Goal: Task Accomplishment & Management: Manage account settings

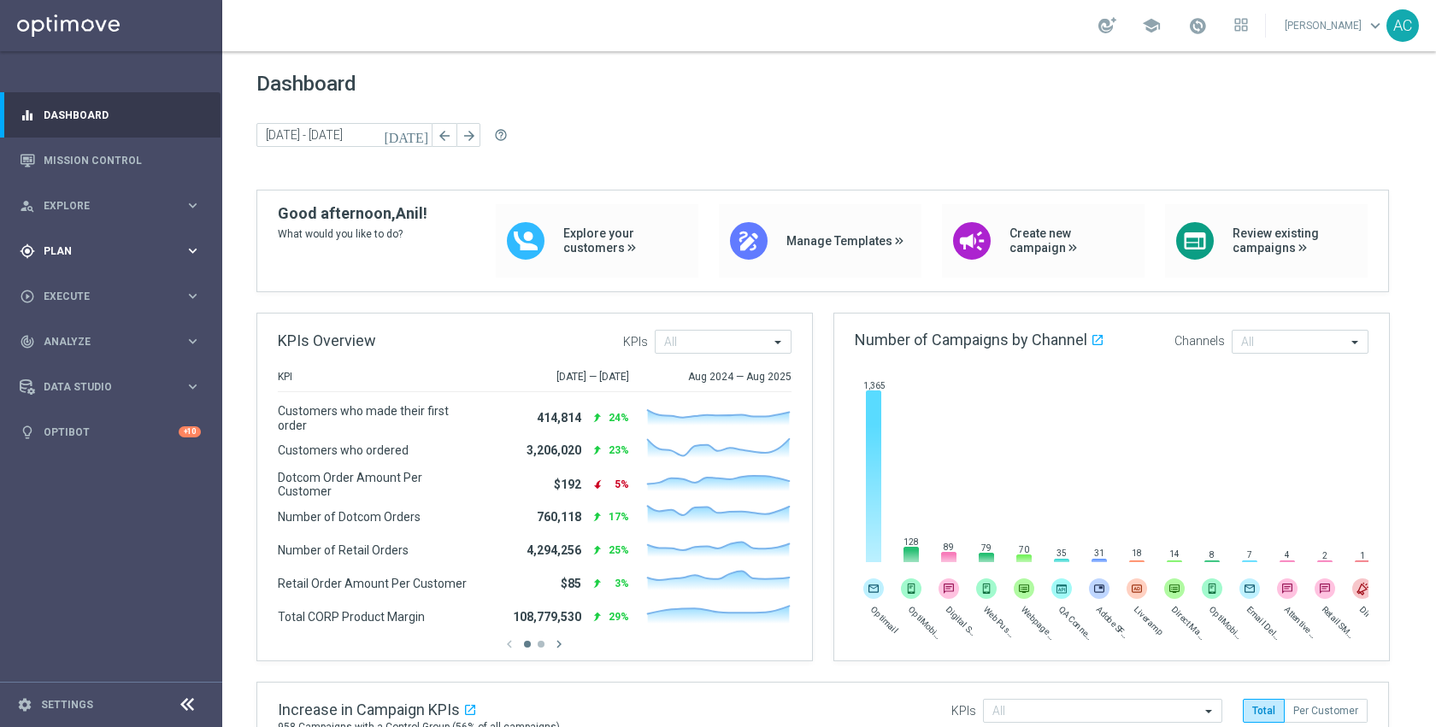
click at [84, 256] on div "gps_fixed Plan" at bounding box center [102, 251] width 165 height 15
click at [91, 292] on link "Target Groups" at bounding box center [110, 287] width 133 height 14
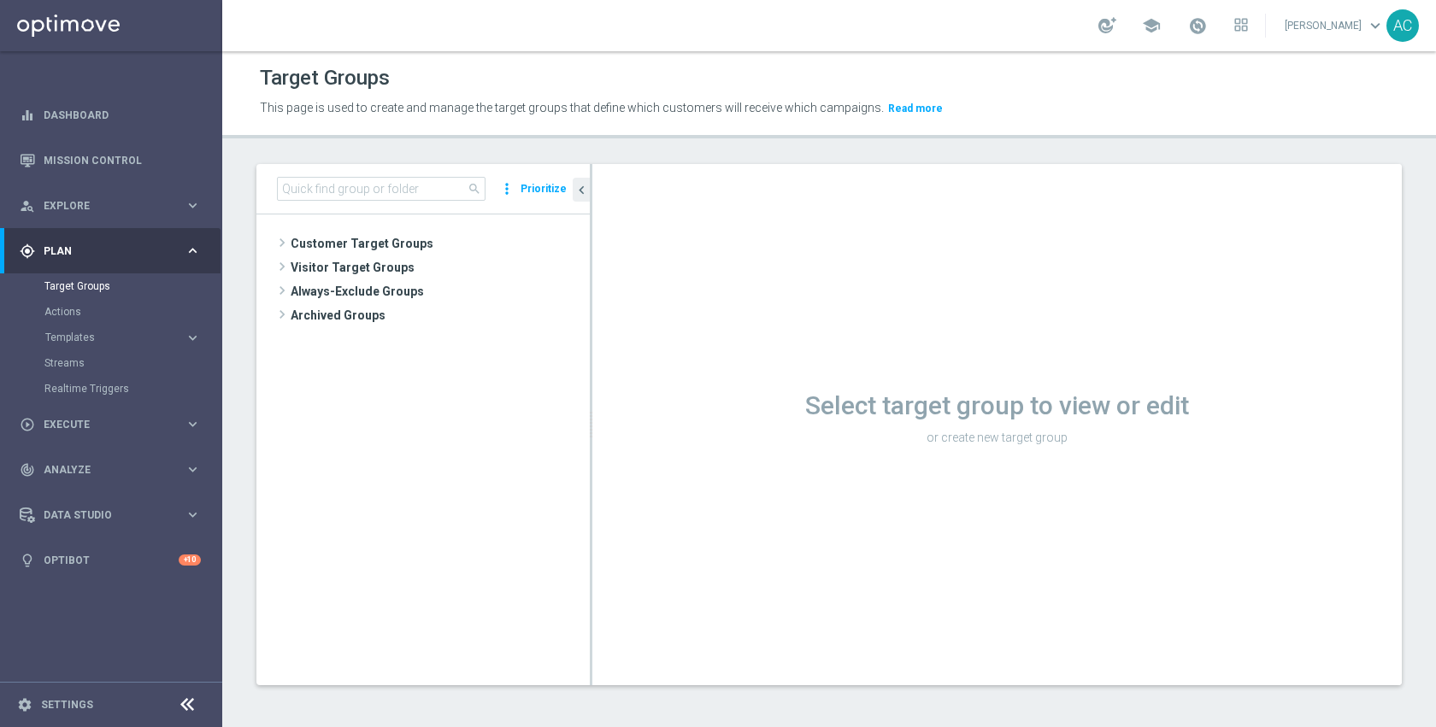
click at [78, 343] on button "Templates keyboard_arrow_right" at bounding box center [122, 338] width 157 height 14
click at [83, 362] on link "Optimail" at bounding box center [115, 363] width 125 height 14
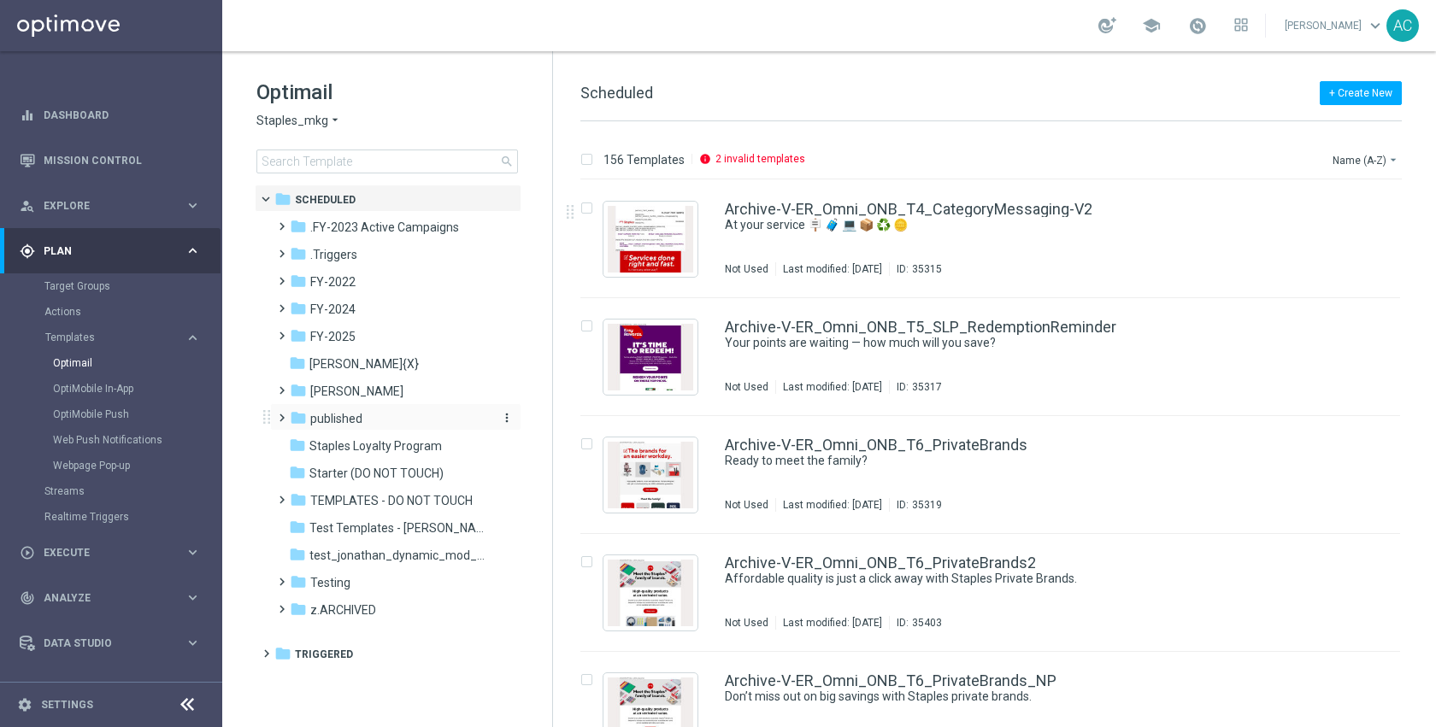
click at [362, 415] on div "folder published" at bounding box center [388, 419] width 197 height 20
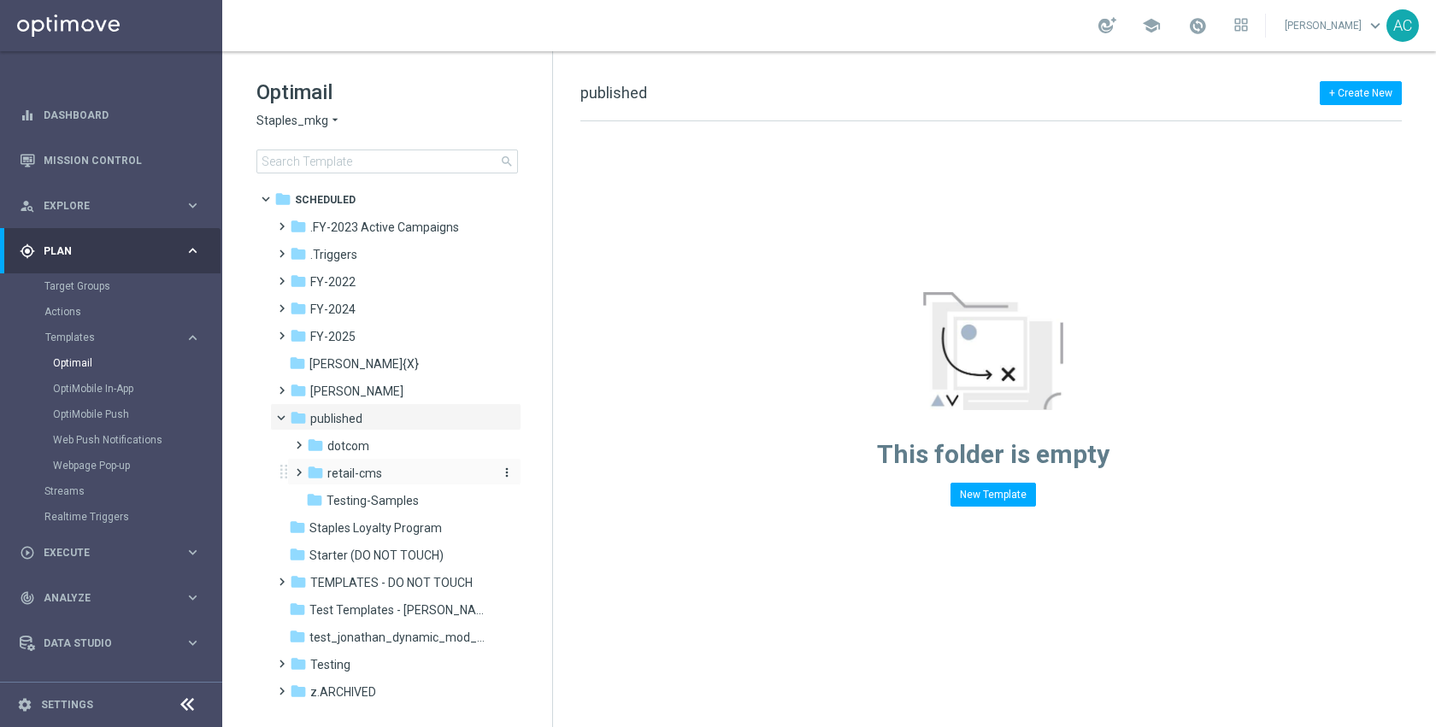
click at [368, 472] on span "retail-cms" at bounding box center [354, 473] width 55 height 15
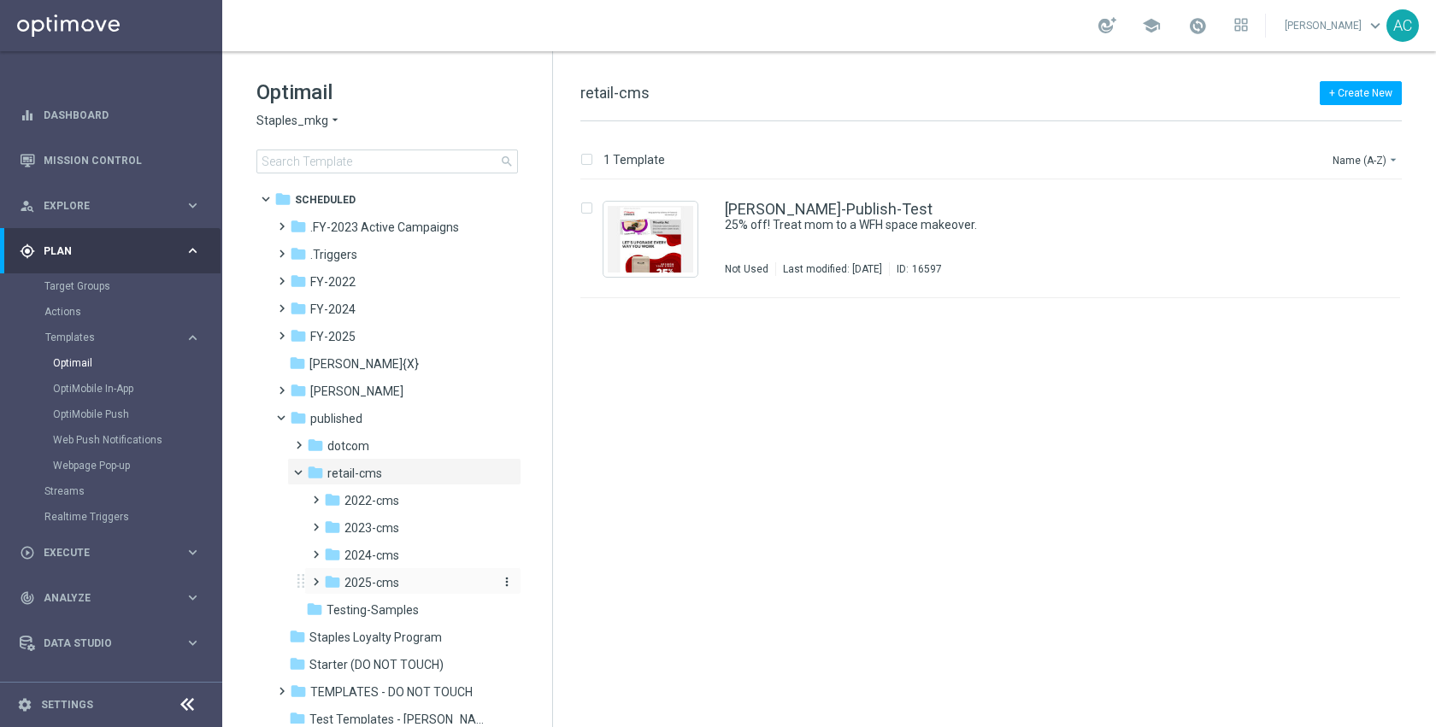
click at [399, 580] on div "folder 2025-cms" at bounding box center [408, 584] width 168 height 20
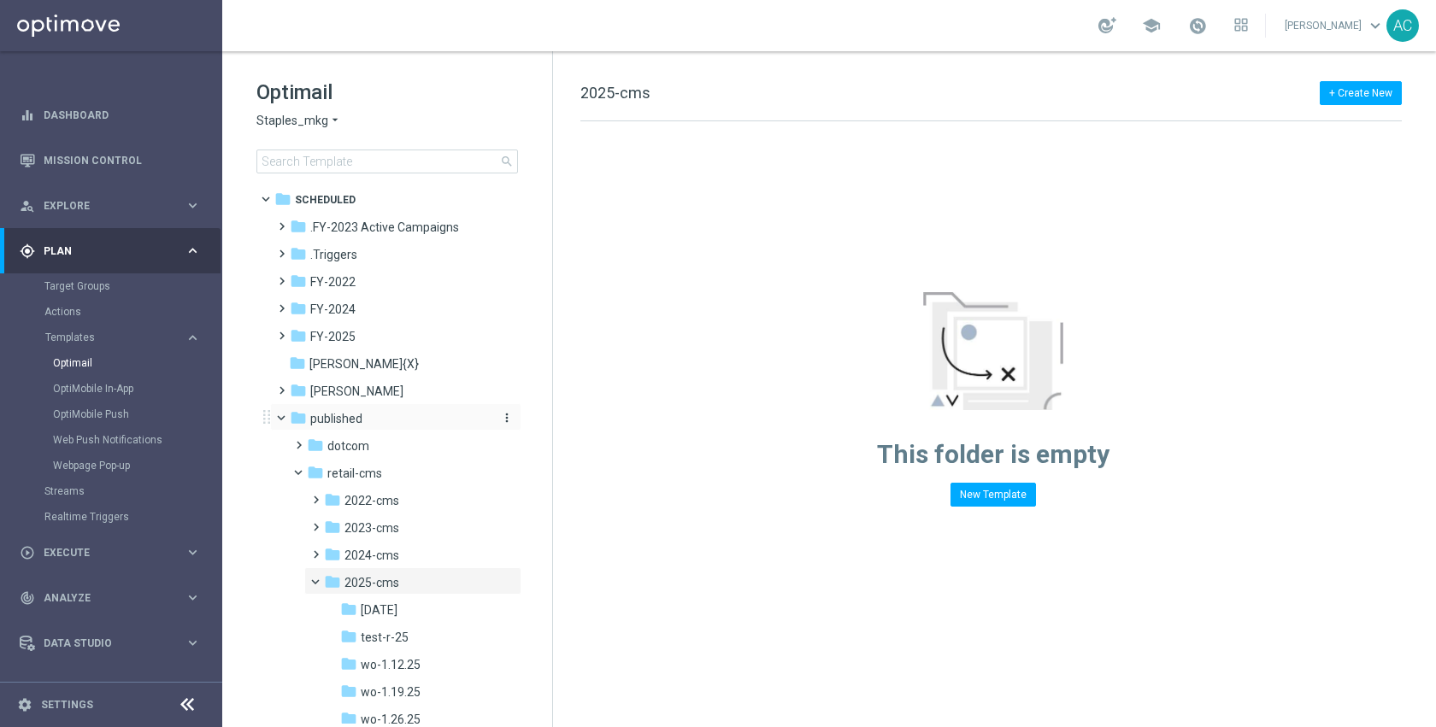
click at [361, 419] on span "published" at bounding box center [336, 418] width 52 height 15
click at [350, 334] on span "FY-2025" at bounding box center [332, 336] width 45 height 15
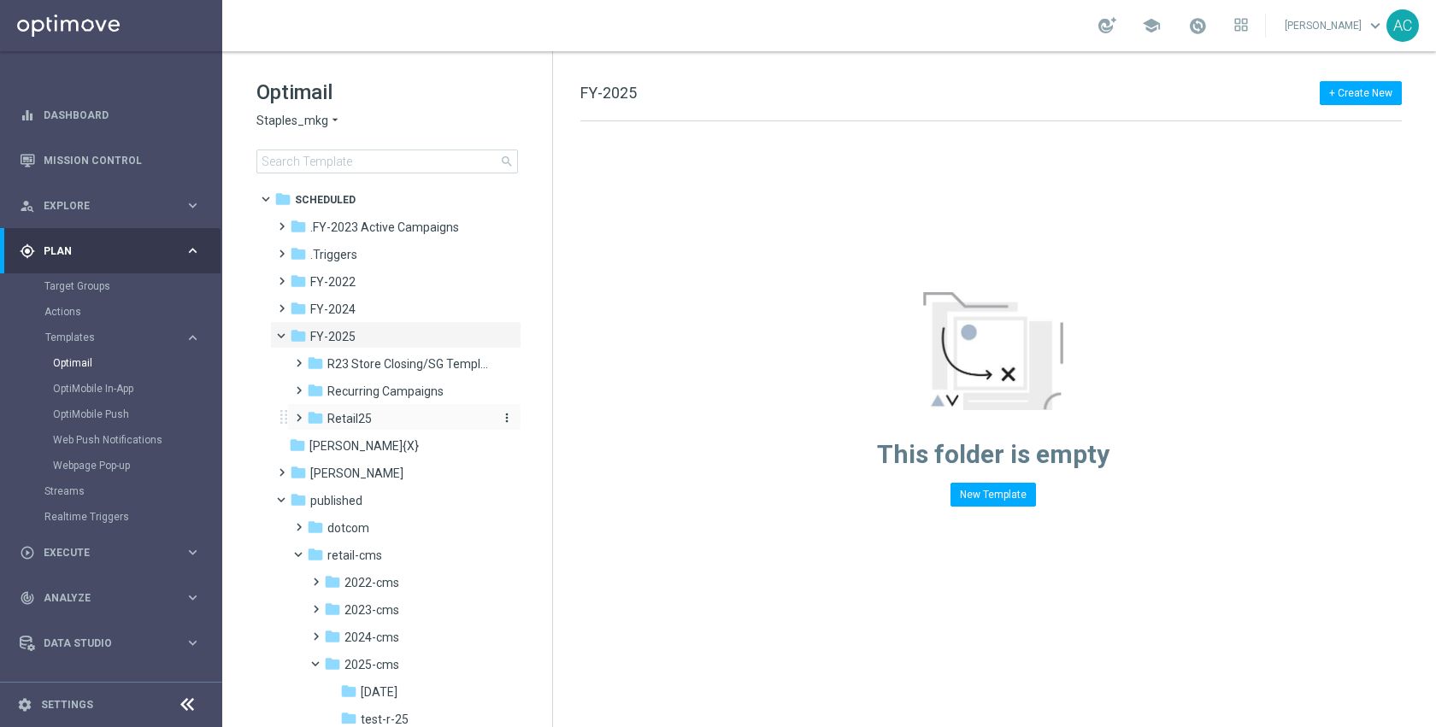
click at [376, 417] on div "folder Retail25" at bounding box center [398, 419] width 182 height 20
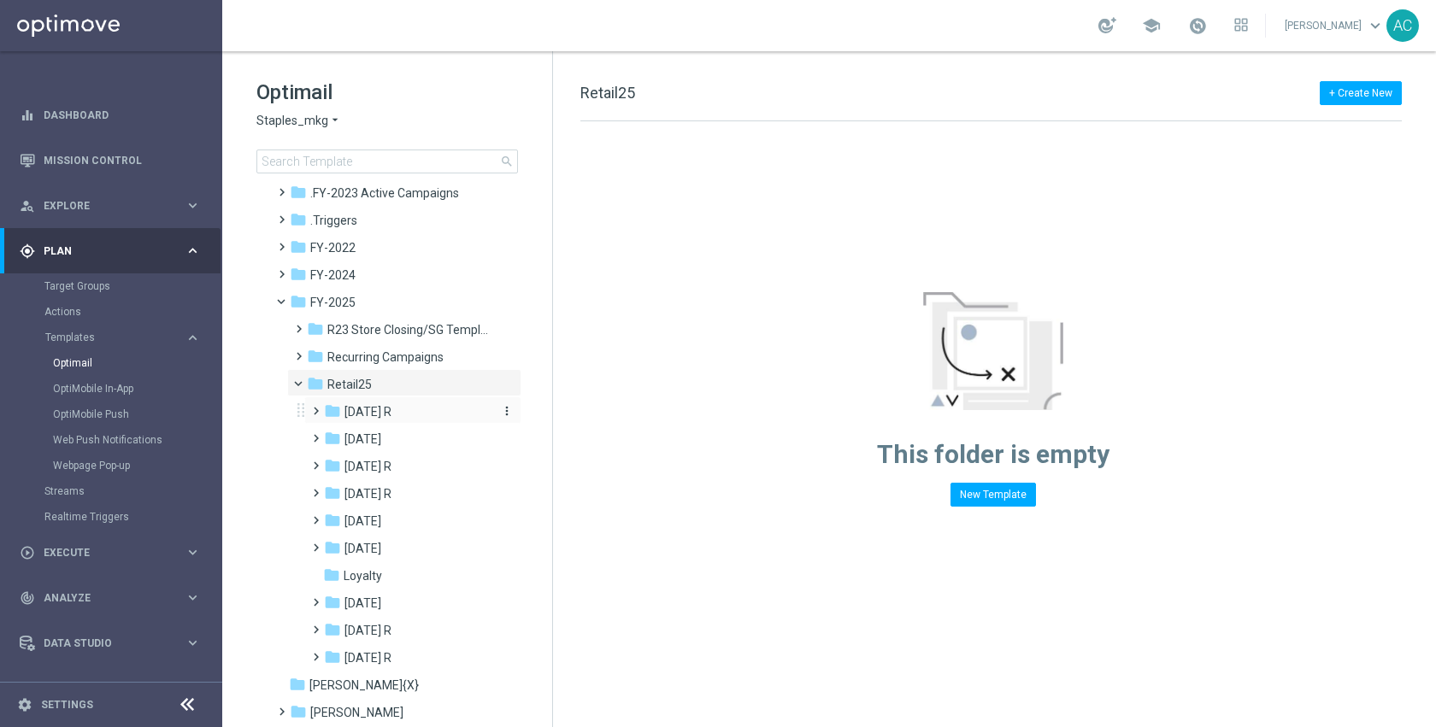
scroll to position [127, 0]
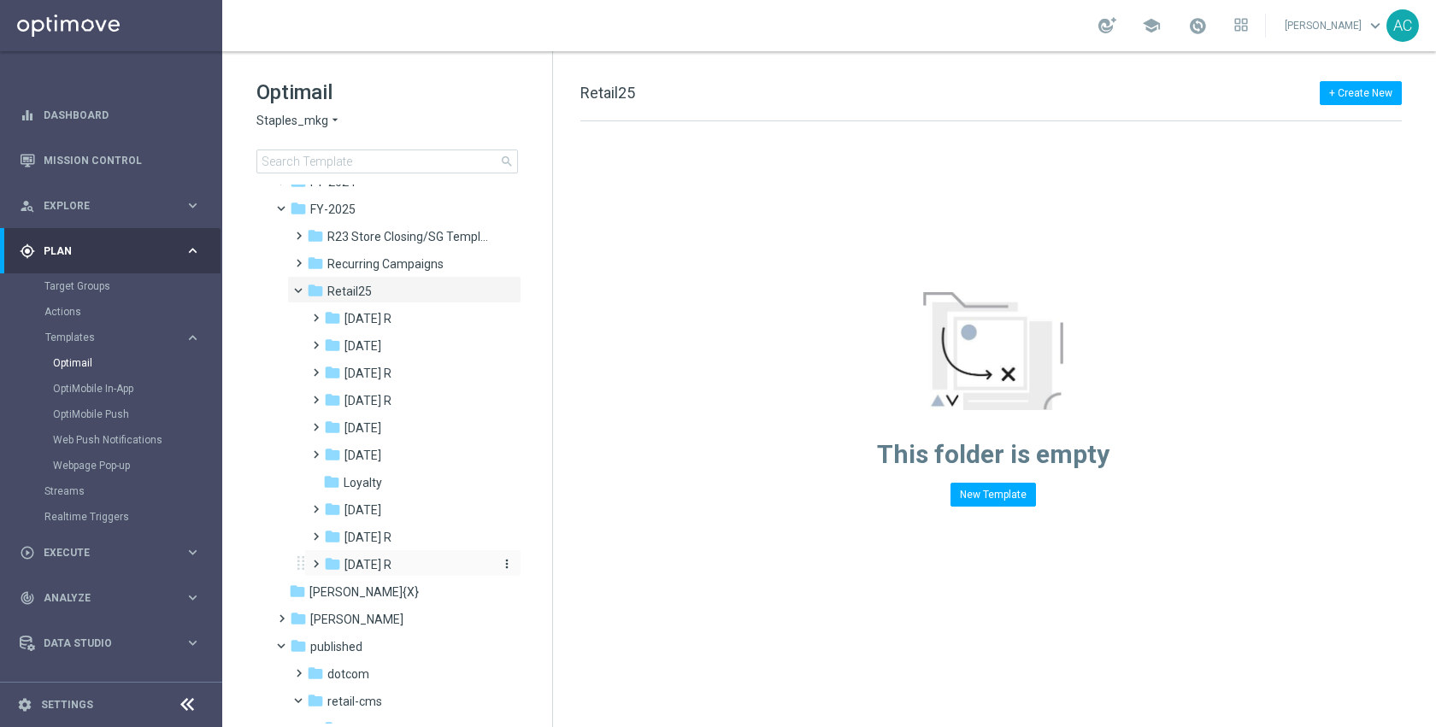
click at [397, 563] on div "folder Sept 25 R" at bounding box center [408, 566] width 168 height 20
click at [399, 592] on span "WO 9.14" at bounding box center [384, 592] width 44 height 15
click at [402, 618] on span "Tues 9/16" at bounding box center [396, 619] width 37 height 15
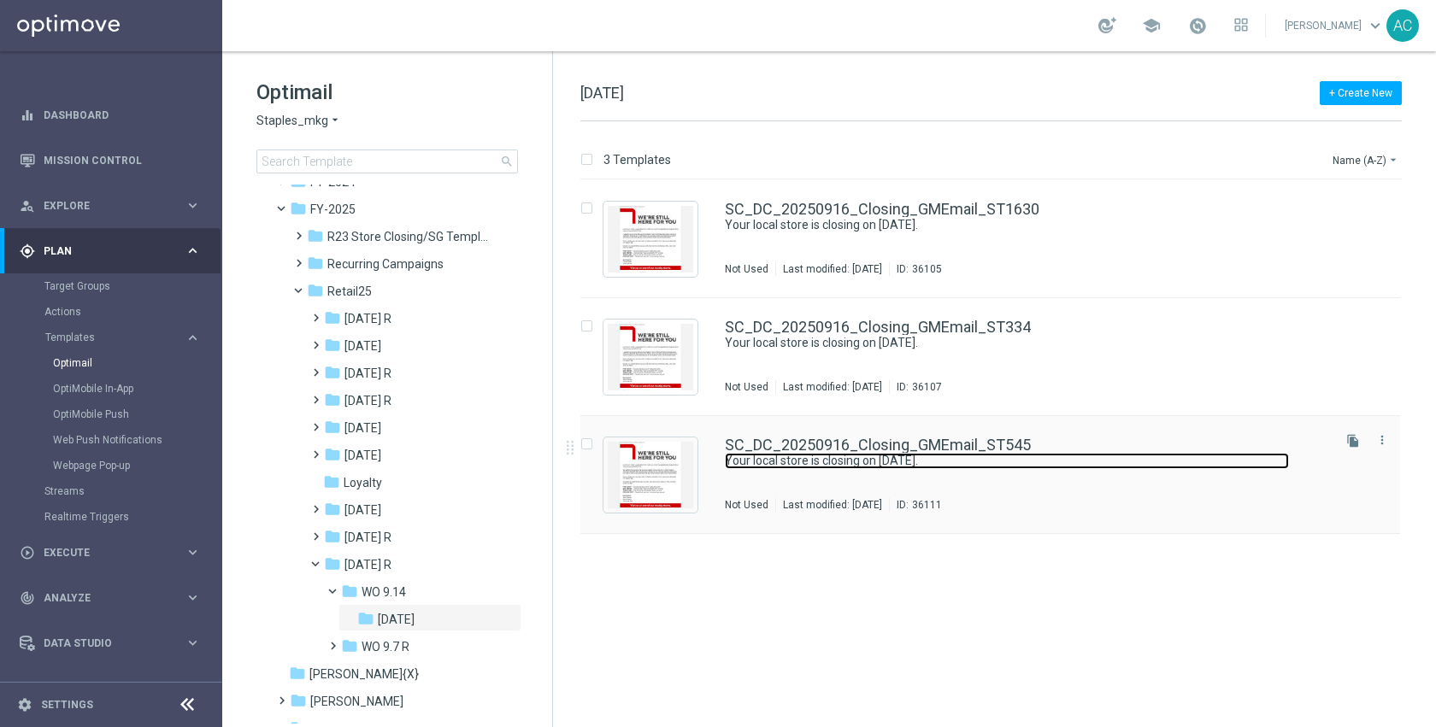
click at [850, 465] on link "Your local store is closing on 10/3/2025." at bounding box center [1007, 461] width 564 height 16
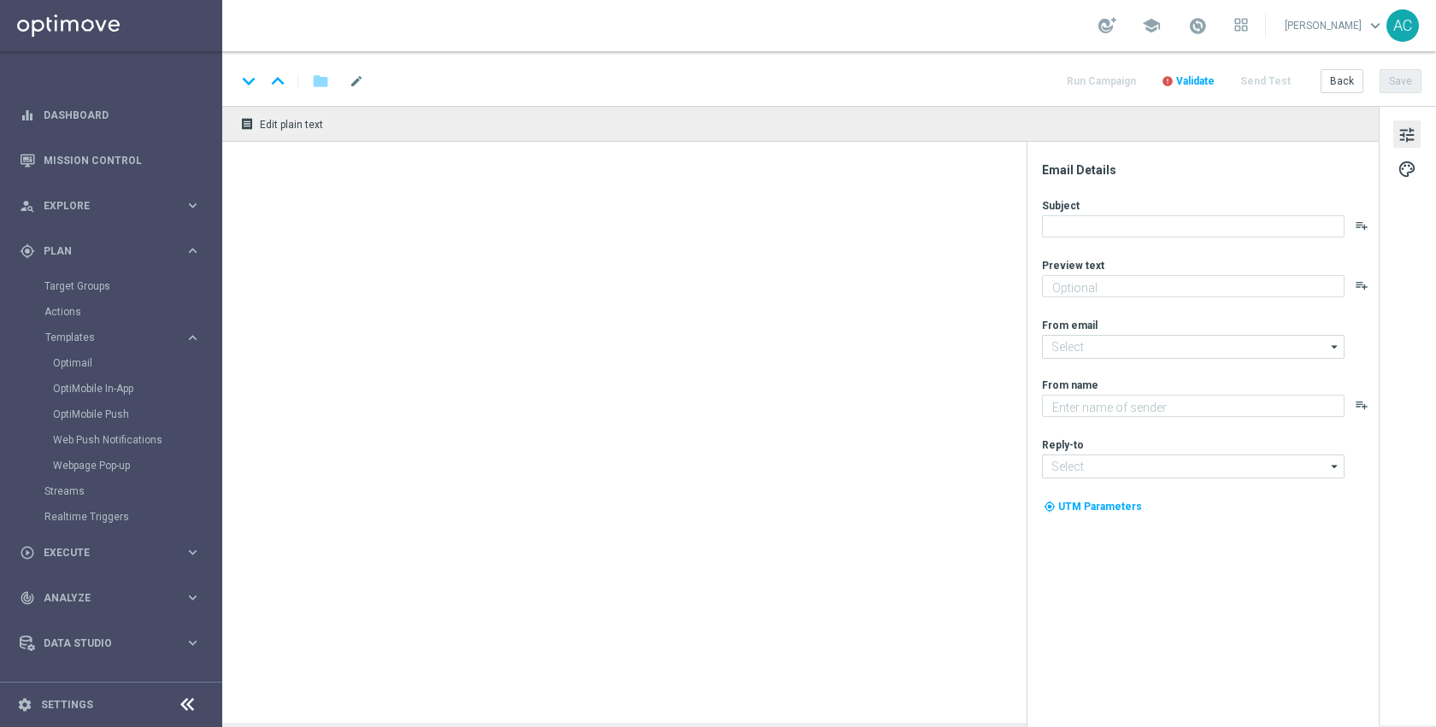
type textarea "Don’t worry, we’ve still got you covered."
type textarea "Staples"
type input "[EMAIL_ADDRESS][DOMAIN_NAME]"
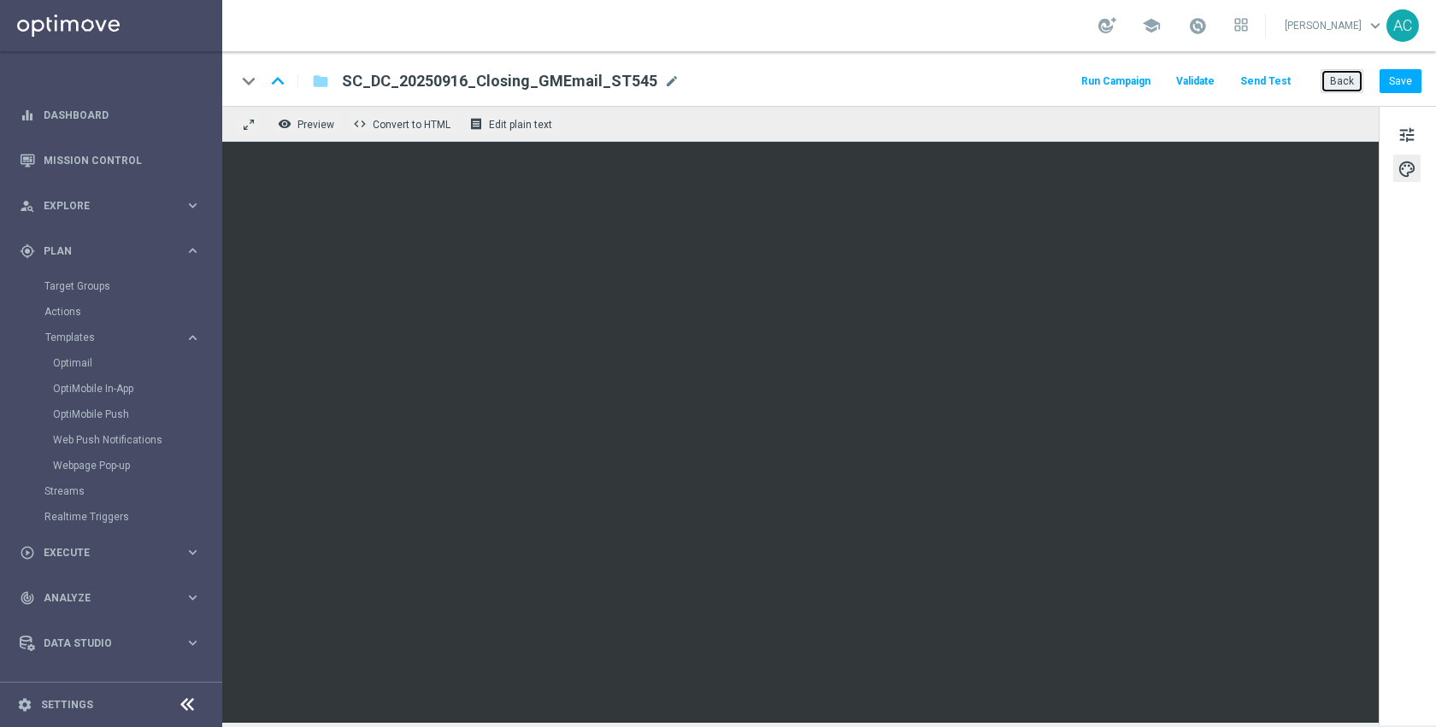
click at [1352, 87] on button "Back" at bounding box center [1342, 81] width 43 height 24
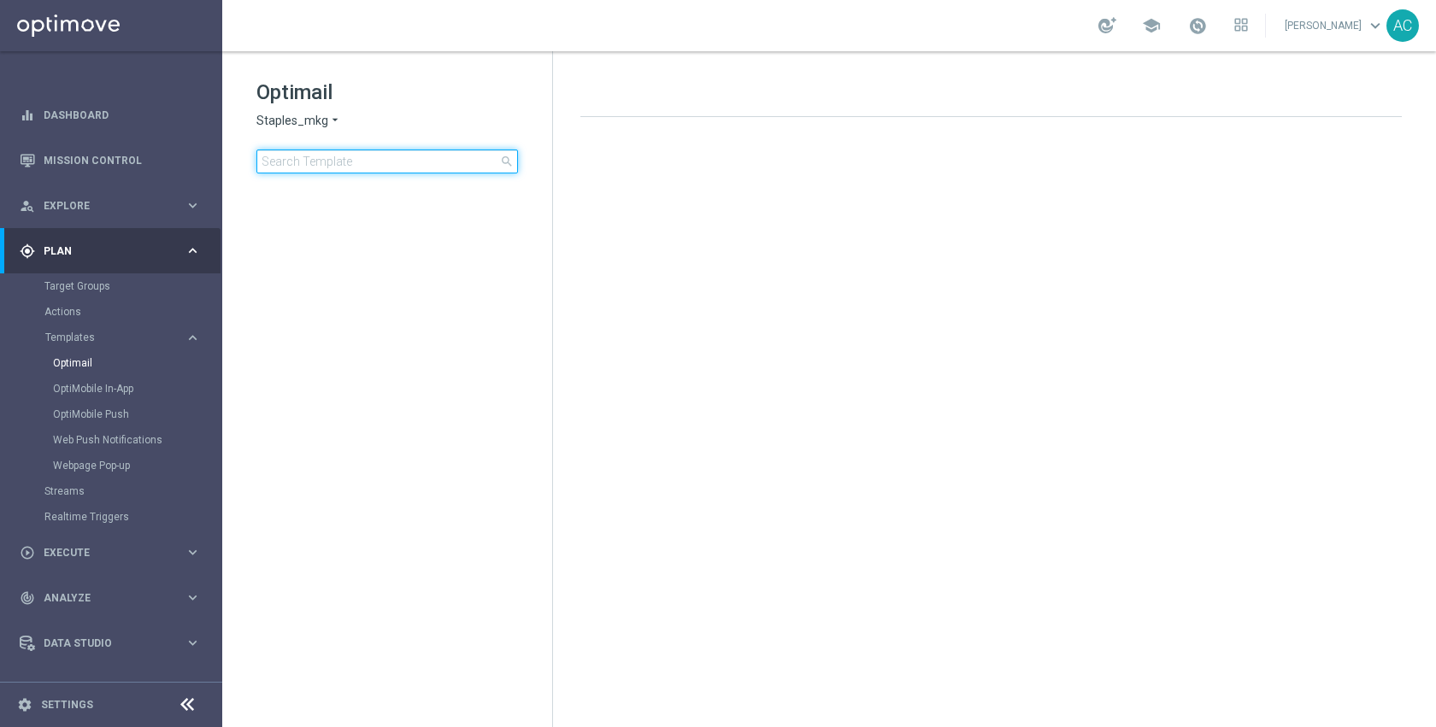
click at [411, 168] on input at bounding box center [387, 162] width 262 height 24
type input "travel"
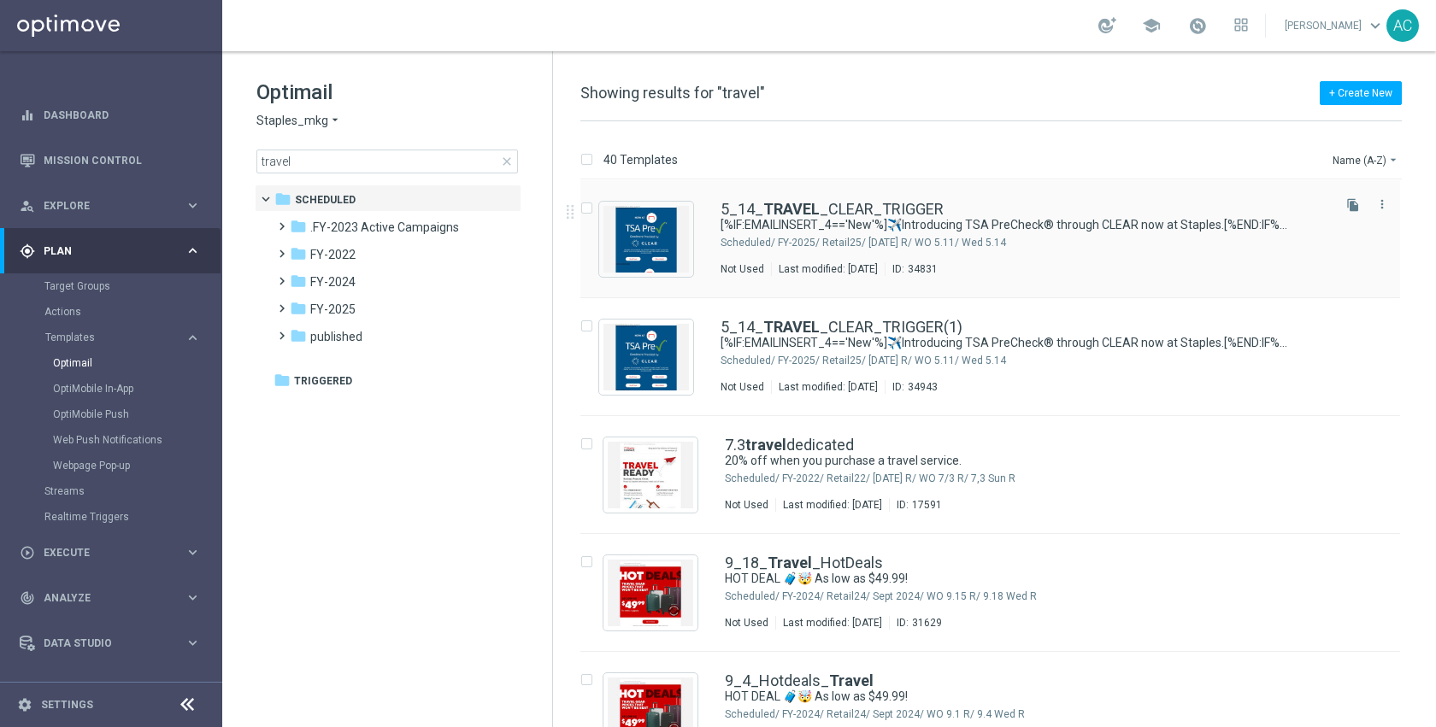
click at [893, 247] on div "FY-2025/ Retail25/ May 25 R/ WO 5.11/ Wed 5.14" at bounding box center [1053, 243] width 550 height 14
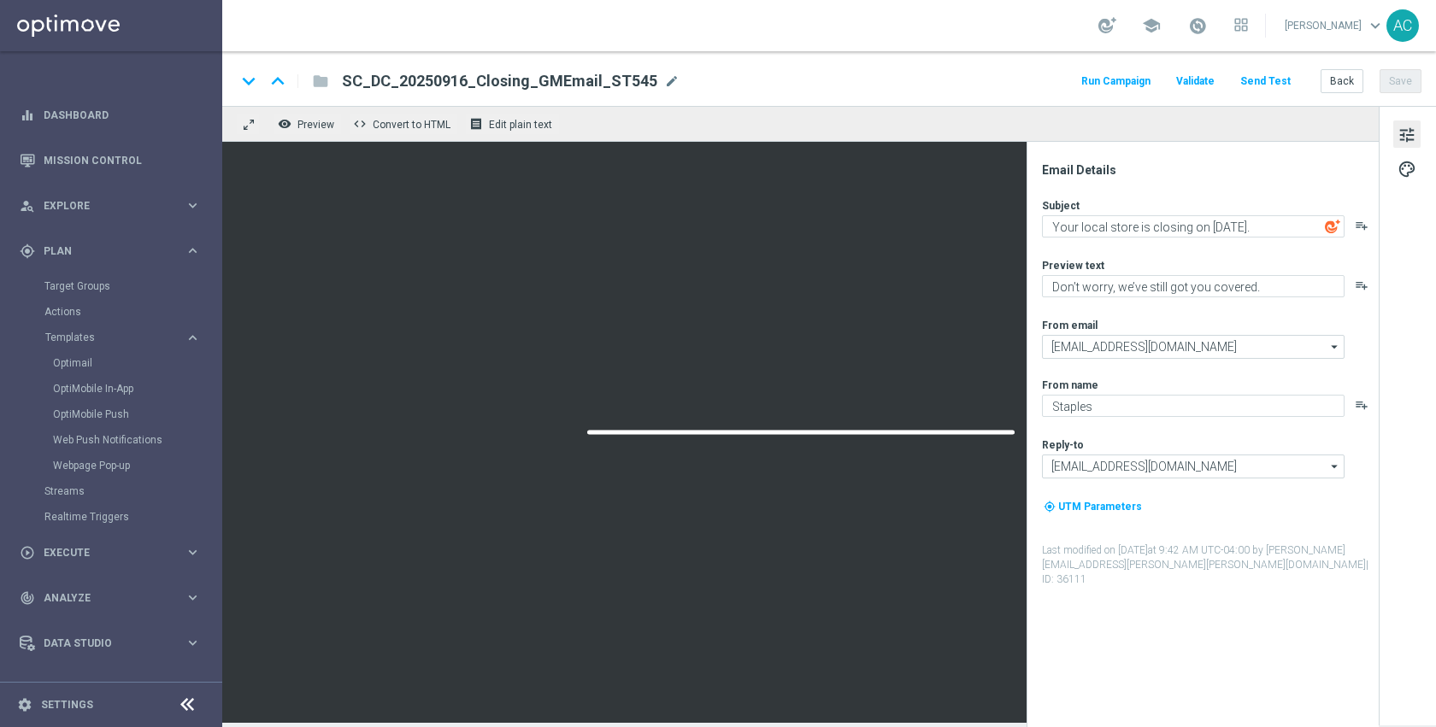
type textarea "[%IF:EMAILINSERT_4=='New'%]✈️Introducing TSA PreCheck® through CLEAR now at Sta…"
type textarea "[%IF:EMAILINSERT_4=='New'%]Fly through security.[%END:IF%][%ELSE%]Make security…"
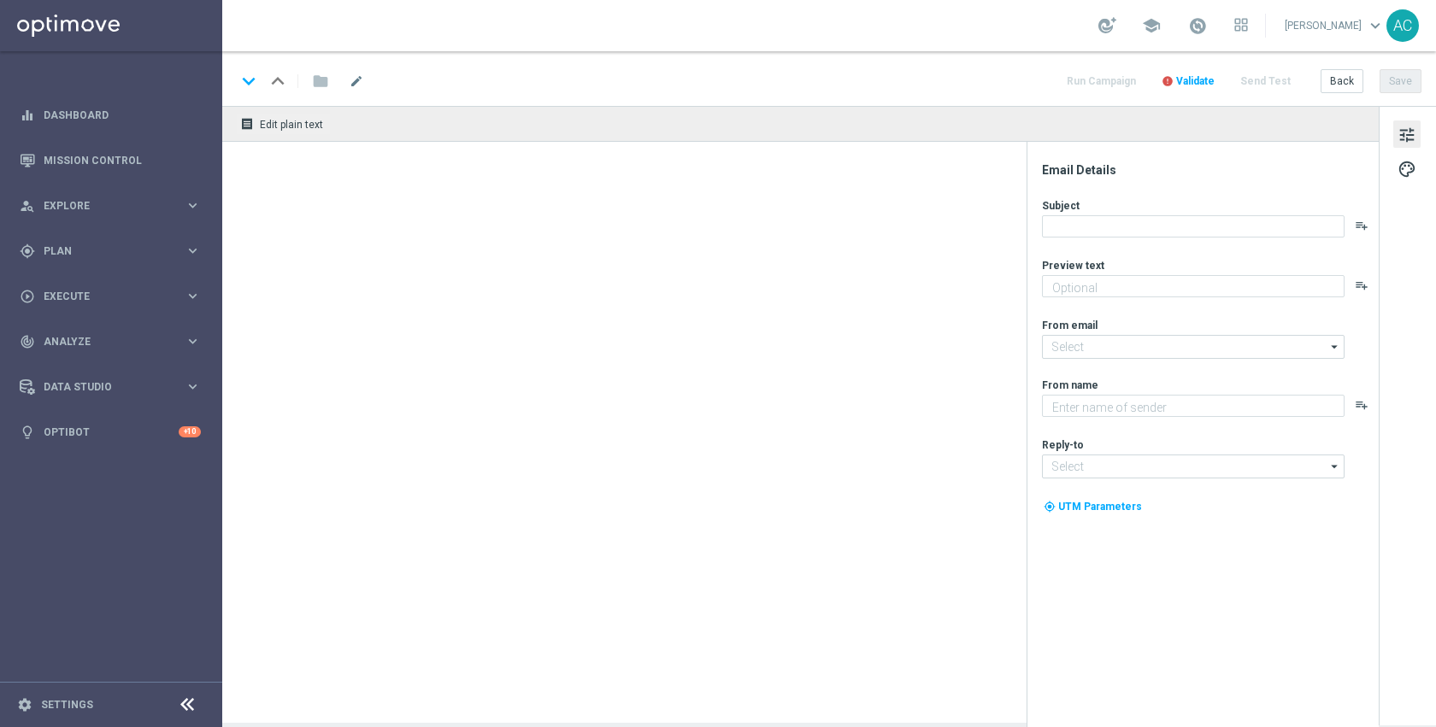
type textarea "[%IF:EMAILINSERT_4=='New'%]Fly through security.[%END:IF%][%ELSE%]Make security…"
type textarea "Staples"
type input "[EMAIL_ADDRESS][DOMAIN_NAME]"
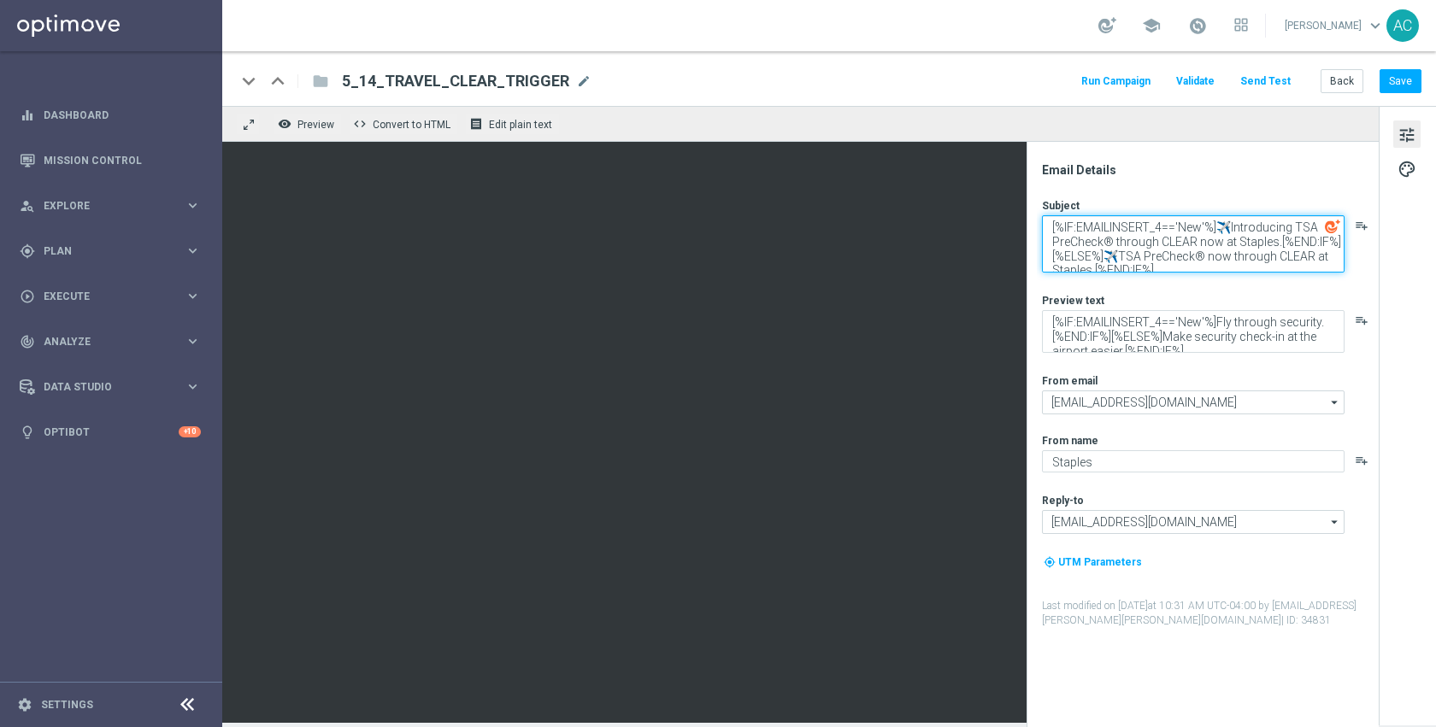
click at [1191, 256] on textarea "[%IF:EMAILINSERT_4=='New'%]✈️Introducing TSA PreCheck® through CLEAR now at Sta…" at bounding box center [1193, 243] width 303 height 57
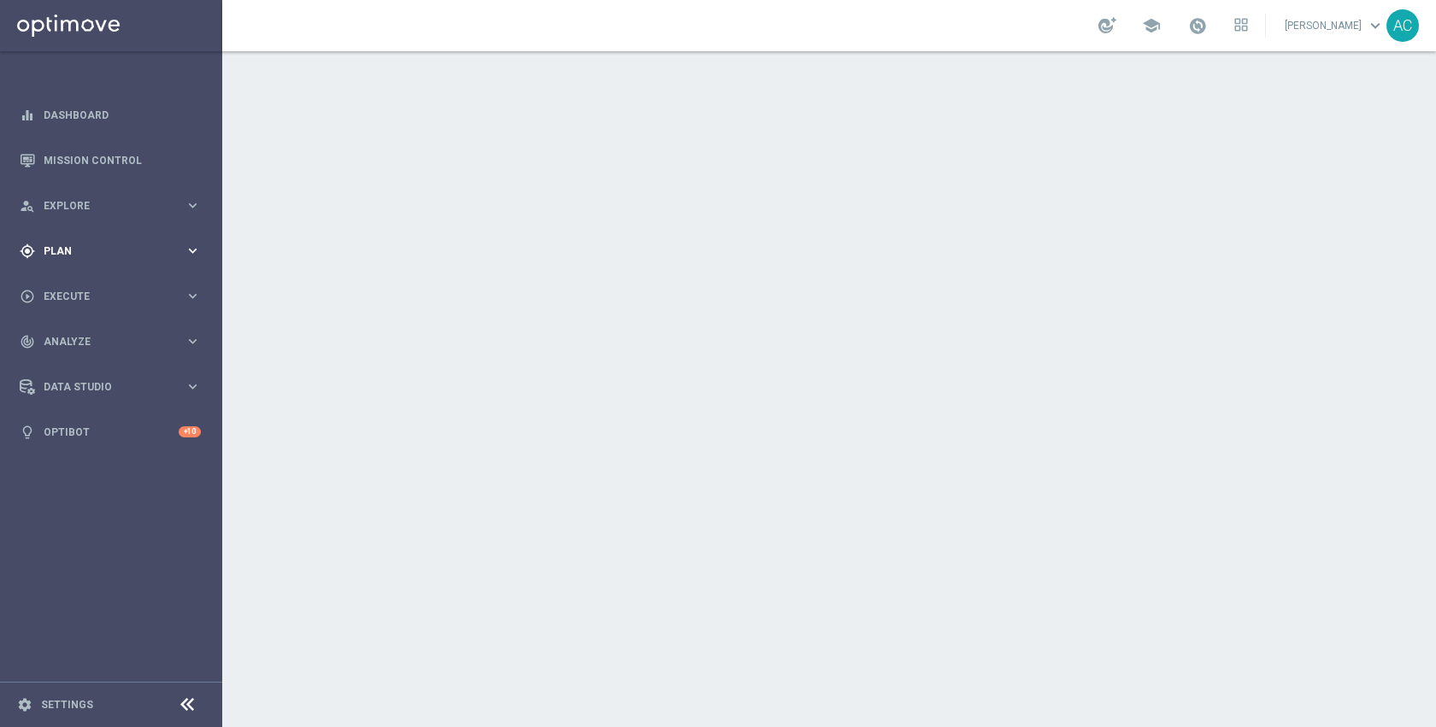
click at [50, 248] on span "Plan" at bounding box center [114, 251] width 141 height 10
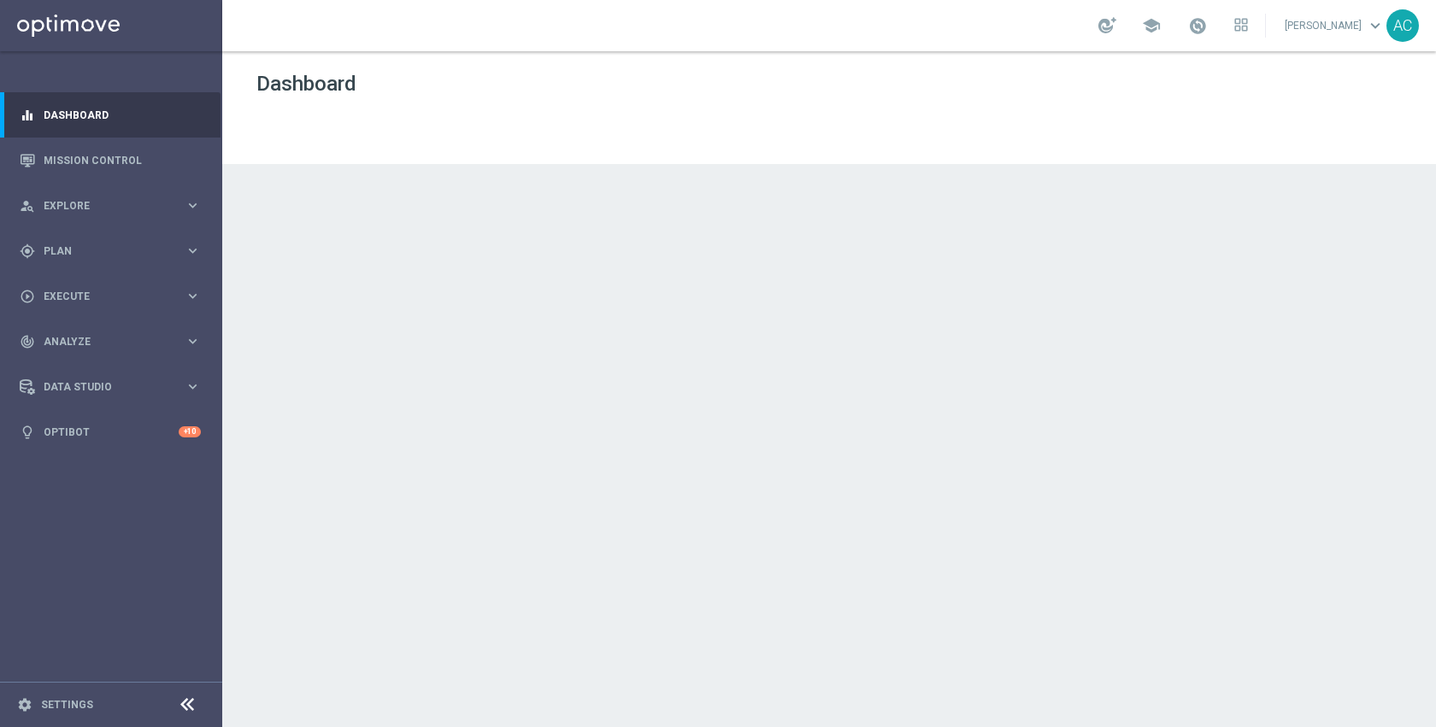
click at [71, 285] on div "play_circle_outline Execute keyboard_arrow_right" at bounding box center [110, 296] width 221 height 45
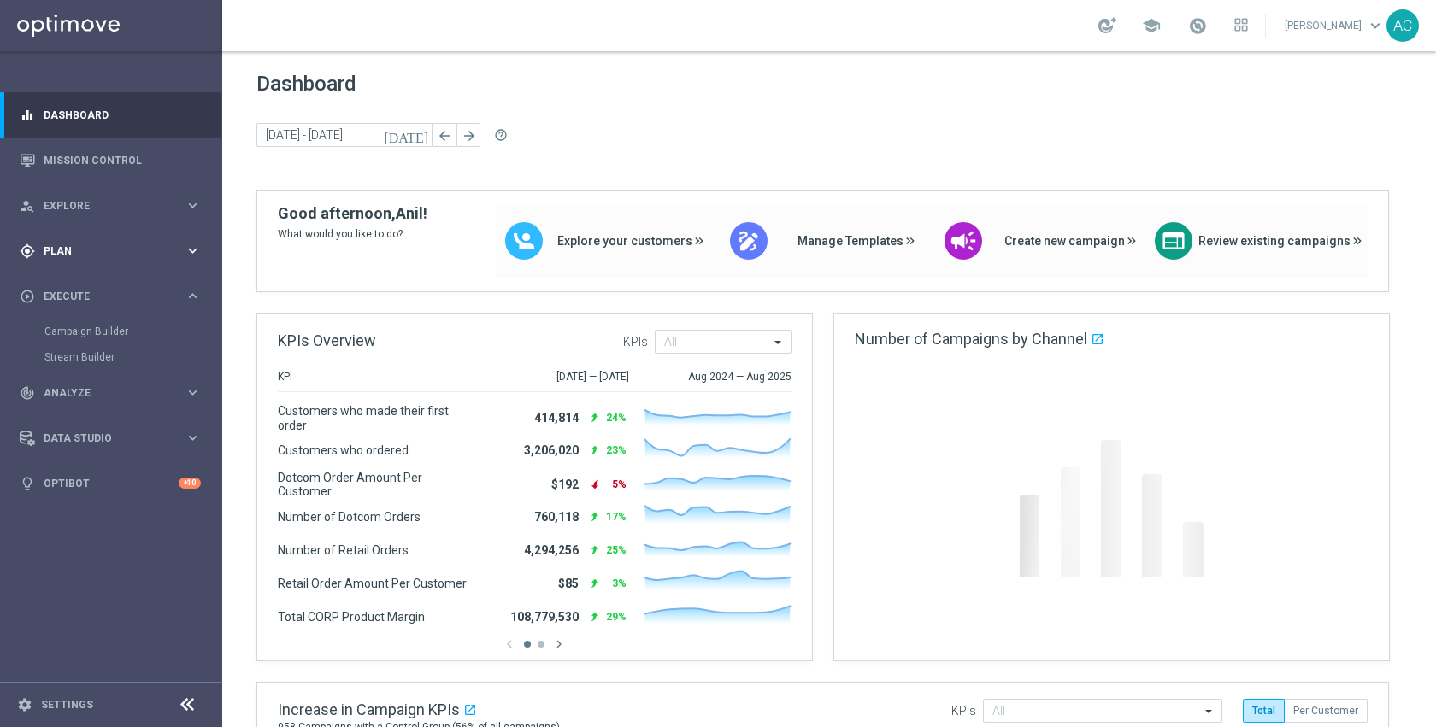
click at [69, 253] on span "Plan" at bounding box center [114, 251] width 141 height 10
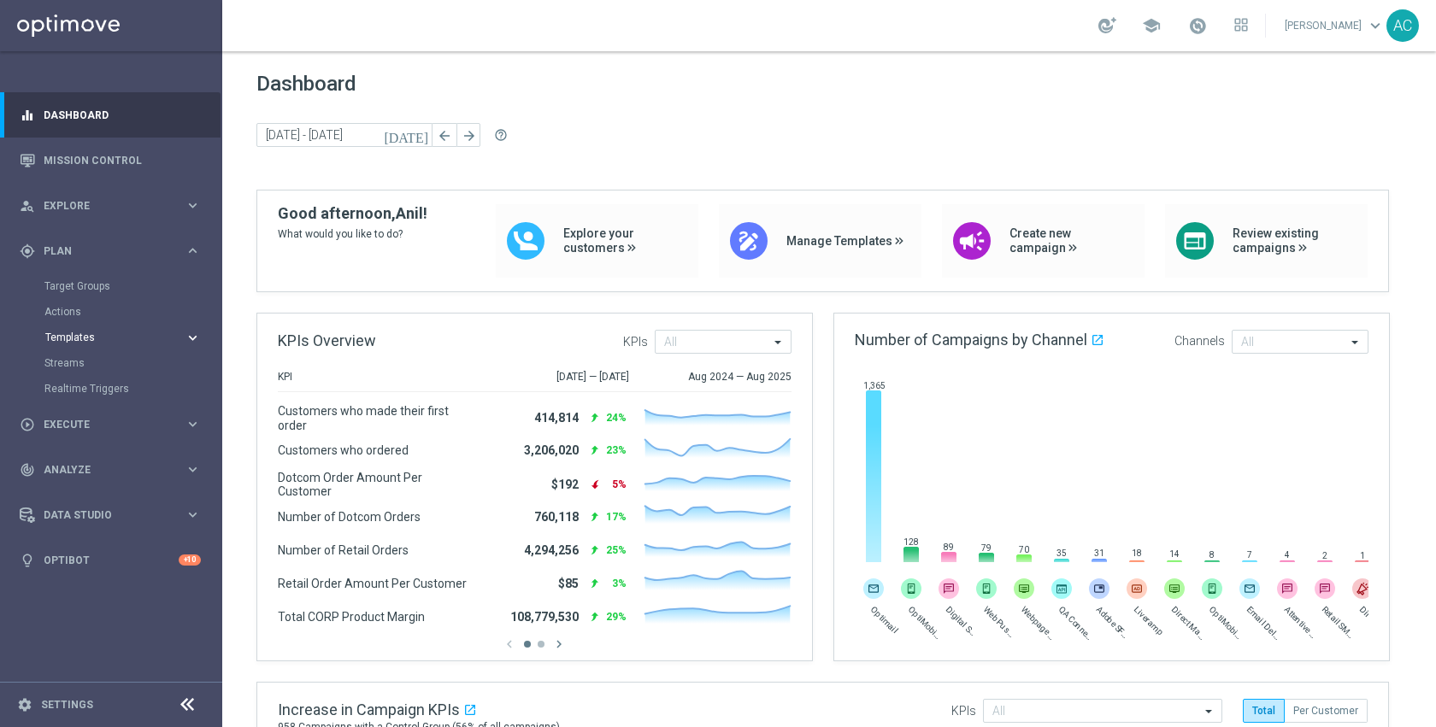
click at [76, 340] on span "Templates" at bounding box center [106, 338] width 122 height 10
click at [84, 366] on link "Optimail" at bounding box center [115, 363] width 125 height 14
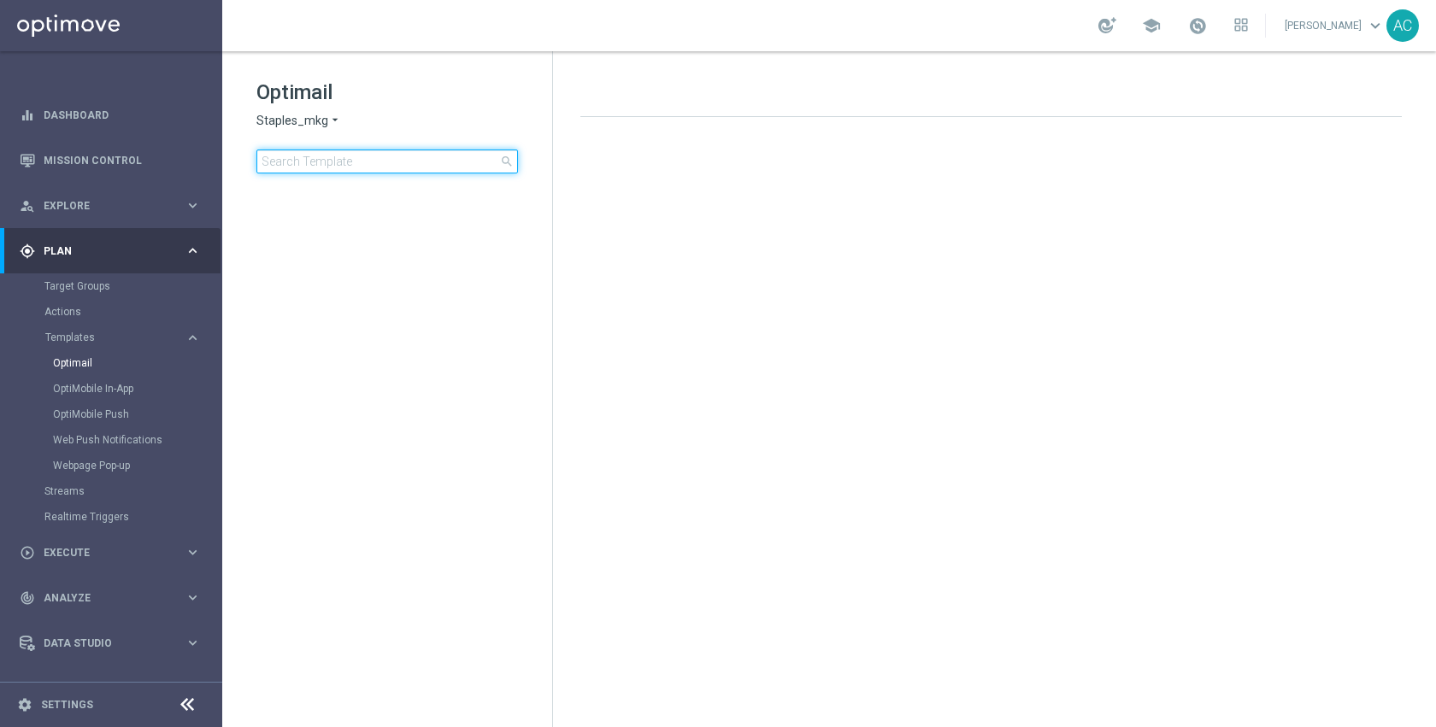
click at [371, 161] on input at bounding box center [387, 162] width 262 height 24
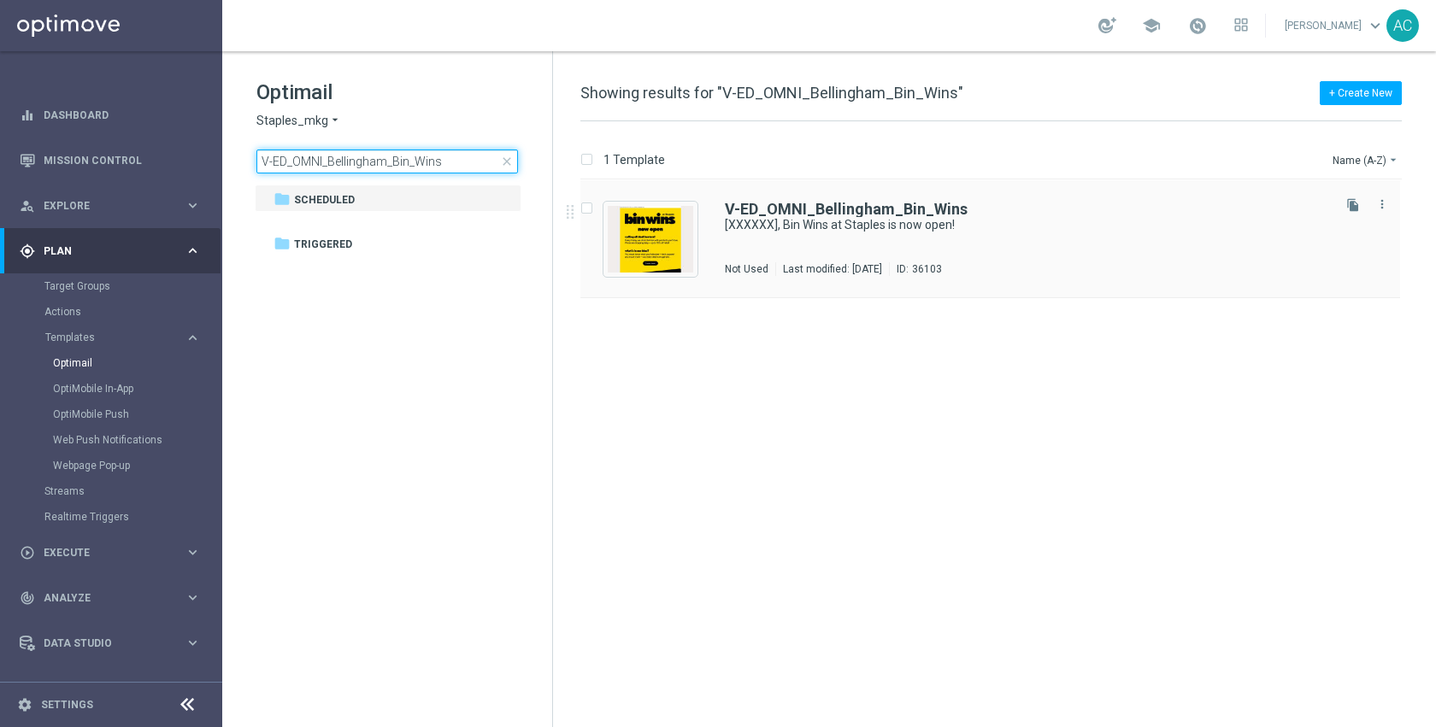
type input "V-ED_OMNI_Bellingham_Bin_Wins"
click at [851, 233] on div "V-ED_OMNI_Bellingham_Bin_Wins [XXXXXX], Bin Wins at Staples is now open! Not Us…" at bounding box center [1026, 239] width 603 height 74
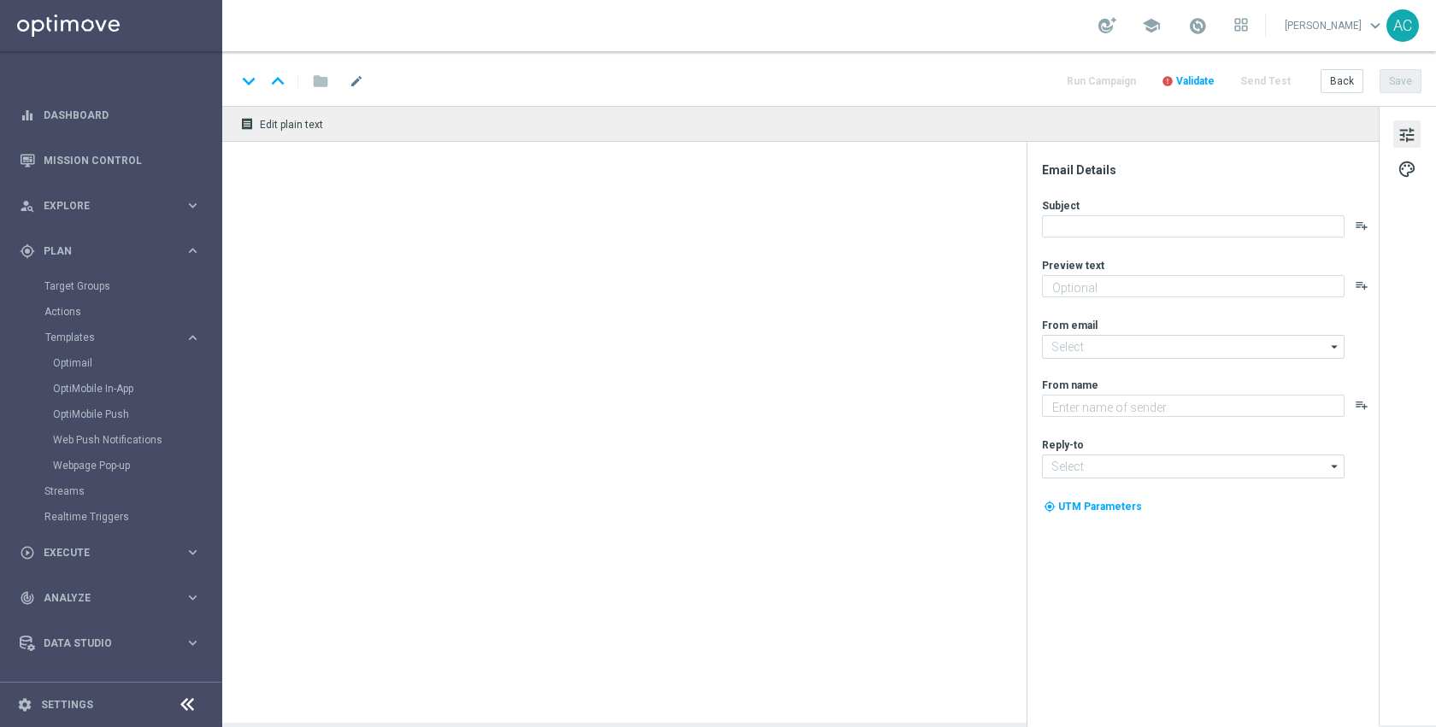
type textarea "Discover up to 75% off retail"
type input "[EMAIL_ADDRESS][DOMAIN_NAME]"
type textarea "Staples"
type input "[EMAIL_ADDRESS][DOMAIN_NAME]"
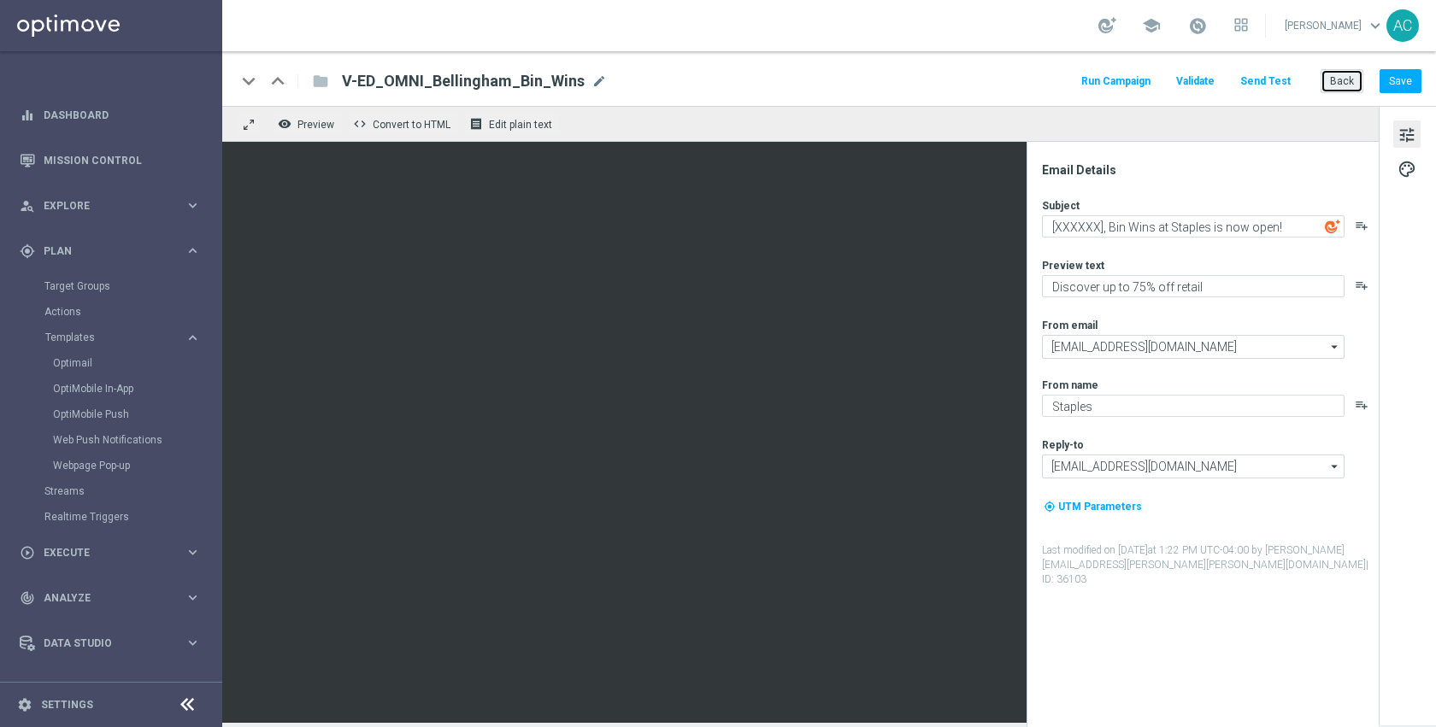
click at [1346, 89] on button "Back" at bounding box center [1342, 81] width 43 height 24
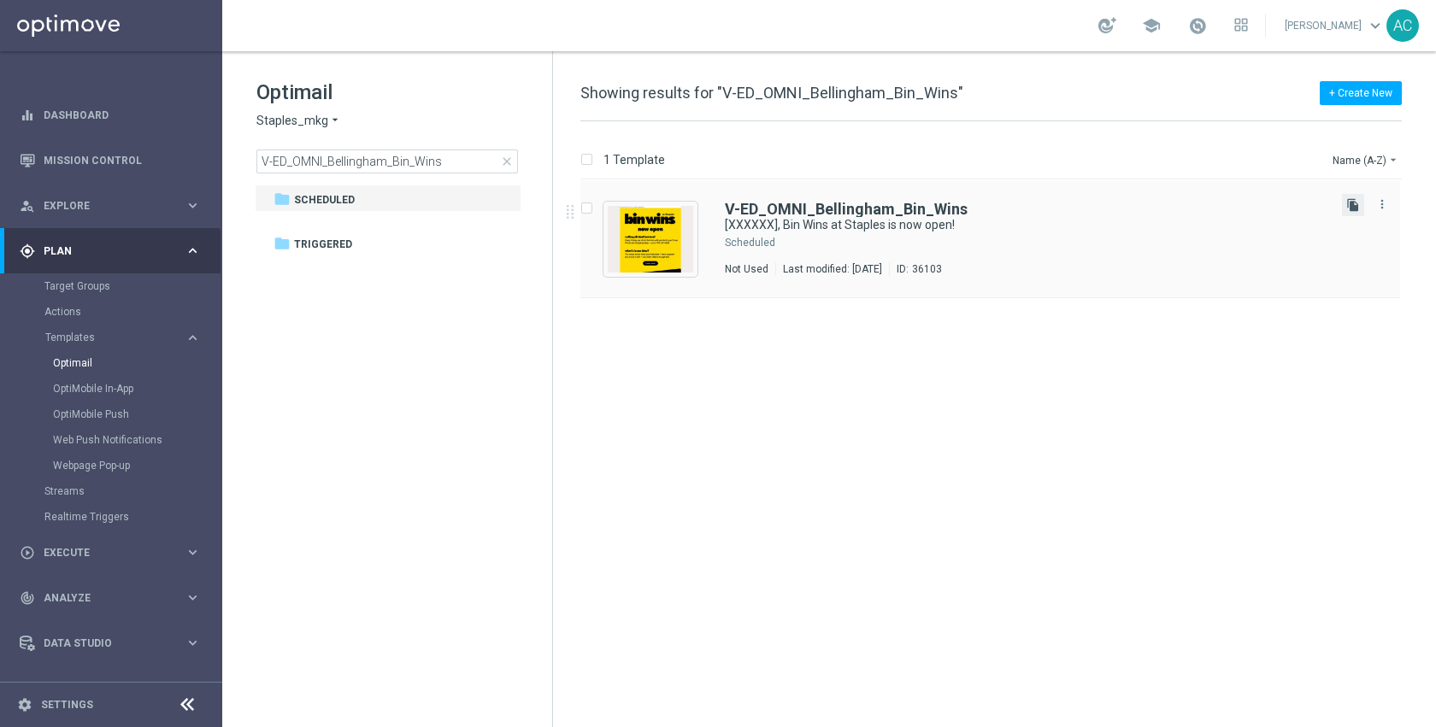
click at [1356, 203] on icon "file_copy" at bounding box center [1353, 205] width 14 height 14
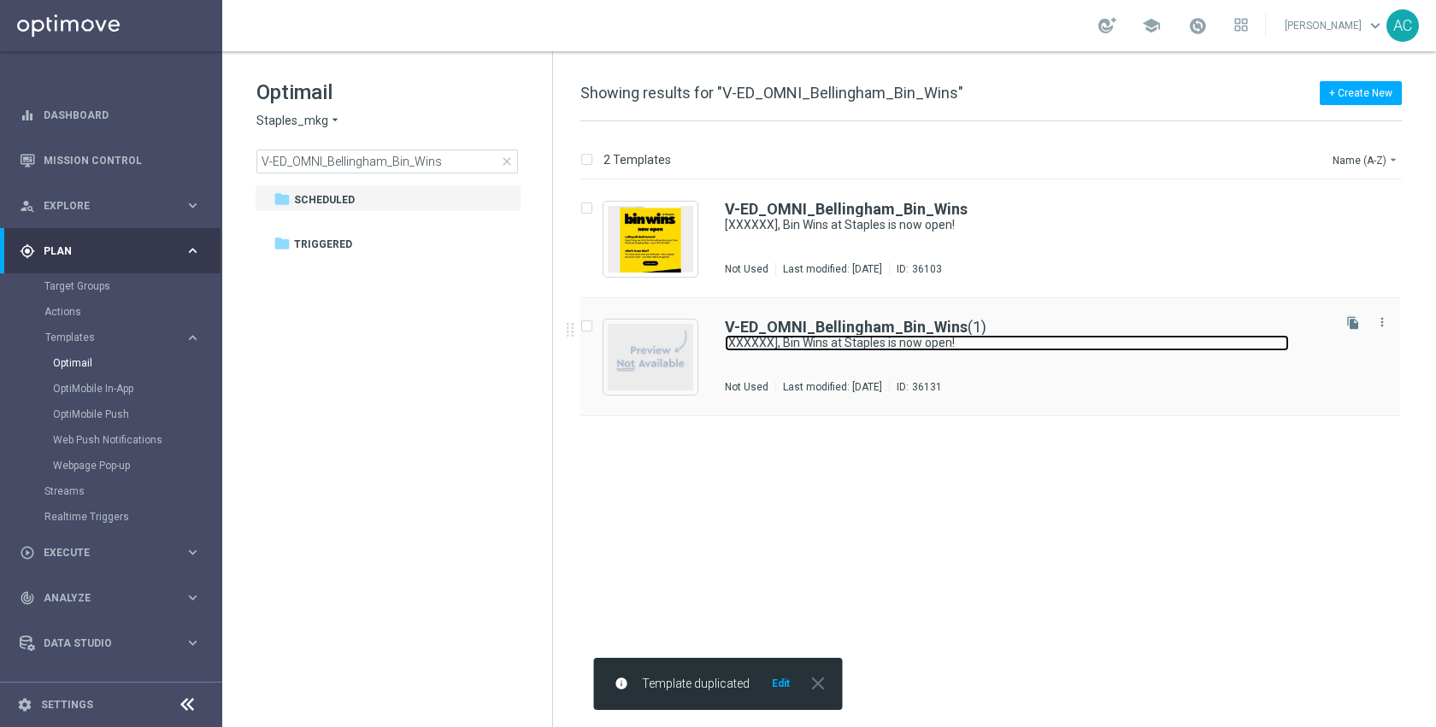
click at [836, 350] on link "[XXXXXX], Bin Wins at Staples is now open!" at bounding box center [1007, 343] width 564 height 16
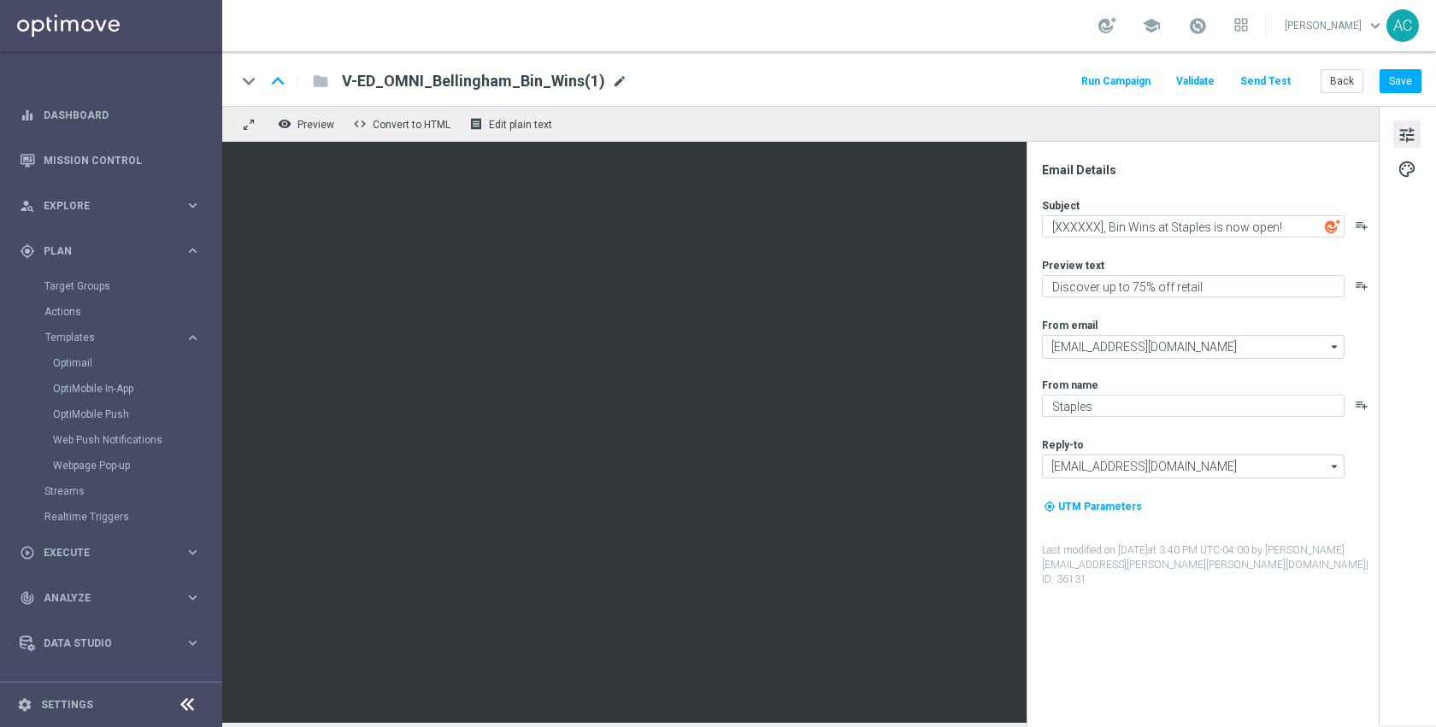
click at [614, 81] on span "mode_edit" at bounding box center [619, 81] width 15 height 15
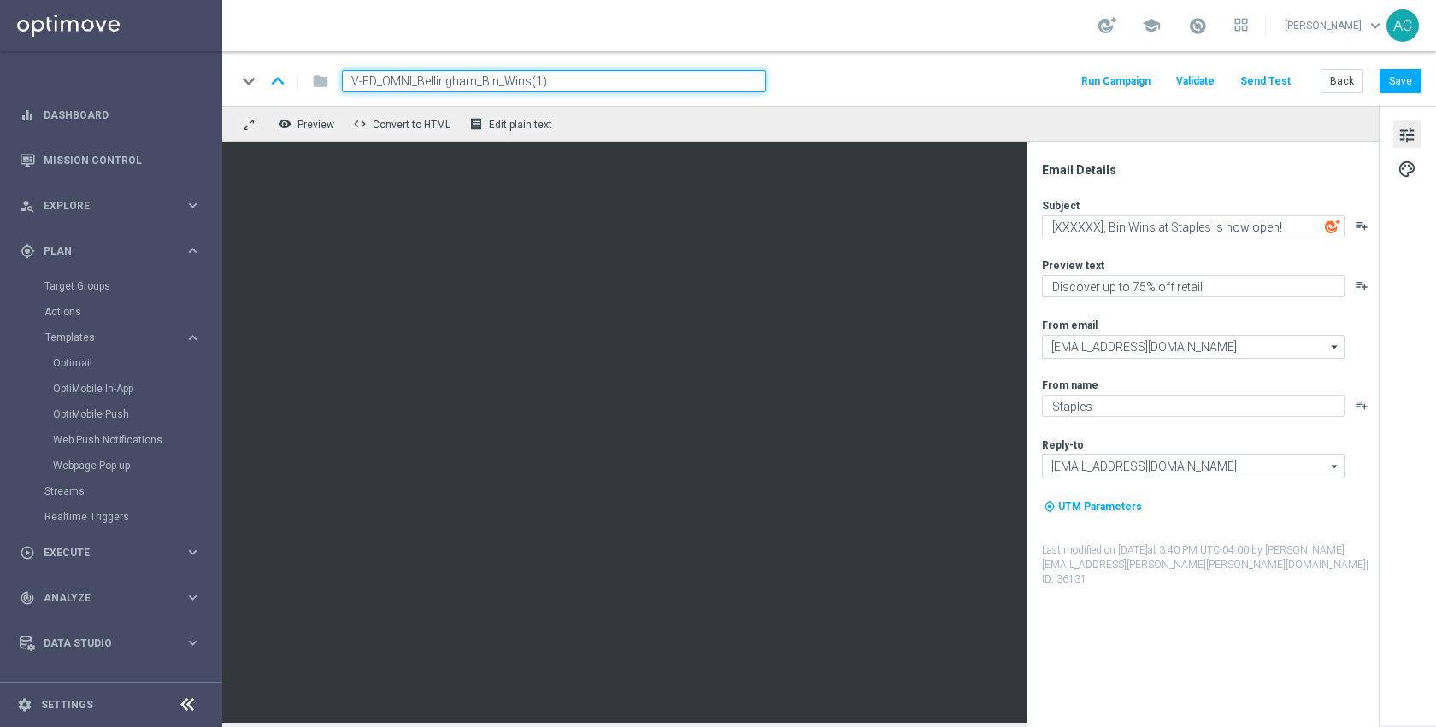
click at [597, 81] on input "V-ED_OMNI_Bellingham_Bin_Wins(1)" at bounding box center [554, 81] width 424 height 22
type input "TEST V-ED_OMNI_Bellingham_Bin_Wins"
click at [1401, 84] on button "Save" at bounding box center [1401, 81] width 42 height 24
click at [977, 51] on div "keyboard_arrow_down keyboard_arrow_up folder TEST V-ED_OMNI_Bellingham_Bin_Wins…" at bounding box center [829, 78] width 1214 height 55
click at [1392, 86] on button "Save" at bounding box center [1401, 81] width 42 height 24
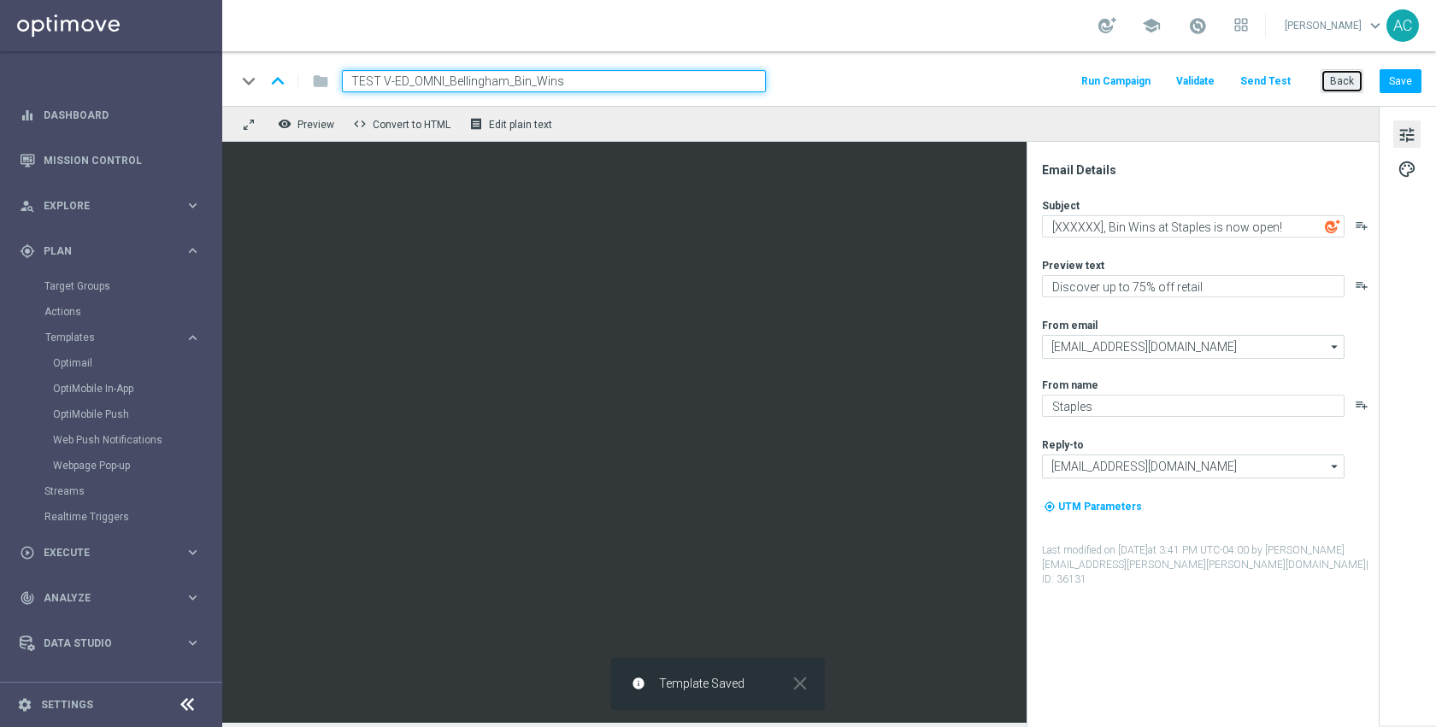
click at [1343, 77] on button "Back" at bounding box center [1342, 81] width 43 height 24
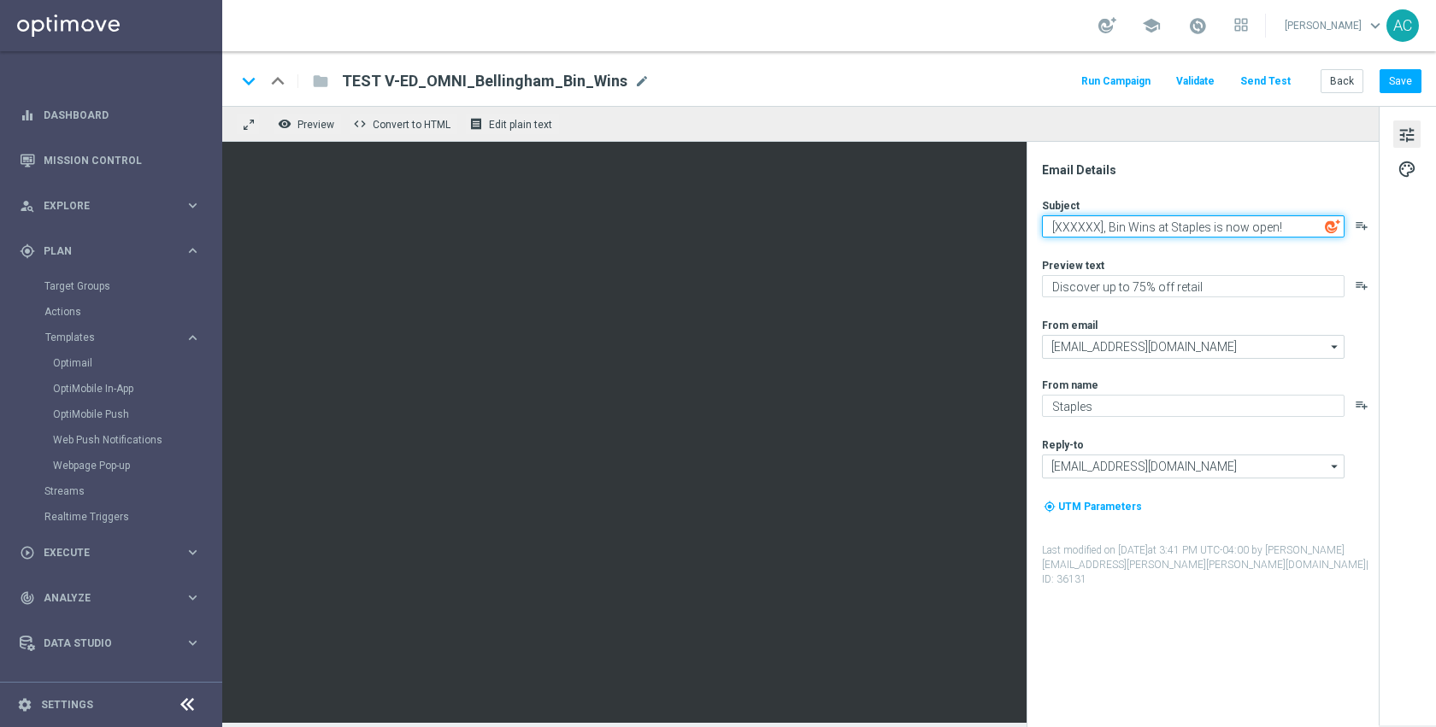
click at [1077, 227] on textarea "[XXXXXX], Bin Wins at Staples is now open!" at bounding box center [1193, 226] width 303 height 22
click at [1105, 235] on textarea "[XXXXXX], Bin Wins at Staples is now open!" at bounding box center [1193, 226] width 303 height 22
paste textarea "%IF:EMAILINSERT_4=='New'%]✈️Introducing TSA PreCheck® through CLEAR now at Stap…"
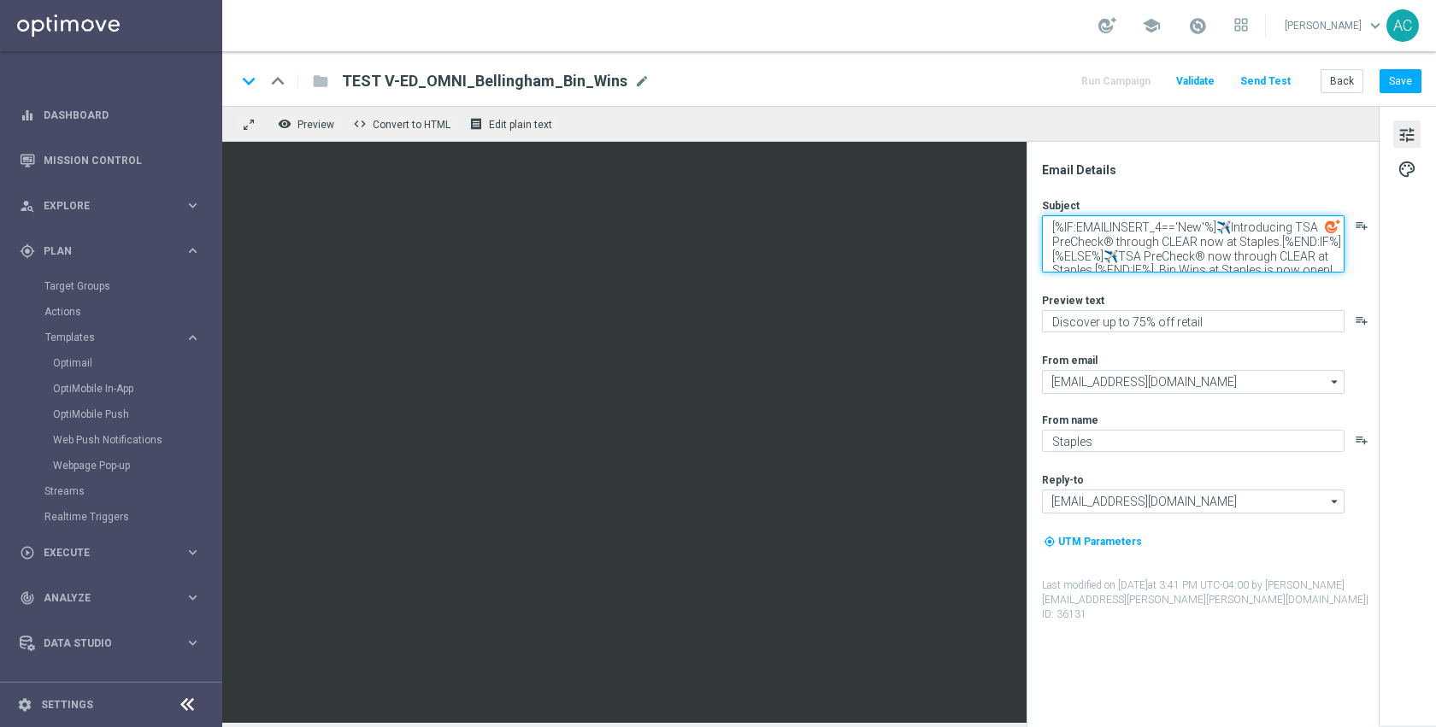
scroll to position [6, 0]
drag, startPoint x: 1323, startPoint y: 262, endPoint x: 1174, endPoint y: 264, distance: 149.6
click at [1153, 265] on textarea "[%IF:EMAILINSERT_4=='New'%]✈️Introducing TSA PreCheck® through CLEAR now at Sta…" at bounding box center [1193, 243] width 303 height 57
drag, startPoint x: 1277, startPoint y: 239, endPoint x: 1213, endPoint y: 227, distance: 65.4
click at [1213, 227] on textarea "[%IF:EMAILINSERT_4=='New'%]✈️Introducing TSA PreCheck® through CLEAR now at Sta…" at bounding box center [1193, 243] width 303 height 57
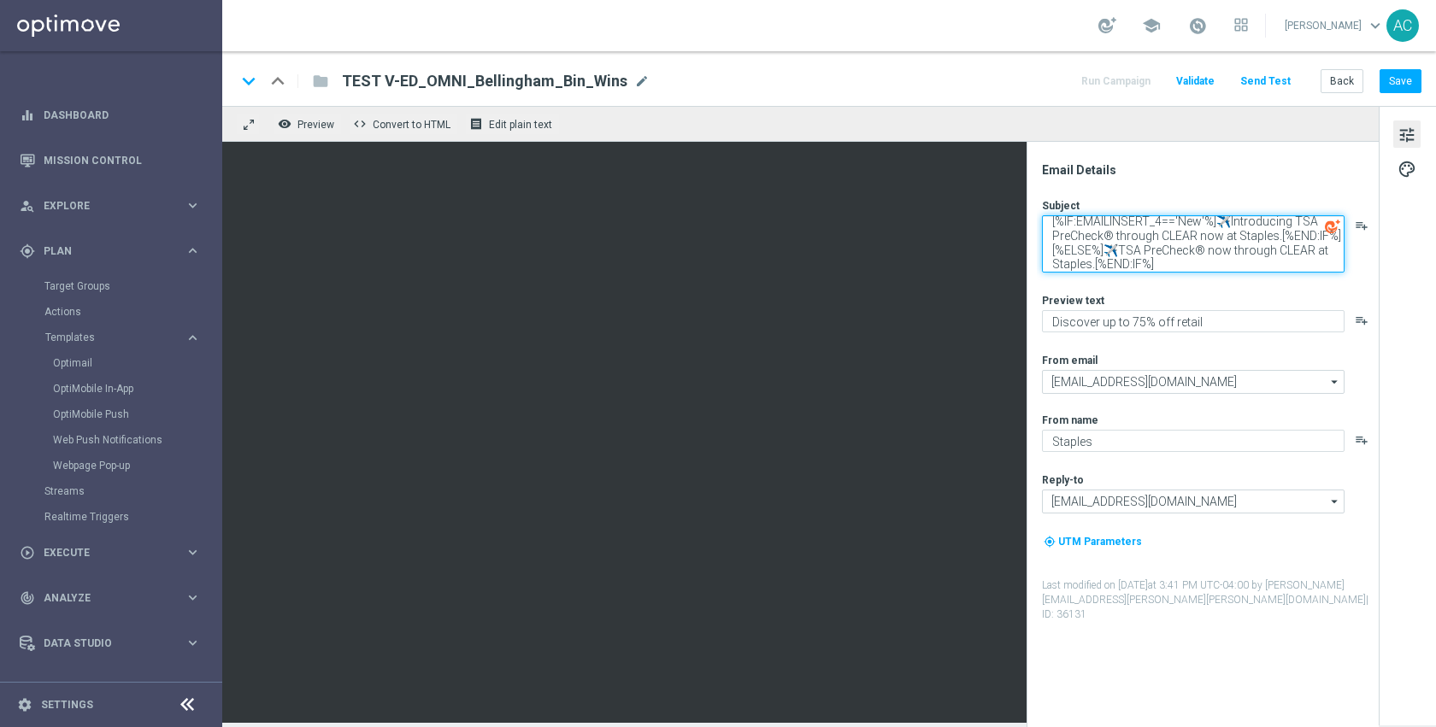
paste textarea ", Bin Wins at [GEOGRAPHIC_DATA] is now open!"
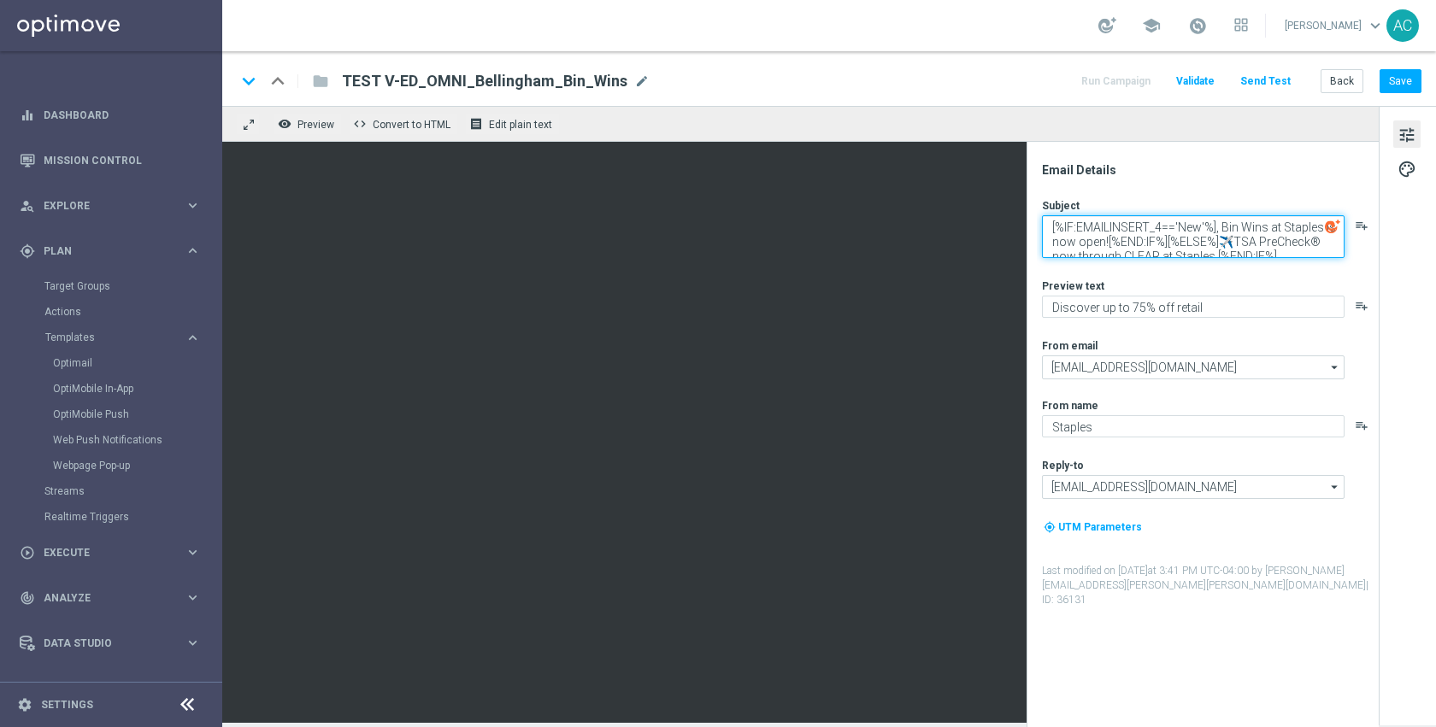
type textarea "[%IF:EMAILINSERT_4=='New'%], Bin Wins at Staples is now open![%END:IF%][%ELSE%]…"
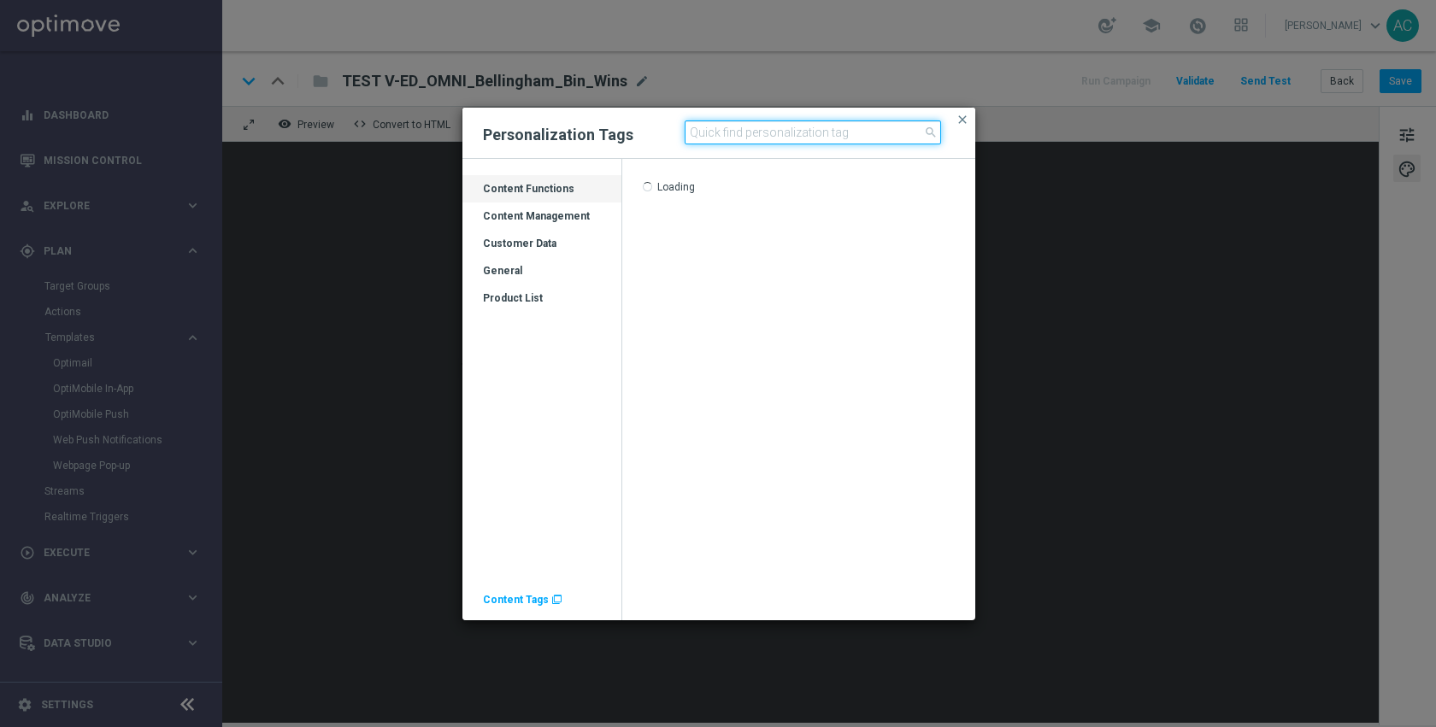
click at [744, 136] on input at bounding box center [813, 133] width 256 height 24
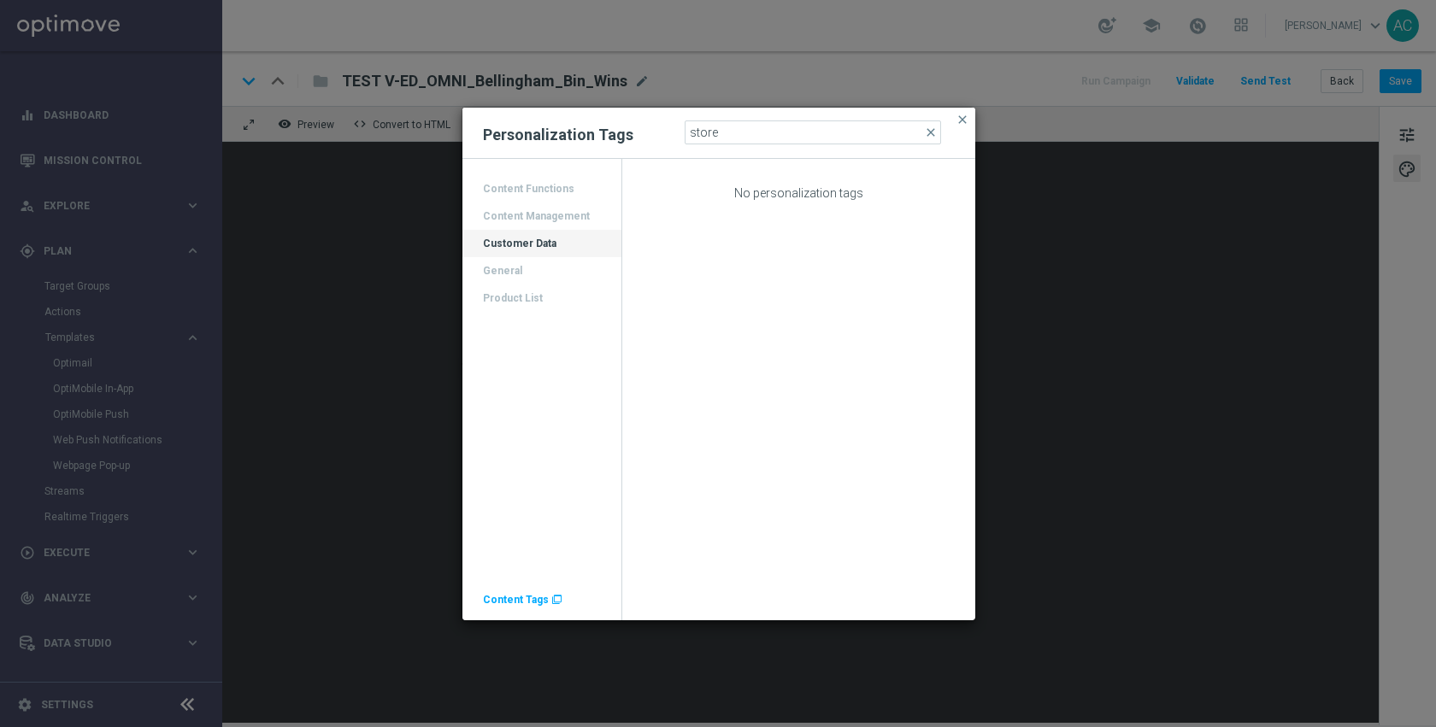
click at [515, 248] on div "Customer Data" at bounding box center [541, 250] width 159 height 27
click at [544, 221] on div "Content Functions Content Management Customer Data General Product List" at bounding box center [541, 243] width 159 height 137
click at [537, 221] on div "Content Functions Content Management Customer Data General Product List" at bounding box center [541, 243] width 159 height 137
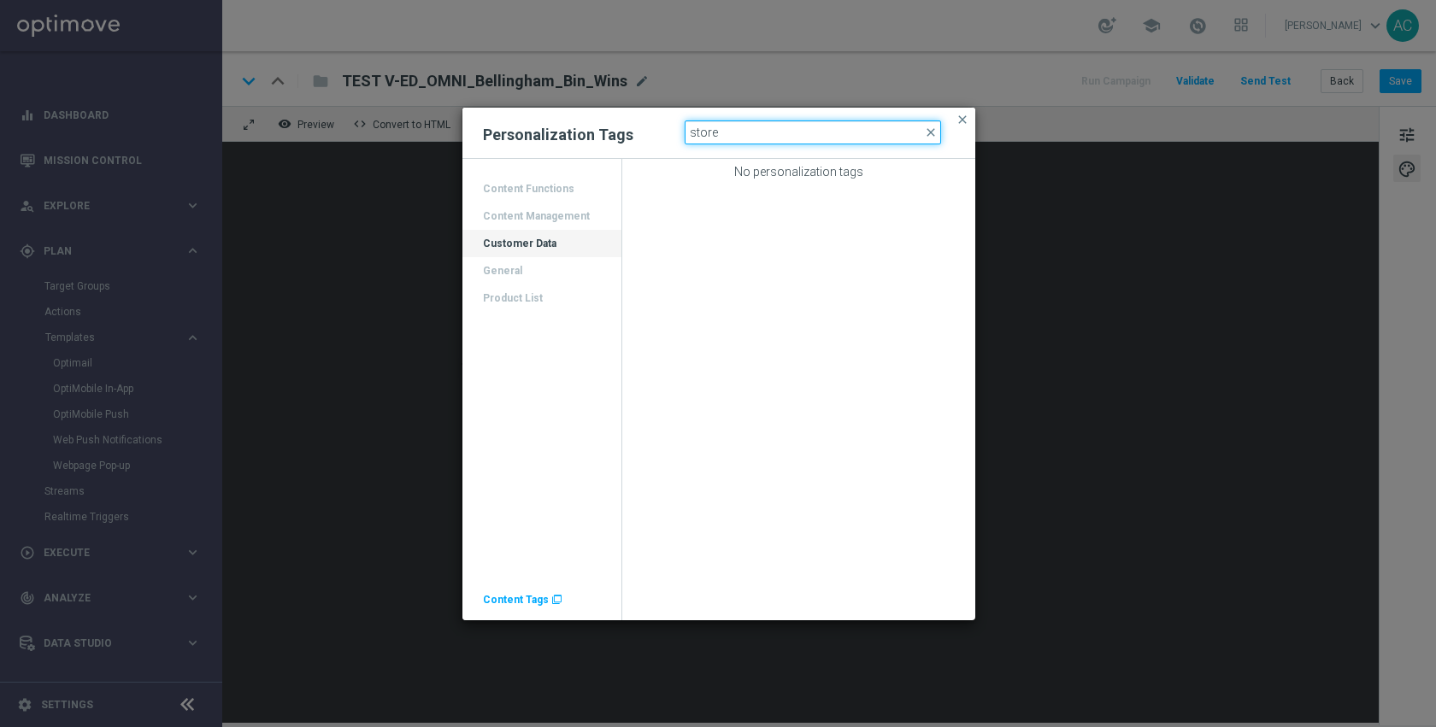
click at [700, 131] on input "store" at bounding box center [813, 133] width 256 height 24
type input "best"
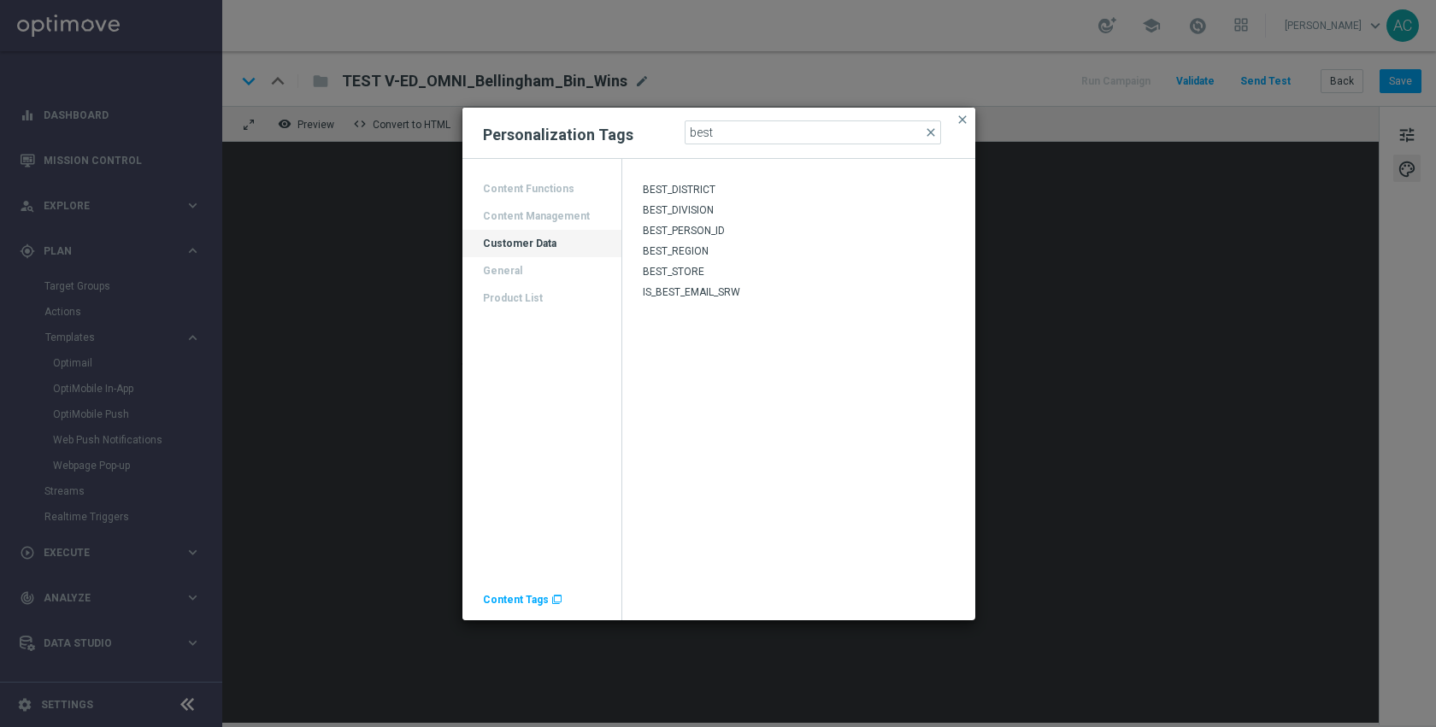
click at [697, 269] on span "BEST_STORE" at bounding box center [674, 272] width 62 height 12
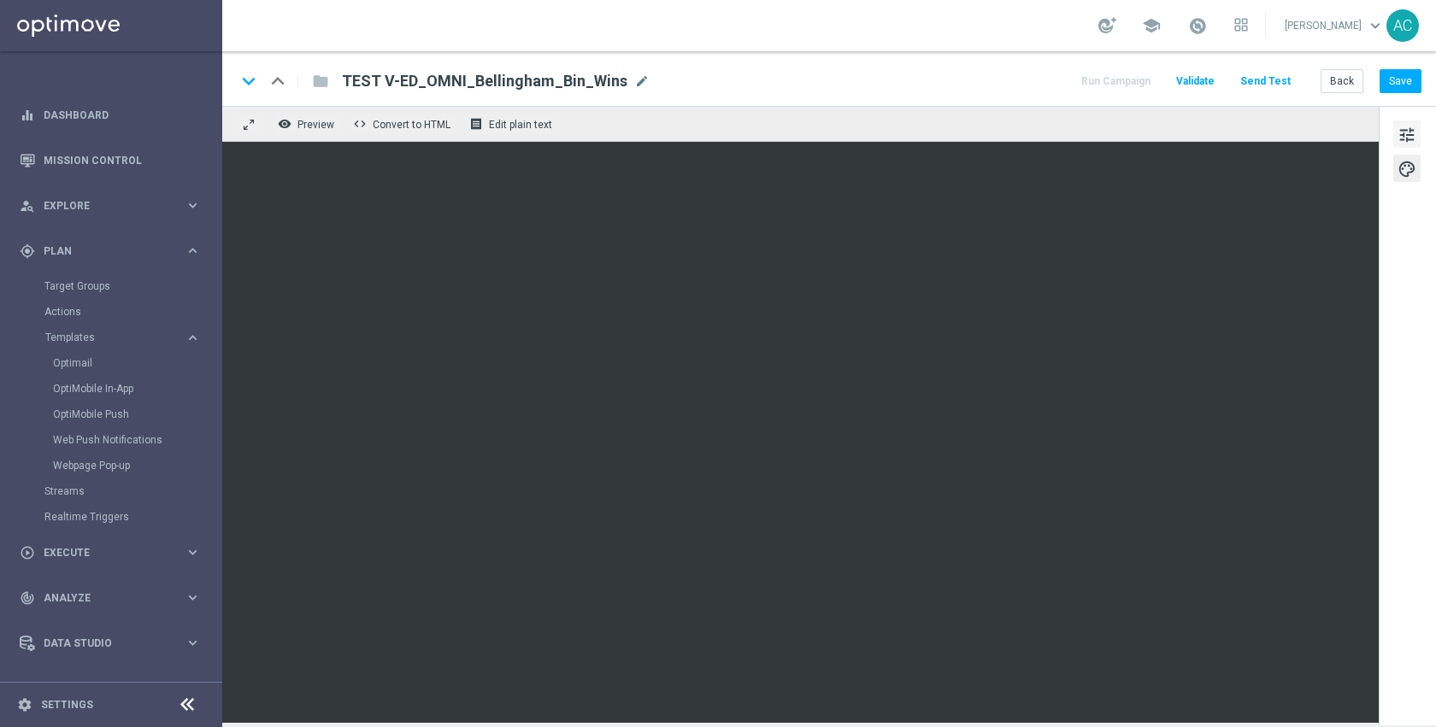
click at [1400, 132] on span "tune" at bounding box center [1407, 135] width 19 height 22
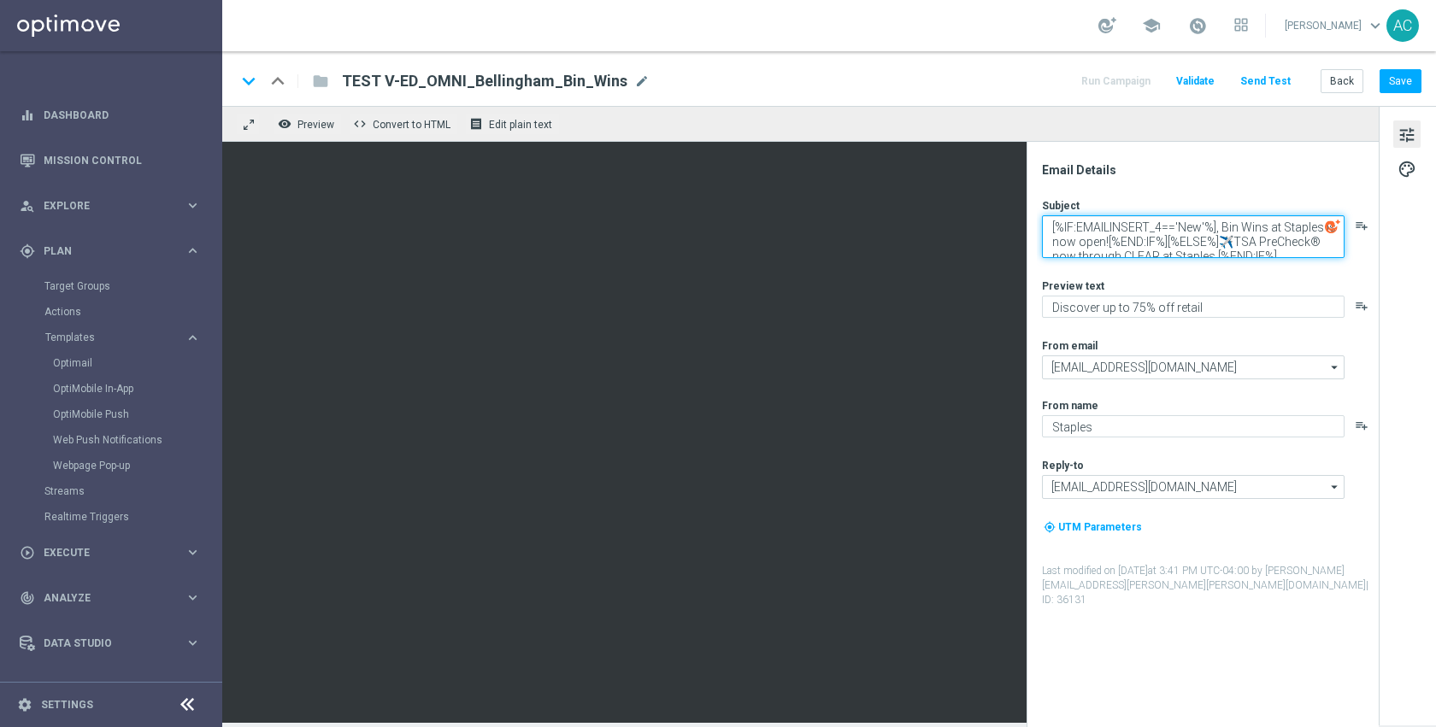
click at [1114, 227] on textarea "[%IF:EMAILINSERT_4=='New'%], Bin Wins at Staples is now open![%END:IF%][%ELSE%]…" at bounding box center [1193, 236] width 303 height 43
paste textarea "[%BEST_STORE%]"
click at [1087, 229] on textarea "[%IF:[%BEST_STORE=='New'%], Bin Wins at Staples is now open![%END:IF%][%ELSE%]✈…" at bounding box center [1193, 236] width 303 height 43
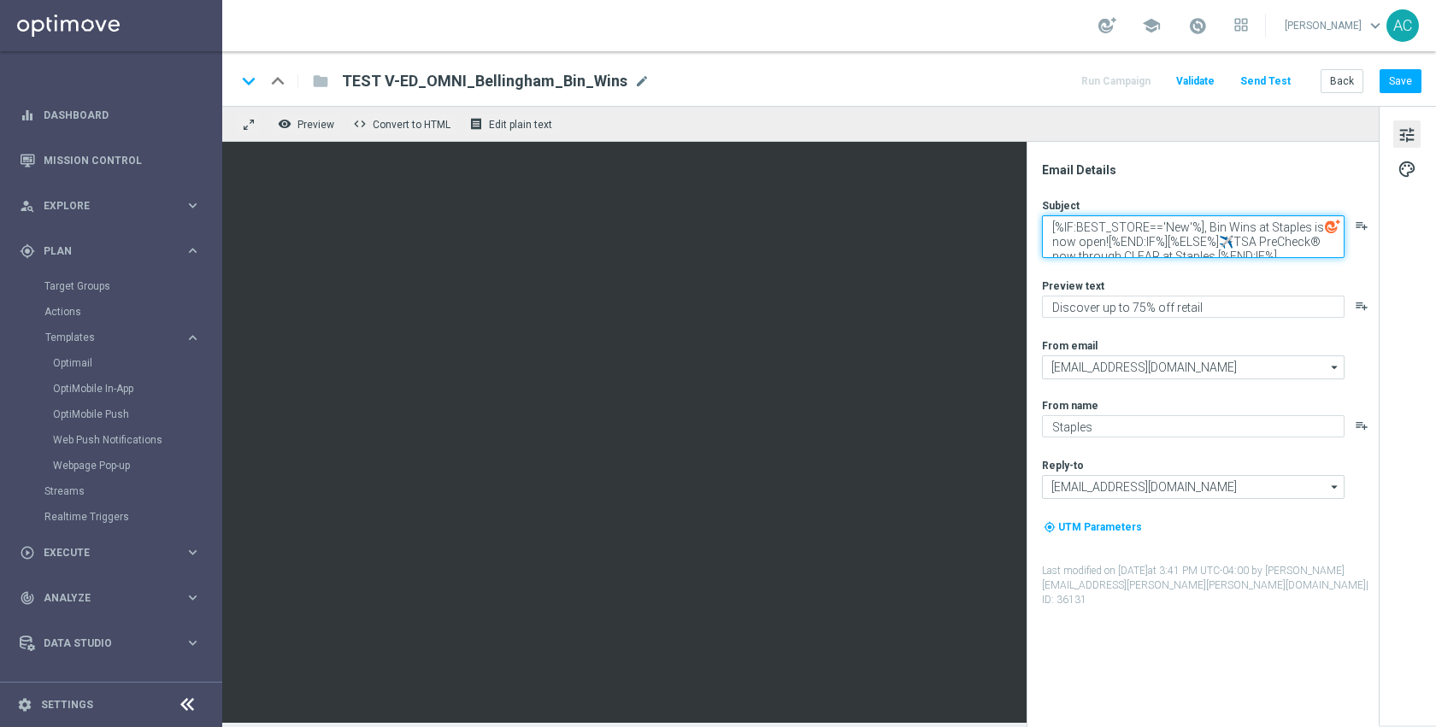
click at [1171, 231] on textarea "[%IF:BEST_STORE=='New'%], Bin Wins at Staples is now open![%END:IF%][%ELSE%]✈️T…" at bounding box center [1193, 236] width 303 height 43
type textarea "[%IF:BEST_STORE=='00348'%], Bin Wins at Staples is now open![%END:IF%][%ELSE%]✈…"
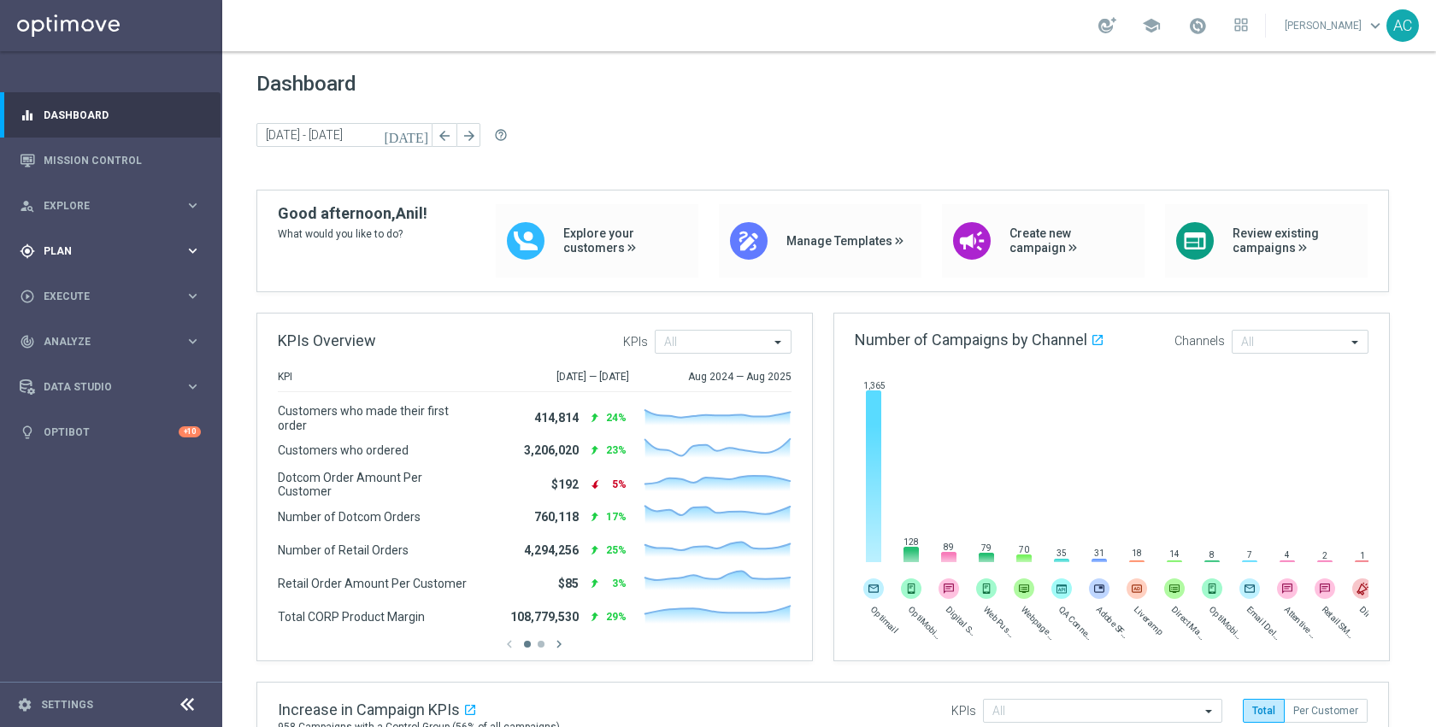
click at [109, 254] on span "Plan" at bounding box center [114, 251] width 141 height 10
click at [97, 280] on link "Target Groups" at bounding box center [110, 287] width 133 height 14
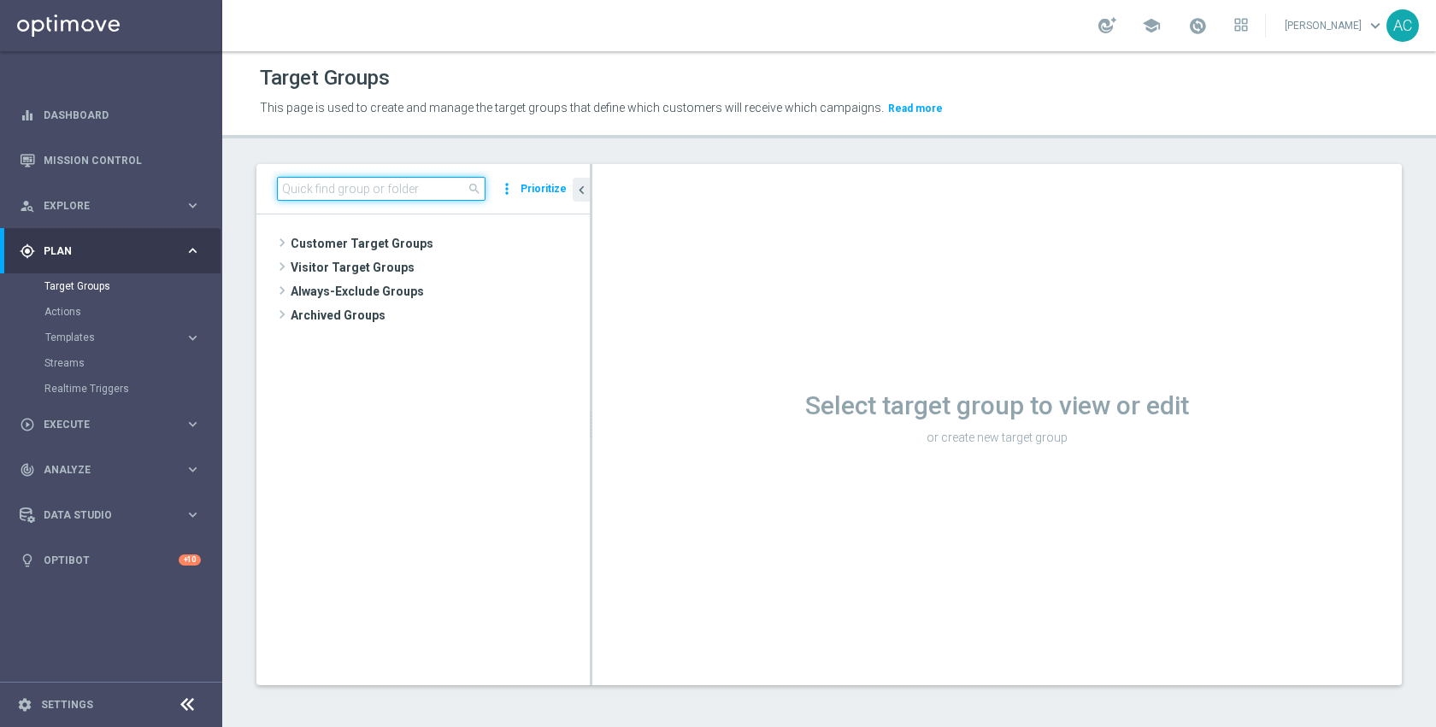
click at [413, 180] on input at bounding box center [381, 189] width 209 height 24
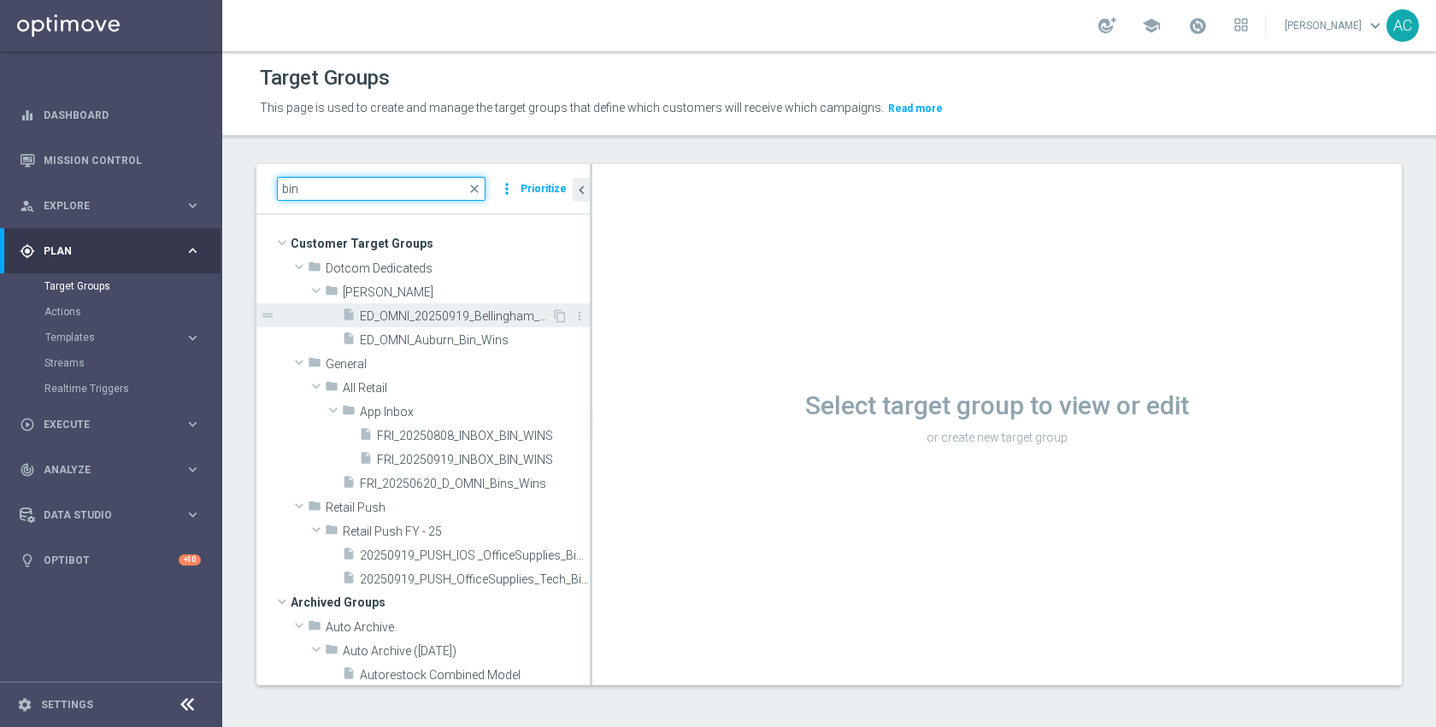
type input "bin"
click at [425, 316] on span "ED_OMNI_20250919_Bellingham_Bin_Wins" at bounding box center [455, 316] width 191 height 15
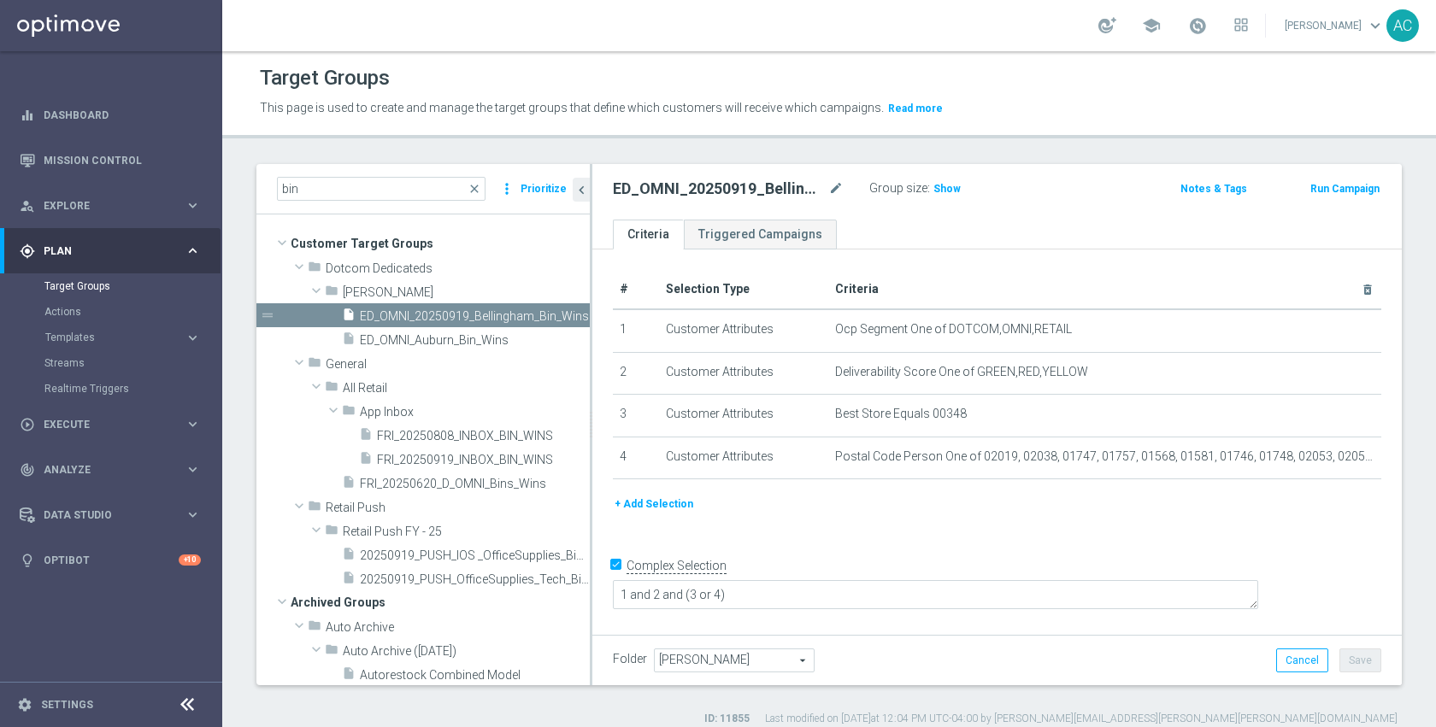
click at [669, 498] on button "+ Add Selection" at bounding box center [654, 504] width 82 height 19
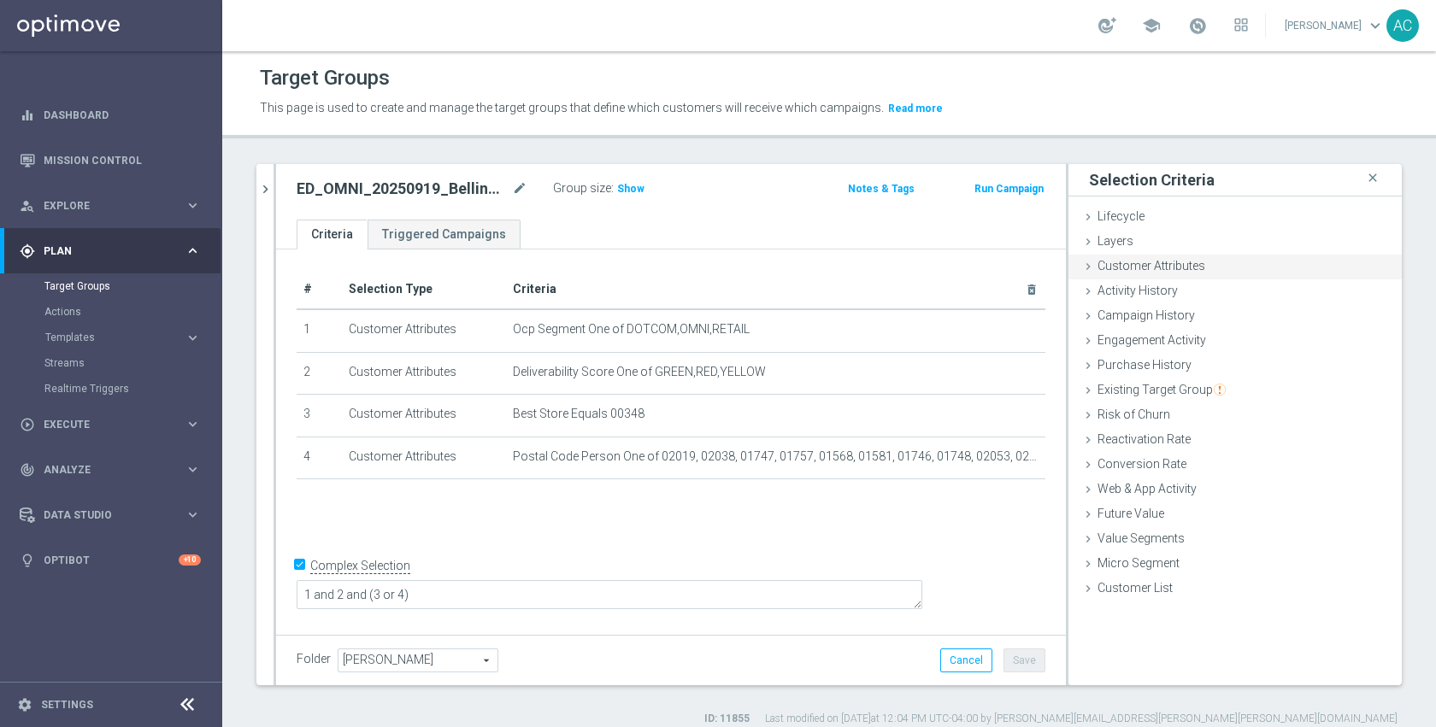
click at [1195, 260] on div "Customer Attributes done" at bounding box center [1234, 268] width 333 height 26
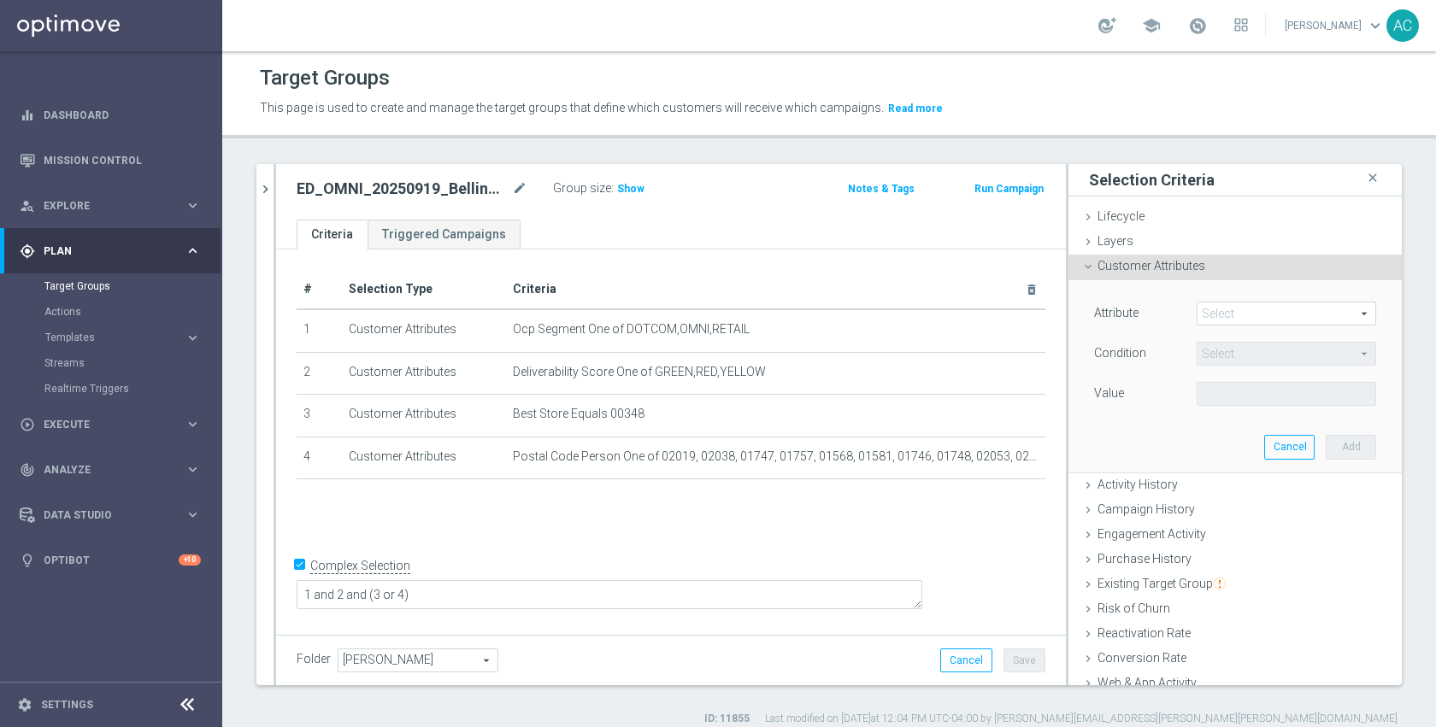
click at [1252, 316] on span at bounding box center [1287, 314] width 178 height 22
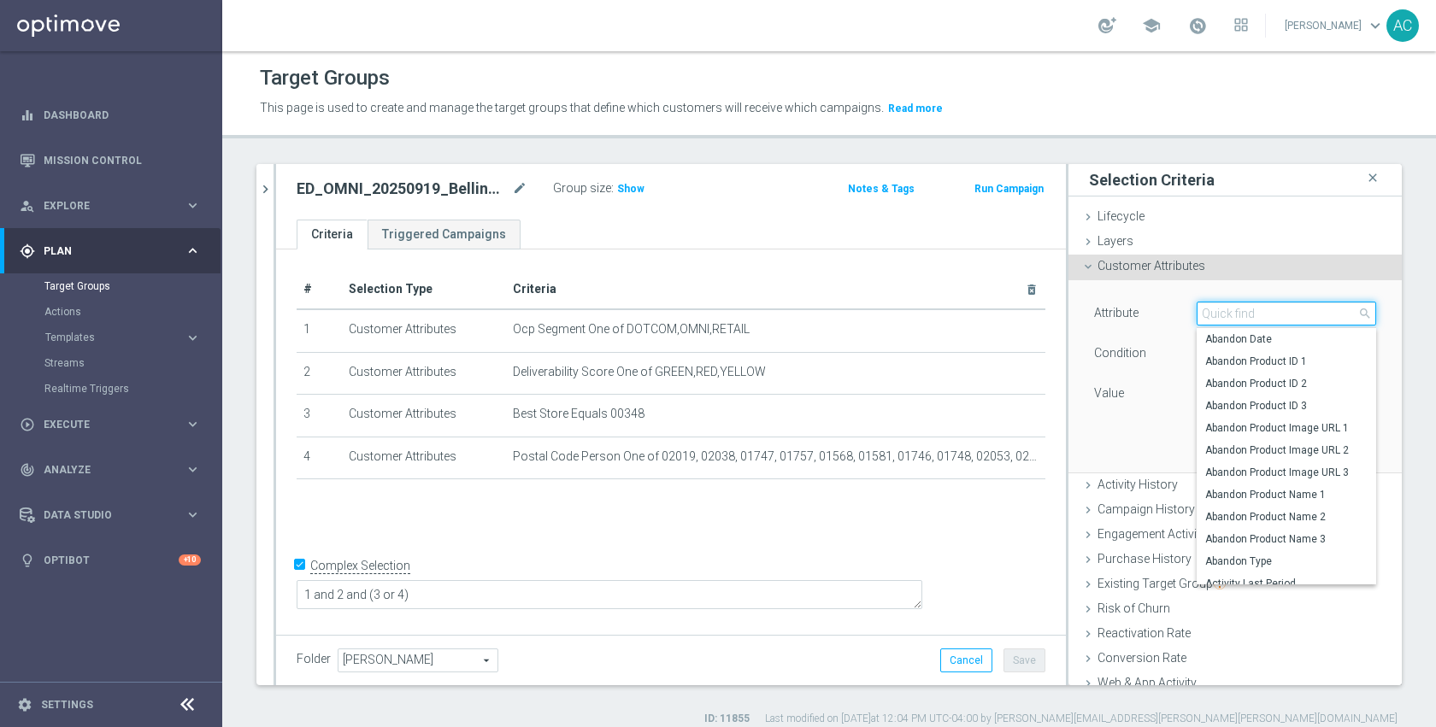
click at [1252, 316] on input "search" at bounding box center [1287, 314] width 180 height 24
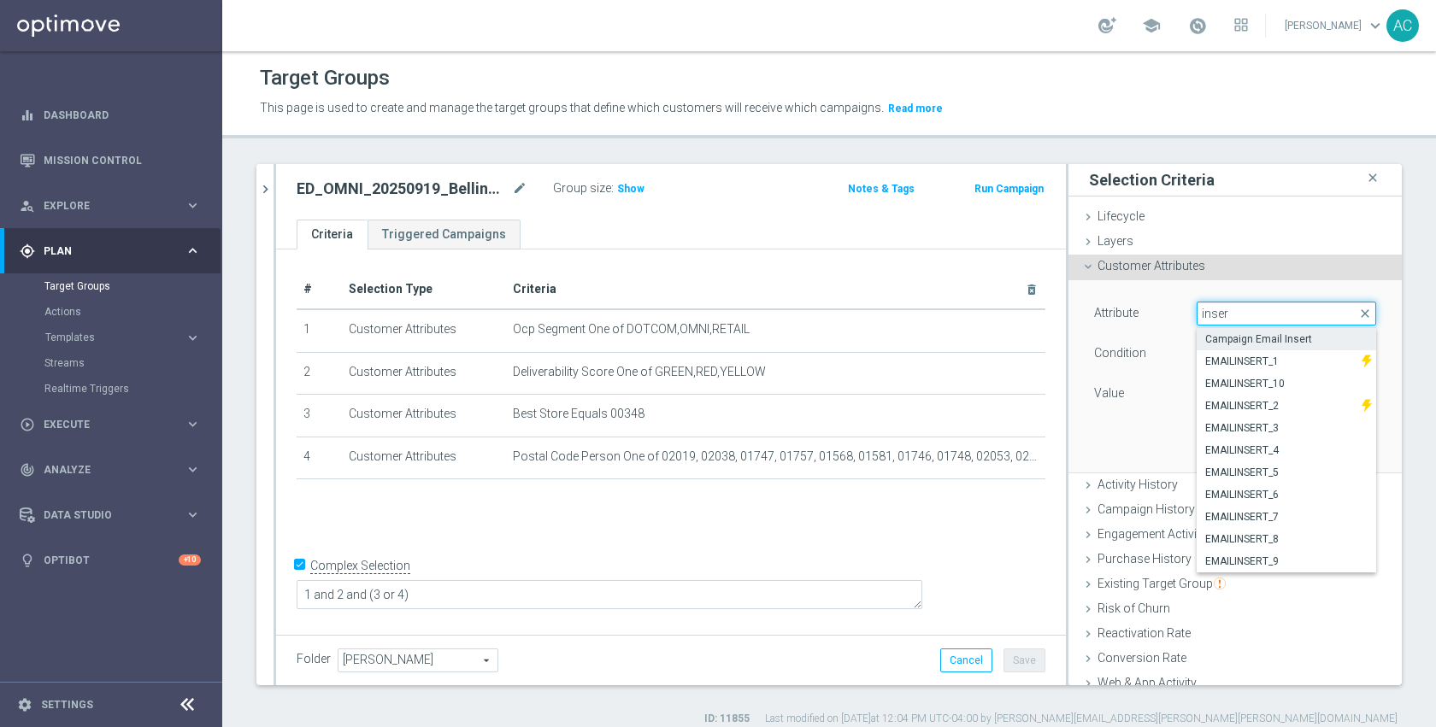
type input "inser"
click at [1278, 339] on span "Campaign Email Insert" at bounding box center [1286, 340] width 162 height 14
type input "Campaign Email Insert"
type input "Equals"
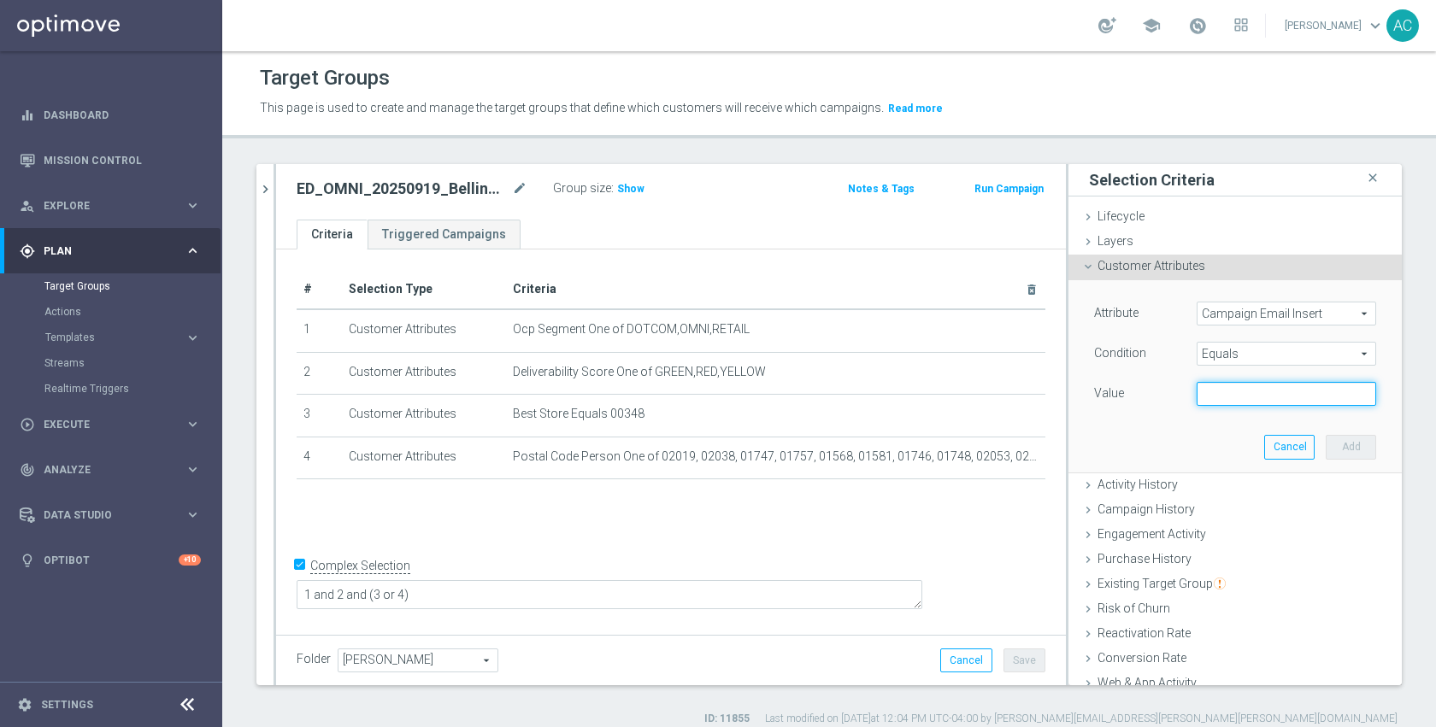
click at [1258, 396] on input "text" at bounding box center [1287, 394] width 180 height 24
type input "bin_wins"
click at [1338, 450] on button "Add" at bounding box center [1351, 447] width 50 height 24
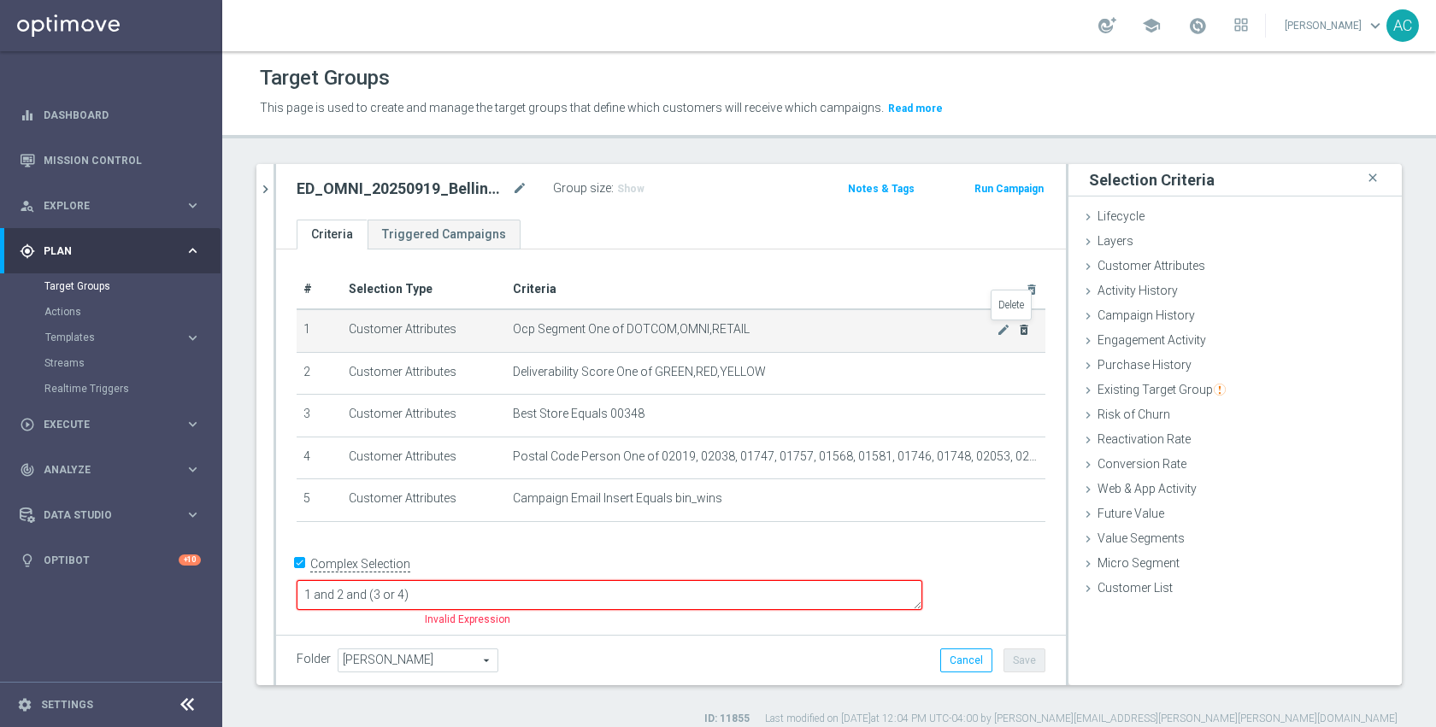
click at [1017, 327] on icon "delete_forever" at bounding box center [1024, 330] width 14 height 14
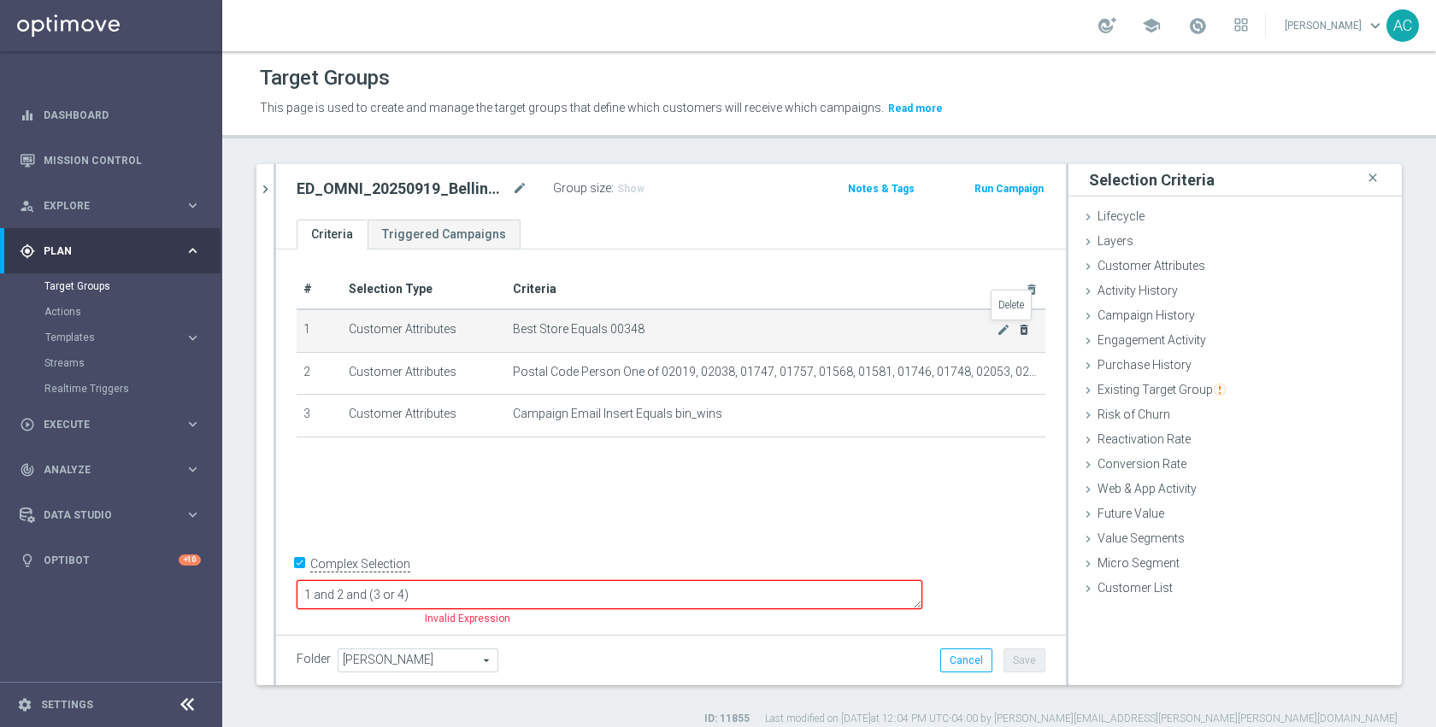
click at [1017, 327] on icon "delete_forever" at bounding box center [1024, 330] width 14 height 14
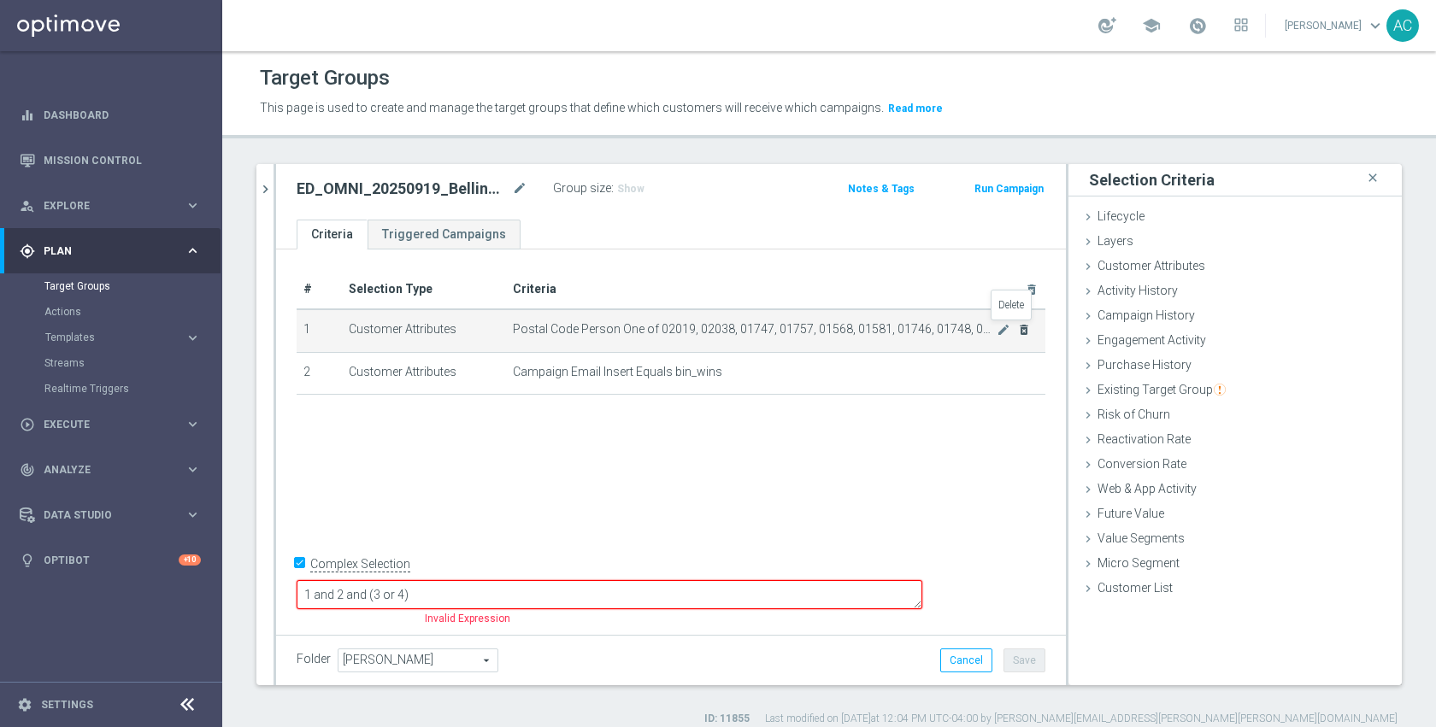
click at [1017, 327] on icon "delete_forever" at bounding box center [1024, 330] width 14 height 14
checkbox input "false"
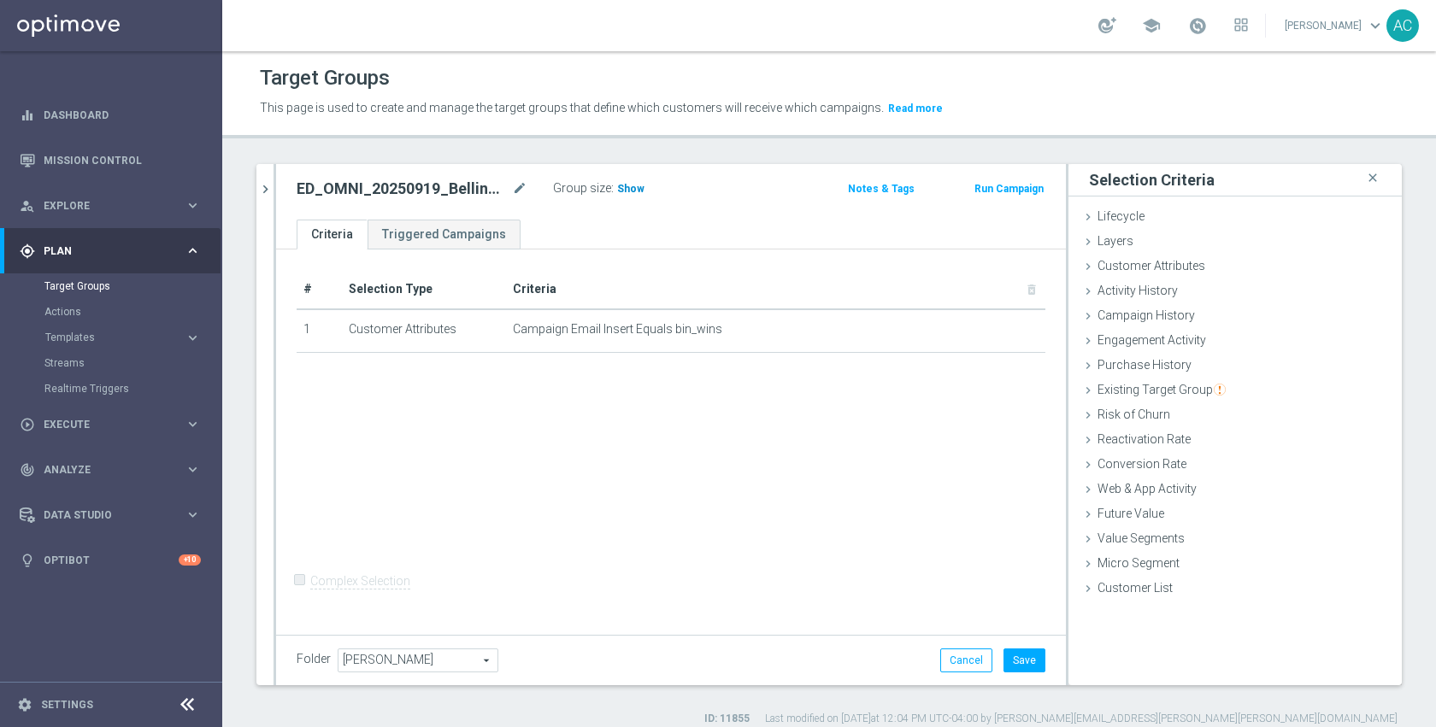
click at [628, 186] on span "Show" at bounding box center [630, 189] width 27 height 12
click at [805, 451] on div "# Selection Type Criteria delete_forever 1 Customer Attributes Campaign Email I…" at bounding box center [671, 440] width 790 height 381
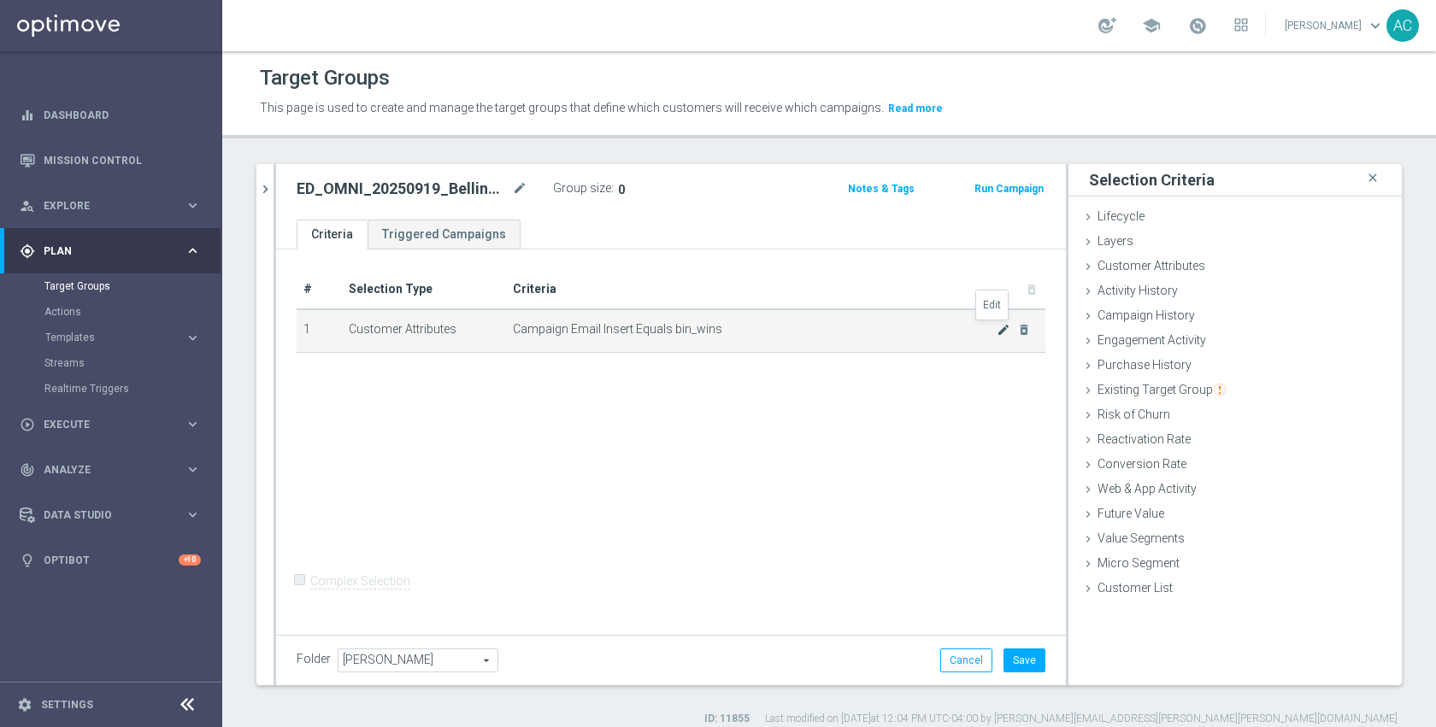
click at [997, 332] on icon "mode_edit" at bounding box center [1004, 330] width 14 height 14
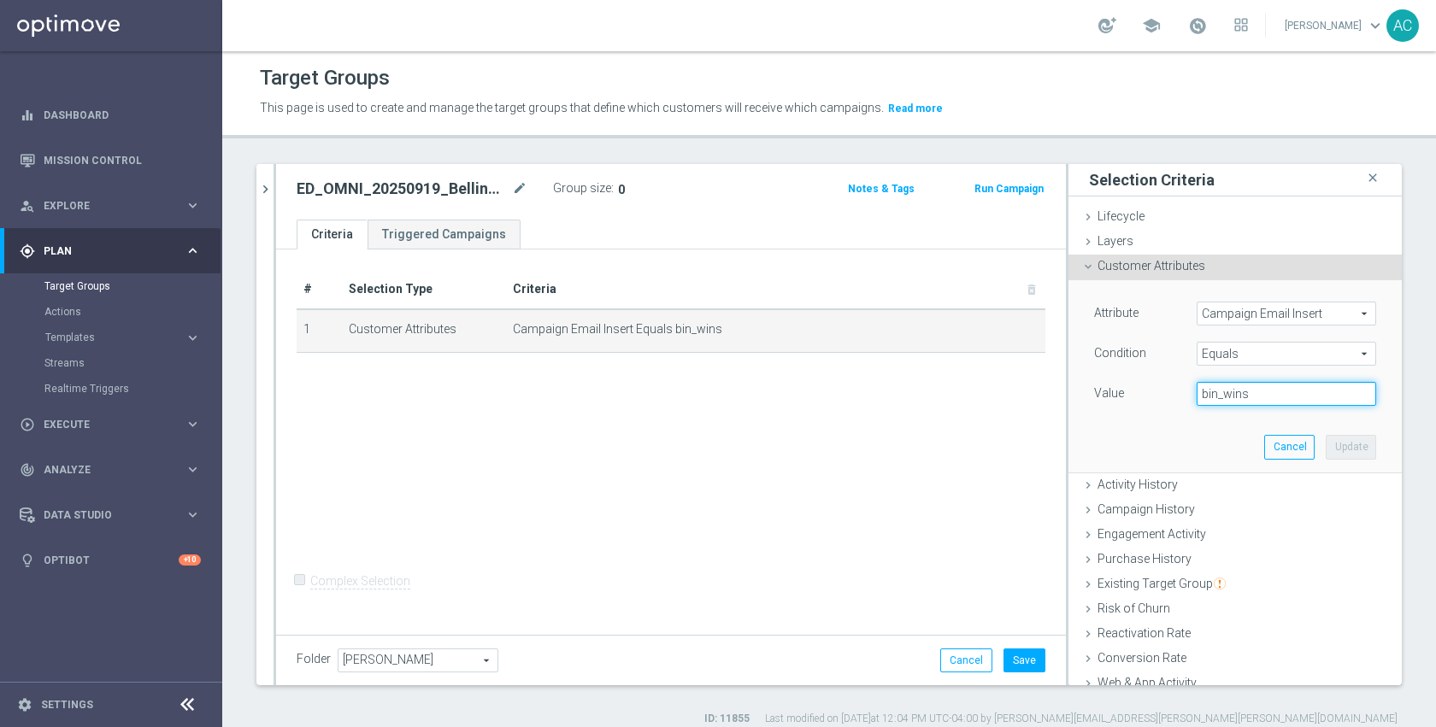
click at [1265, 393] on input "bin_wins" at bounding box center [1287, 394] width 180 height 24
click at [1264, 450] on button "Cancel" at bounding box center [1289, 447] width 50 height 24
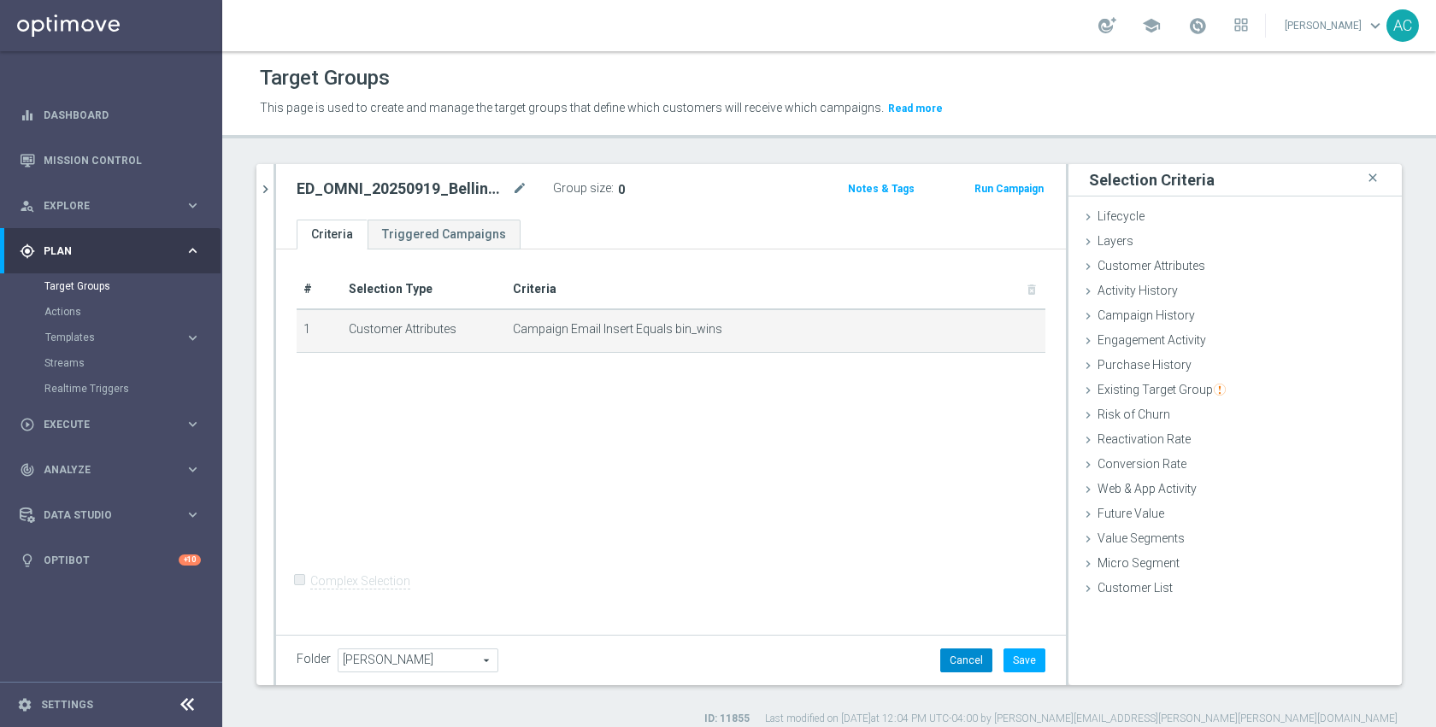
click at [955, 662] on button "Cancel" at bounding box center [966, 661] width 52 height 24
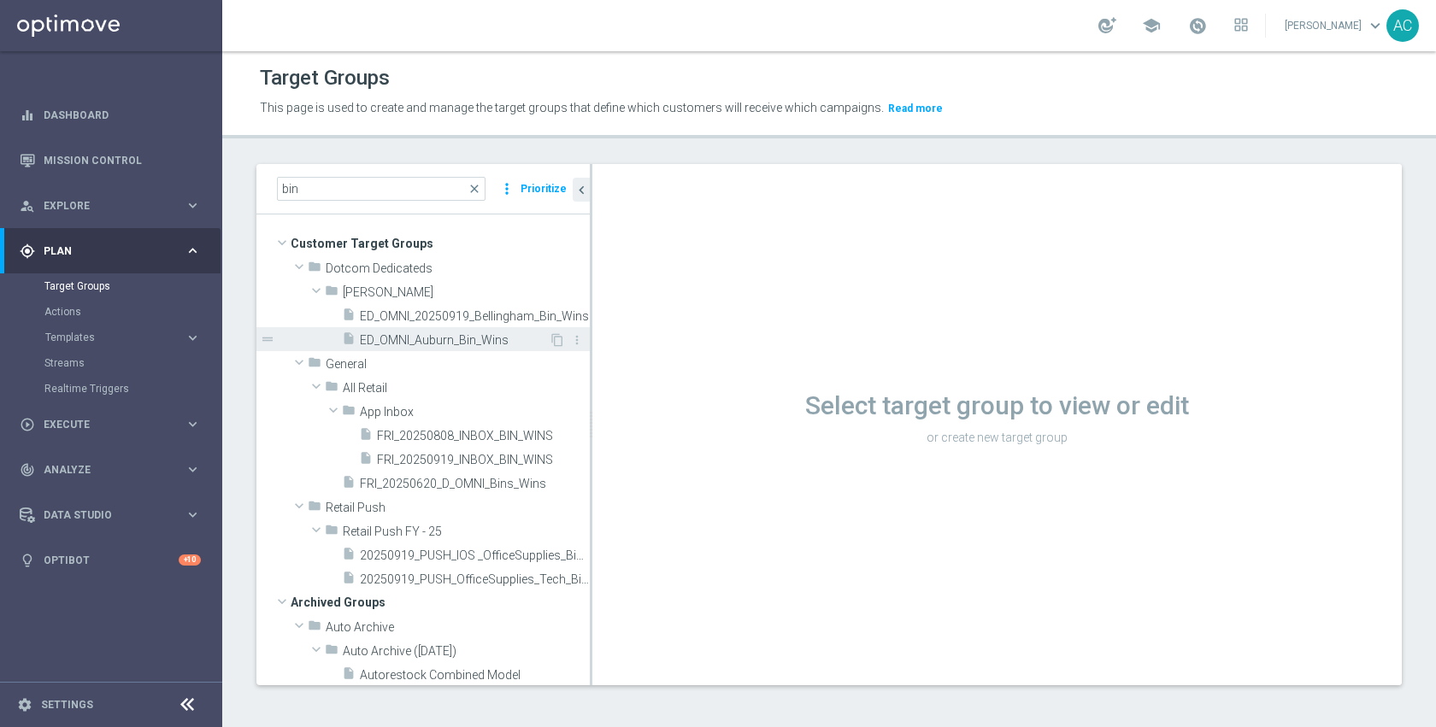
click at [449, 343] on span "ED_OMNI_Auburn_Bin_Wins" at bounding box center [454, 340] width 189 height 15
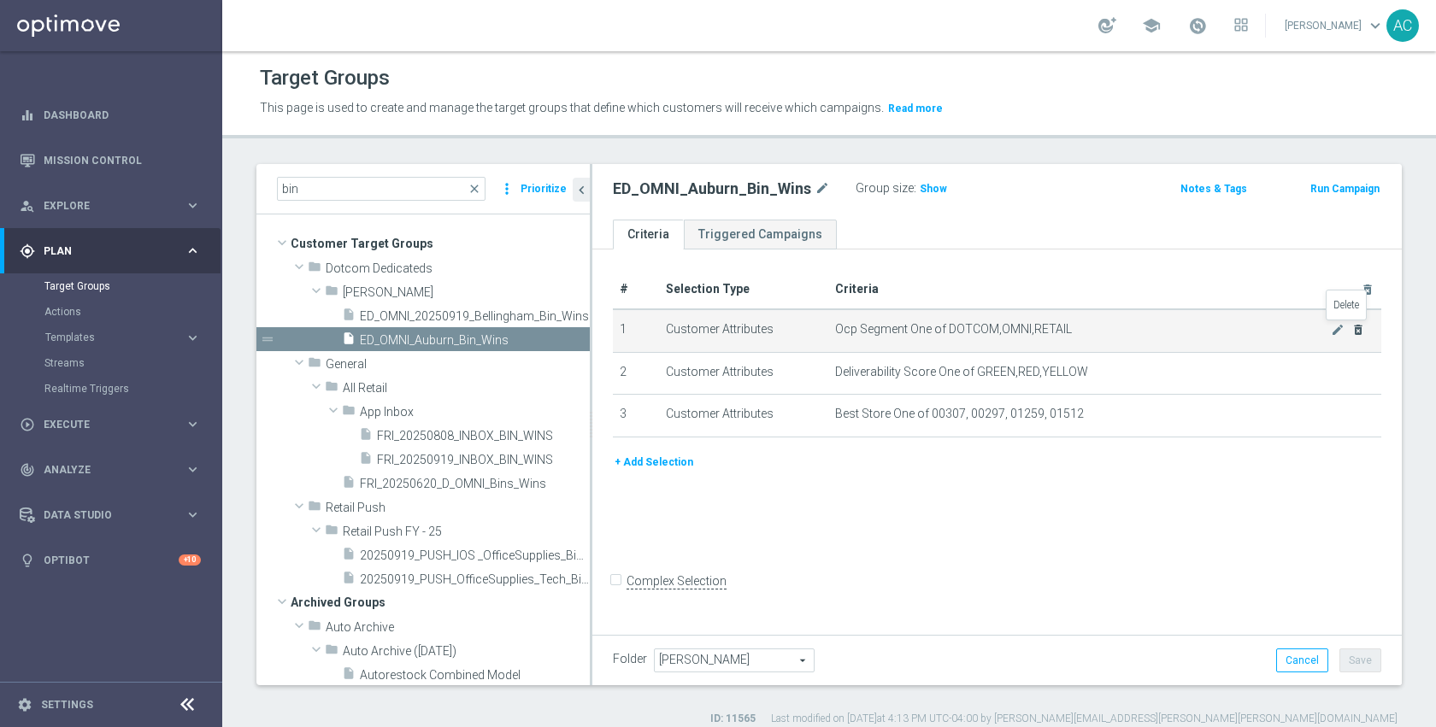
click at [1352, 330] on icon "delete_forever" at bounding box center [1358, 330] width 14 height 14
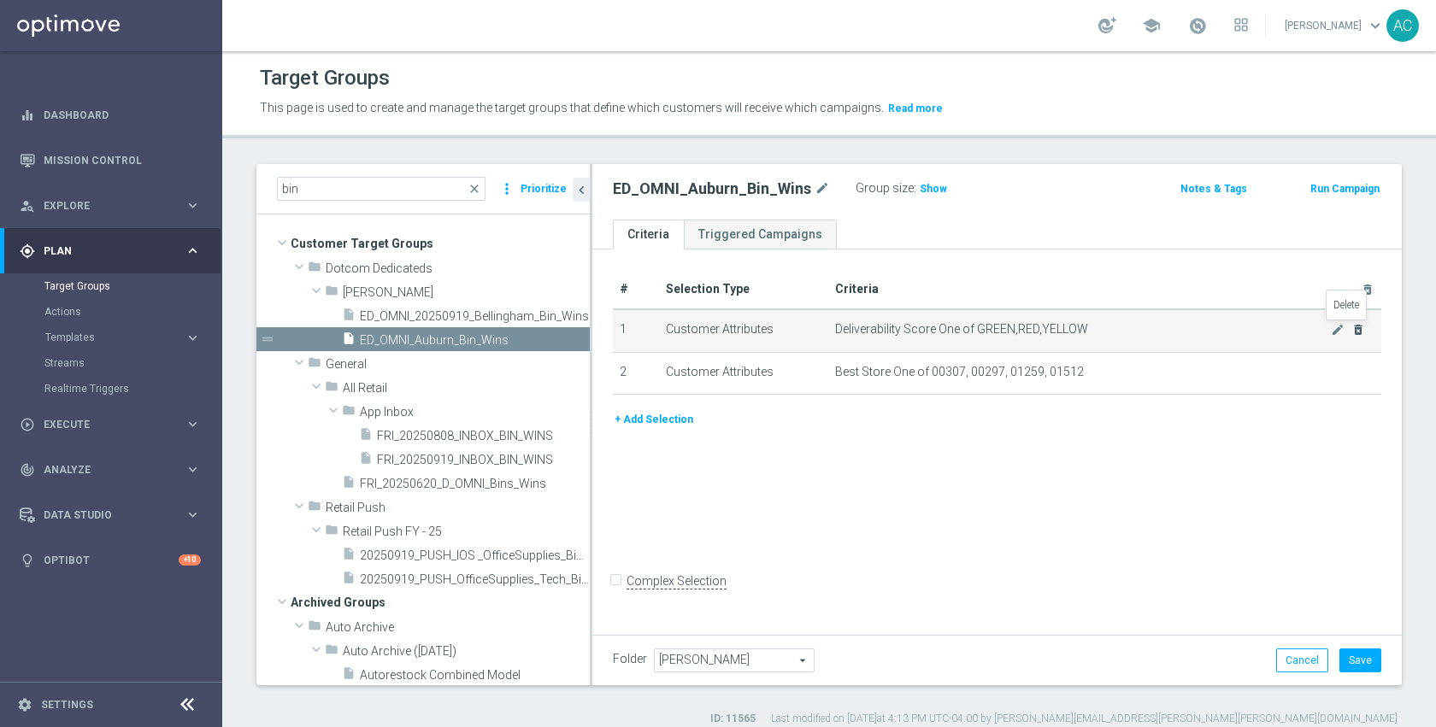
click at [1352, 330] on icon "delete_forever" at bounding box center [1358, 330] width 14 height 14
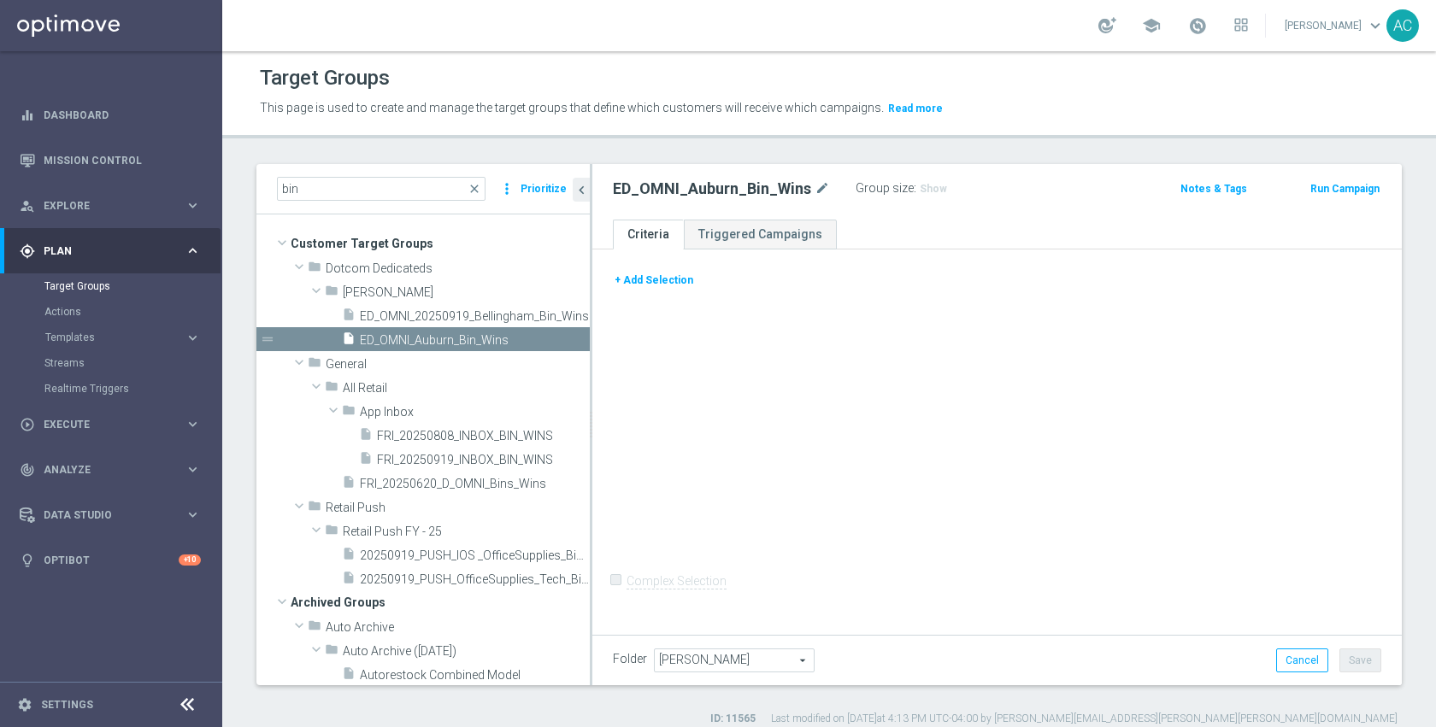
click at [662, 281] on button "+ Add Selection" at bounding box center [654, 280] width 82 height 19
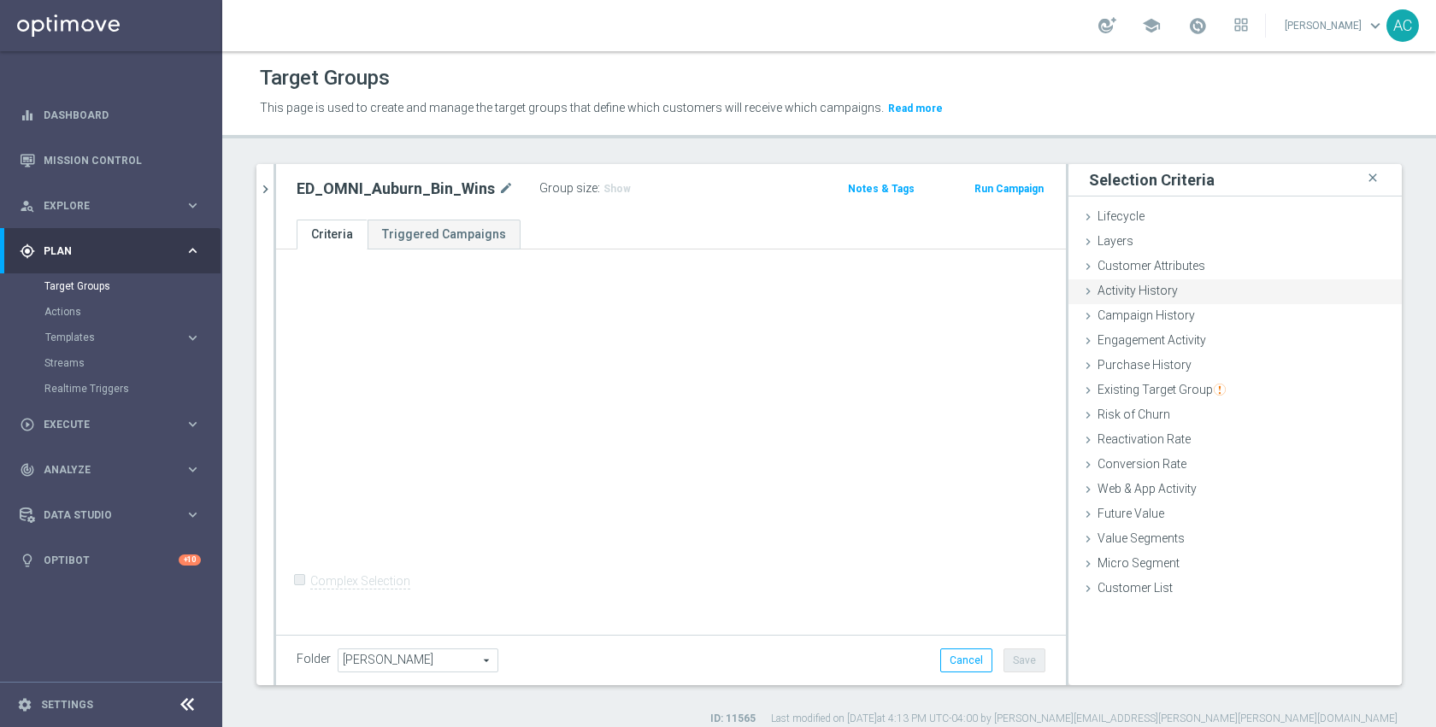
click at [1174, 267] on span "Customer Attributes" at bounding box center [1152, 266] width 108 height 14
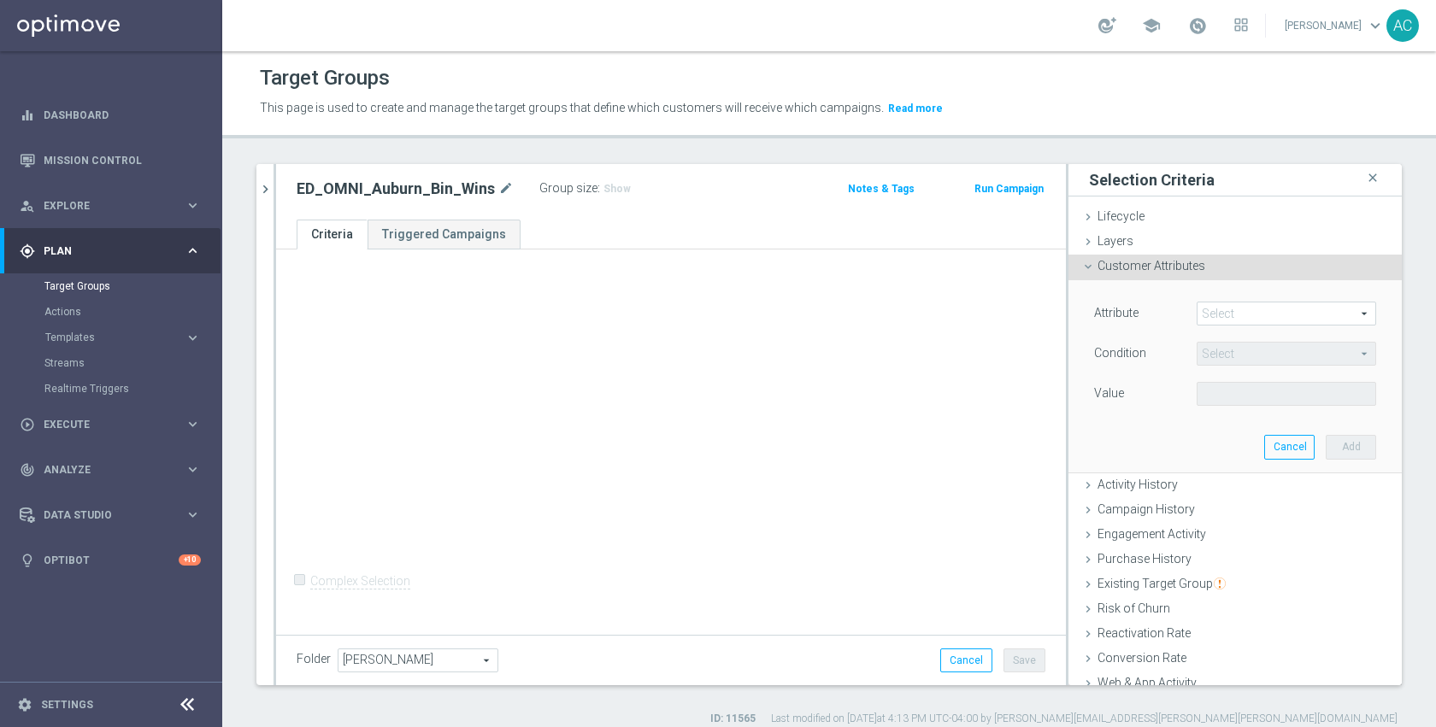
click at [1226, 294] on div "Attribute Select arrow_drop_down search Condition Select arrow_drop_down search…" at bounding box center [1235, 375] width 308 height 191
click at [1230, 315] on span at bounding box center [1287, 314] width 178 height 22
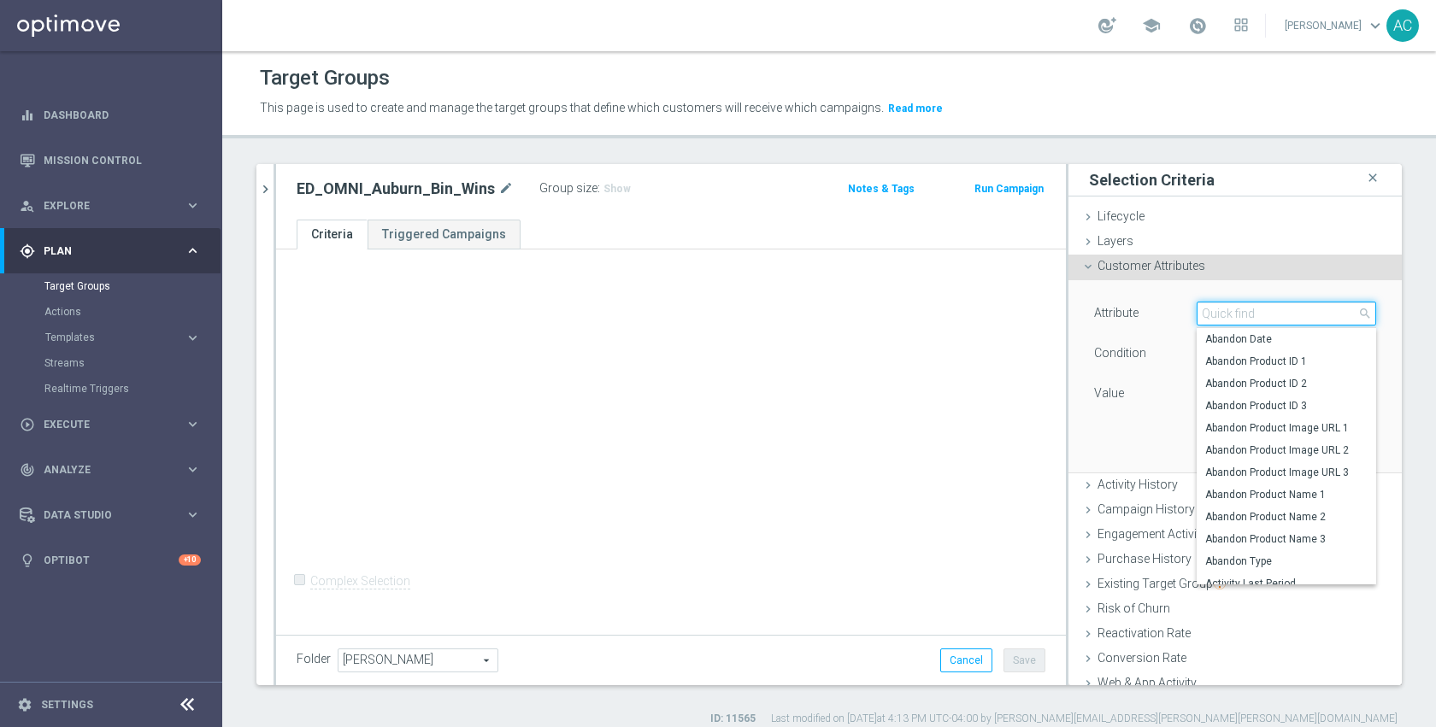
click at [1230, 315] on input "search" at bounding box center [1287, 314] width 180 height 24
type input "inser"
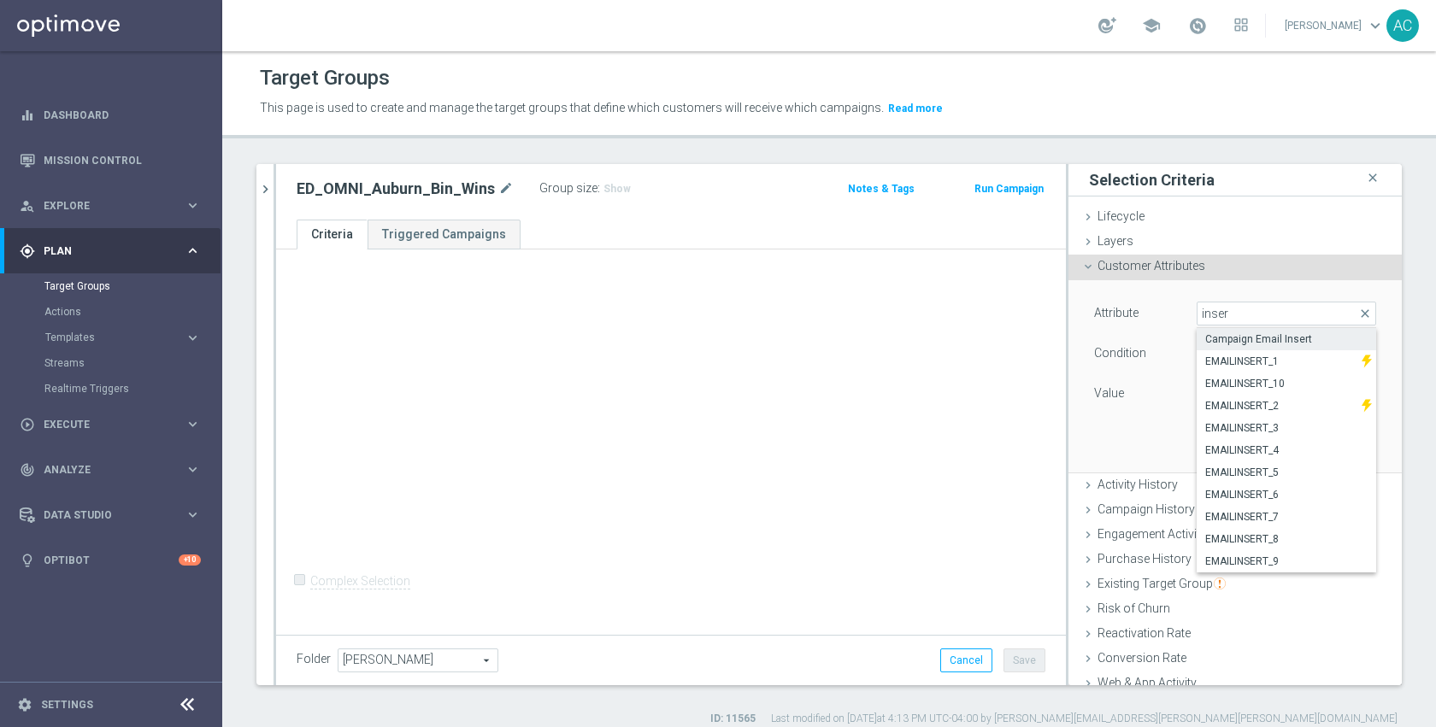
click at [1241, 337] on span "Campaign Email Insert" at bounding box center [1286, 340] width 162 height 14
type input "Campaign Email Insert"
type input "Equals"
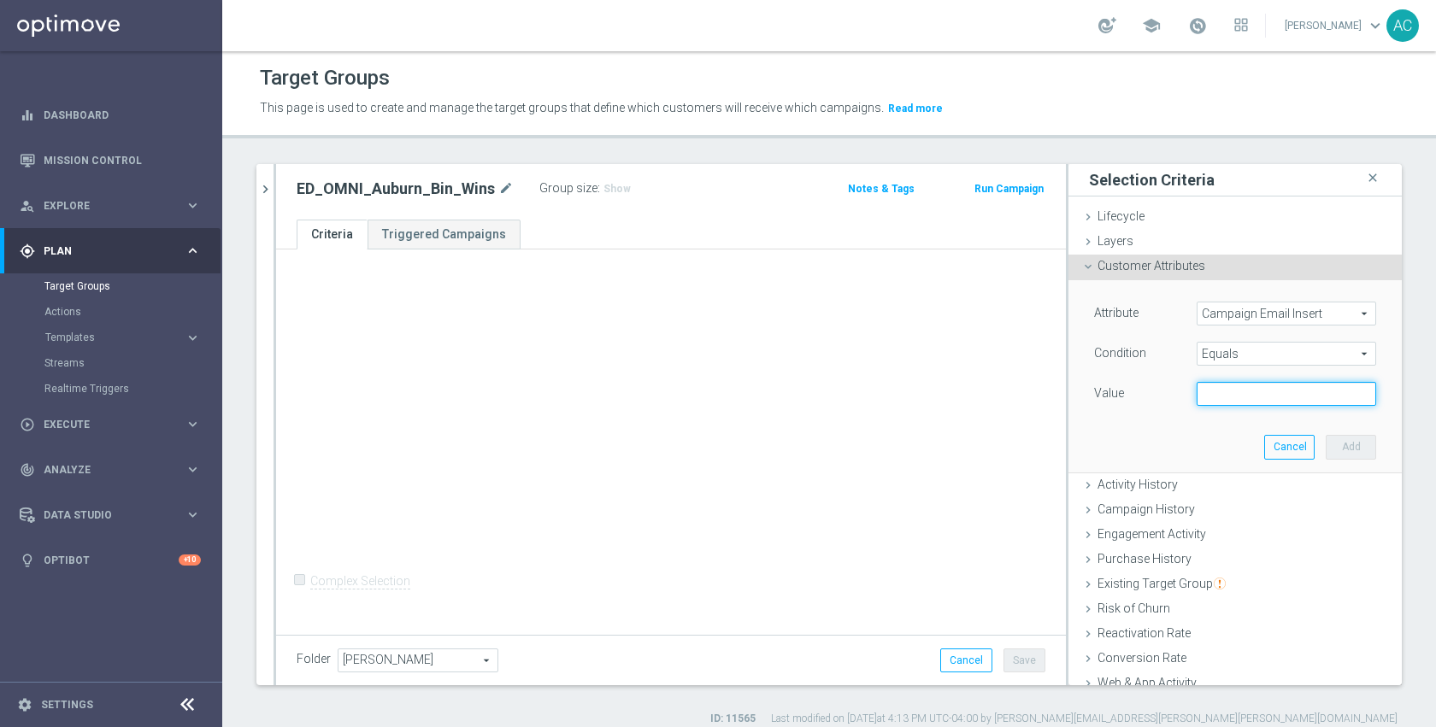
click at [1243, 393] on input "text" at bounding box center [1287, 394] width 180 height 24
paste input "bin_wins"
type input "bin_wins"
click at [1331, 447] on button "Add" at bounding box center [1351, 447] width 50 height 24
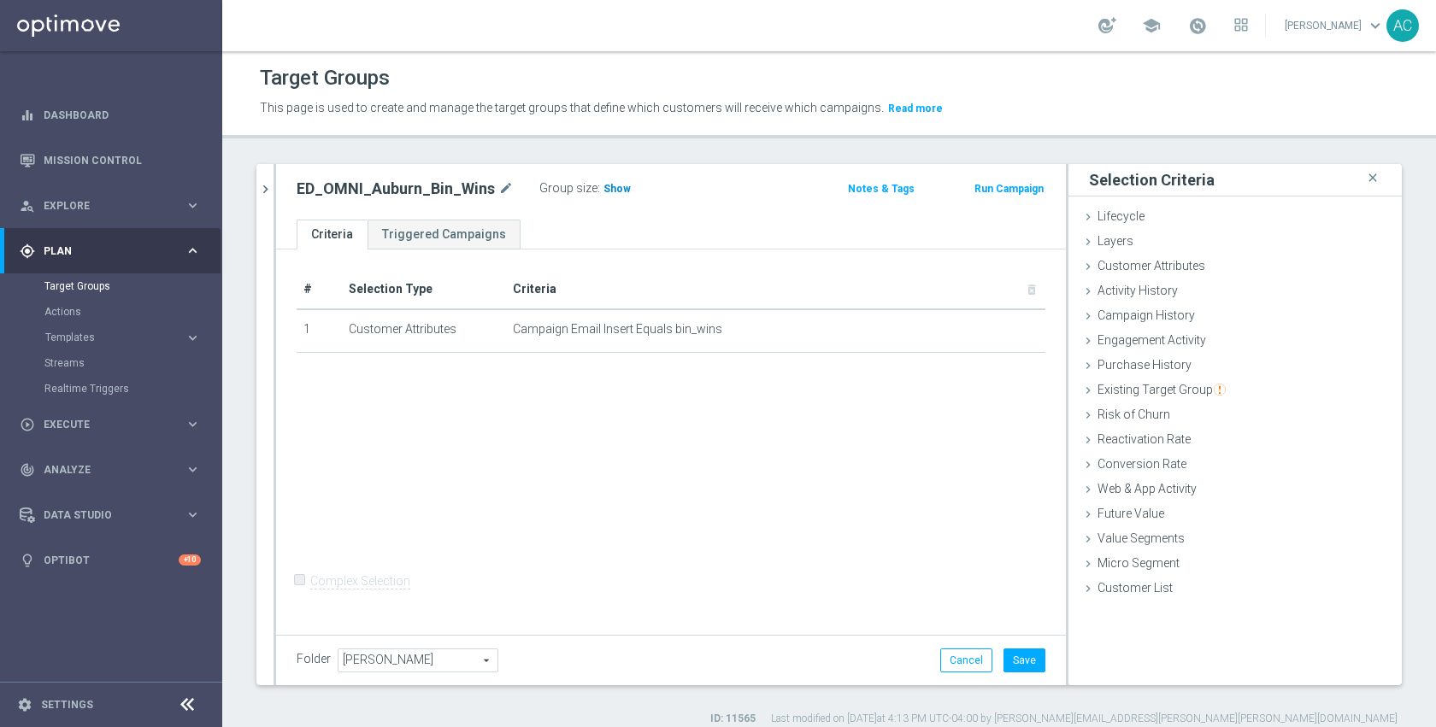
click at [609, 191] on span "Show" at bounding box center [616, 189] width 27 height 12
click at [1206, 23] on span at bounding box center [1197, 25] width 19 height 19
click at [994, 51] on header "Target Groups This page is used to create and manage the target groups that def…" at bounding box center [829, 94] width 1214 height 87
click at [650, 503] on div "# Selection Type Criteria delete_forever 1 Customer Attributes Campaign Email I…" at bounding box center [671, 440] width 790 height 381
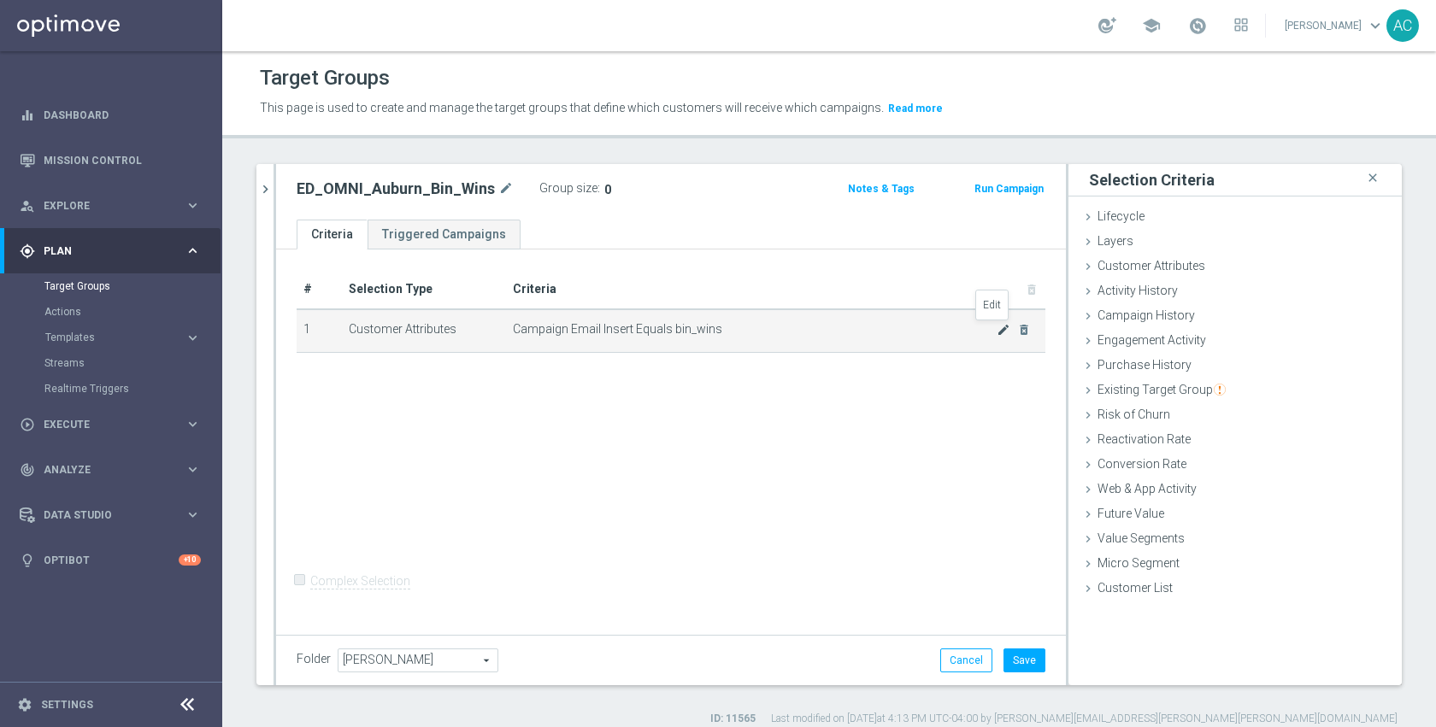
click at [997, 328] on icon "mode_edit" at bounding box center [1004, 330] width 14 height 14
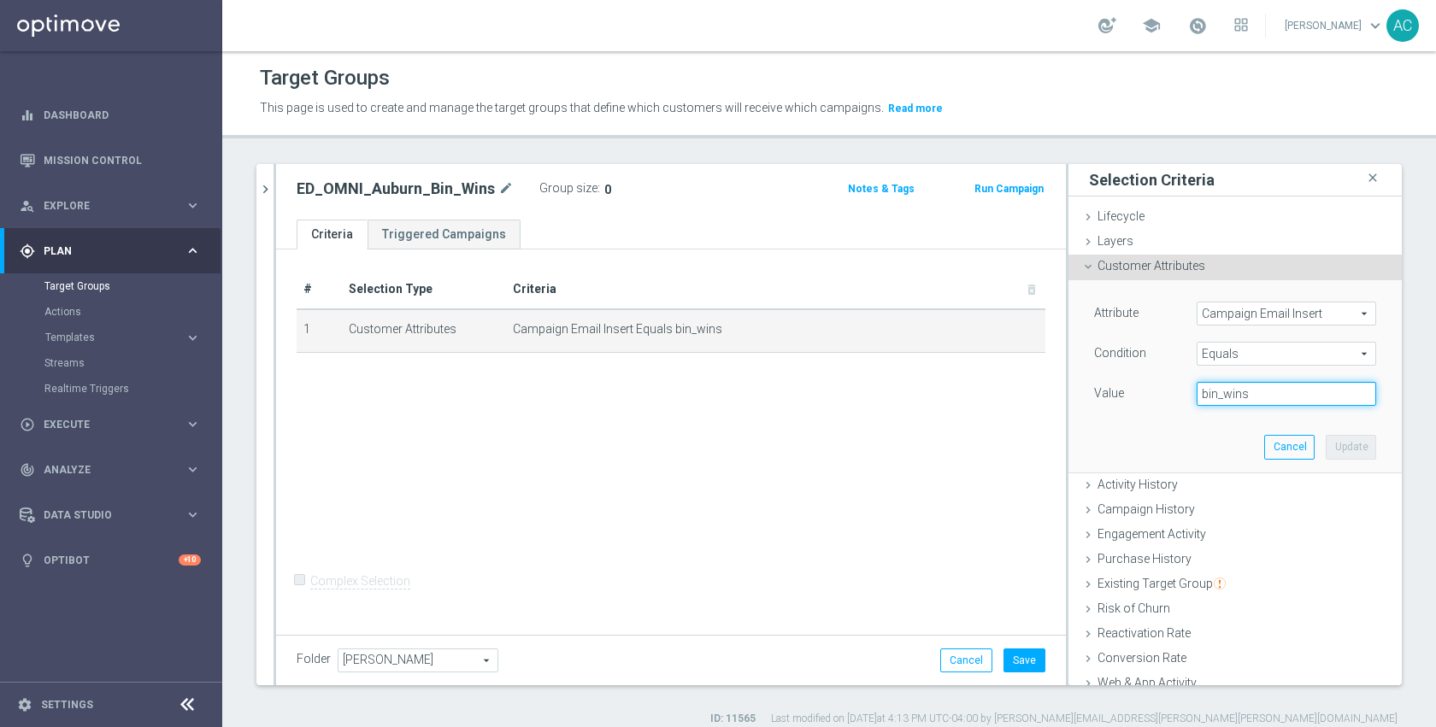
click at [1244, 393] on input "bin_wins" at bounding box center [1287, 394] width 180 height 24
paste input "tsa_check_9_05"
type input "tsa_check_9_05"
click at [1332, 436] on button "Update" at bounding box center [1351, 447] width 50 height 24
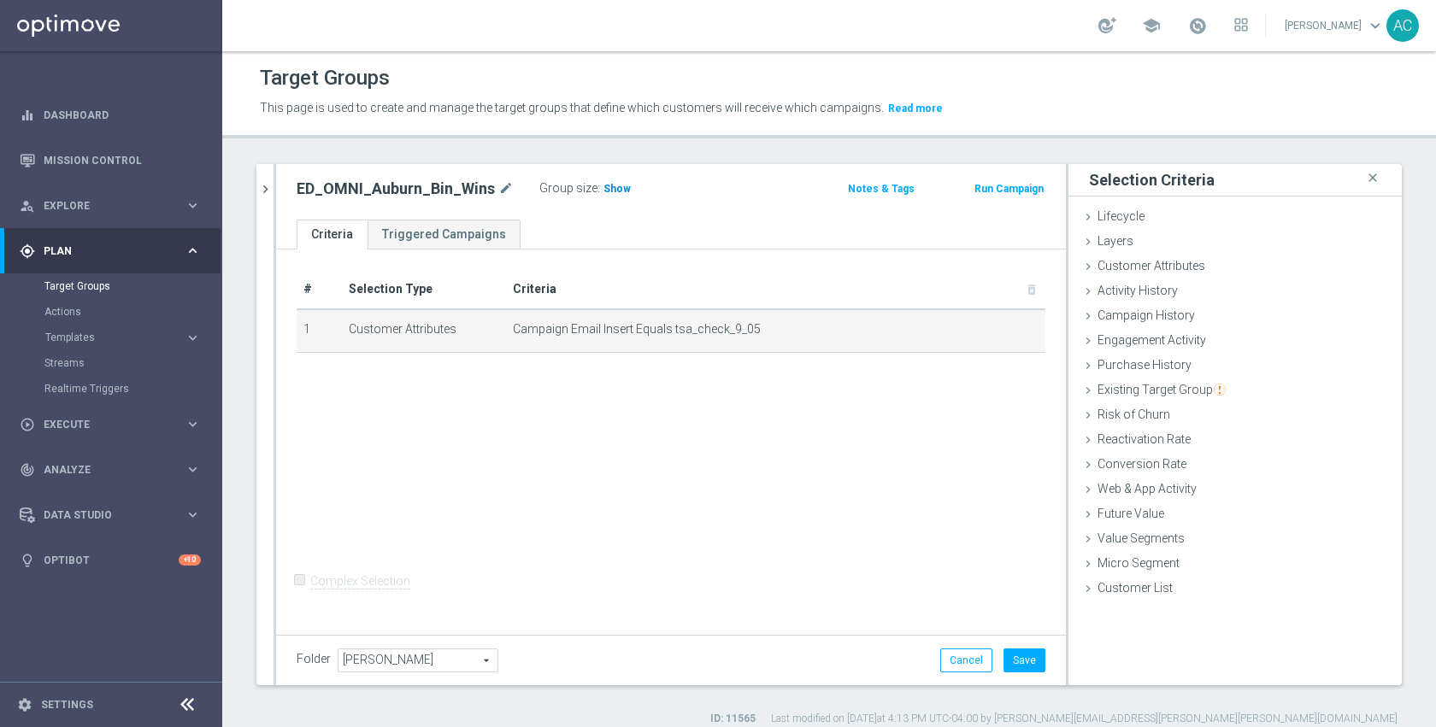
click at [603, 191] on span "Show" at bounding box center [616, 189] width 27 height 12
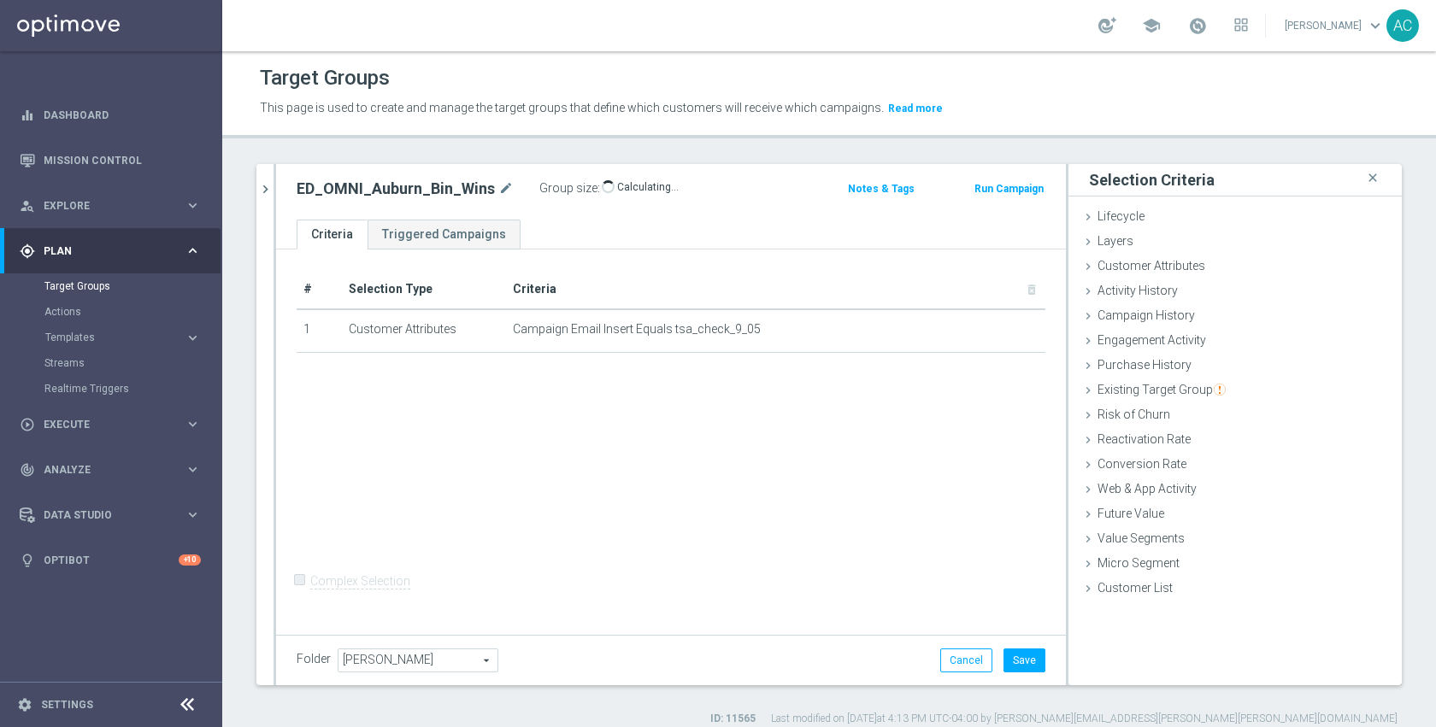
click at [745, 479] on div "# Selection Type Criteria delete_forever 1 Customer Attributes Campaign Email I…" at bounding box center [671, 440] width 790 height 381
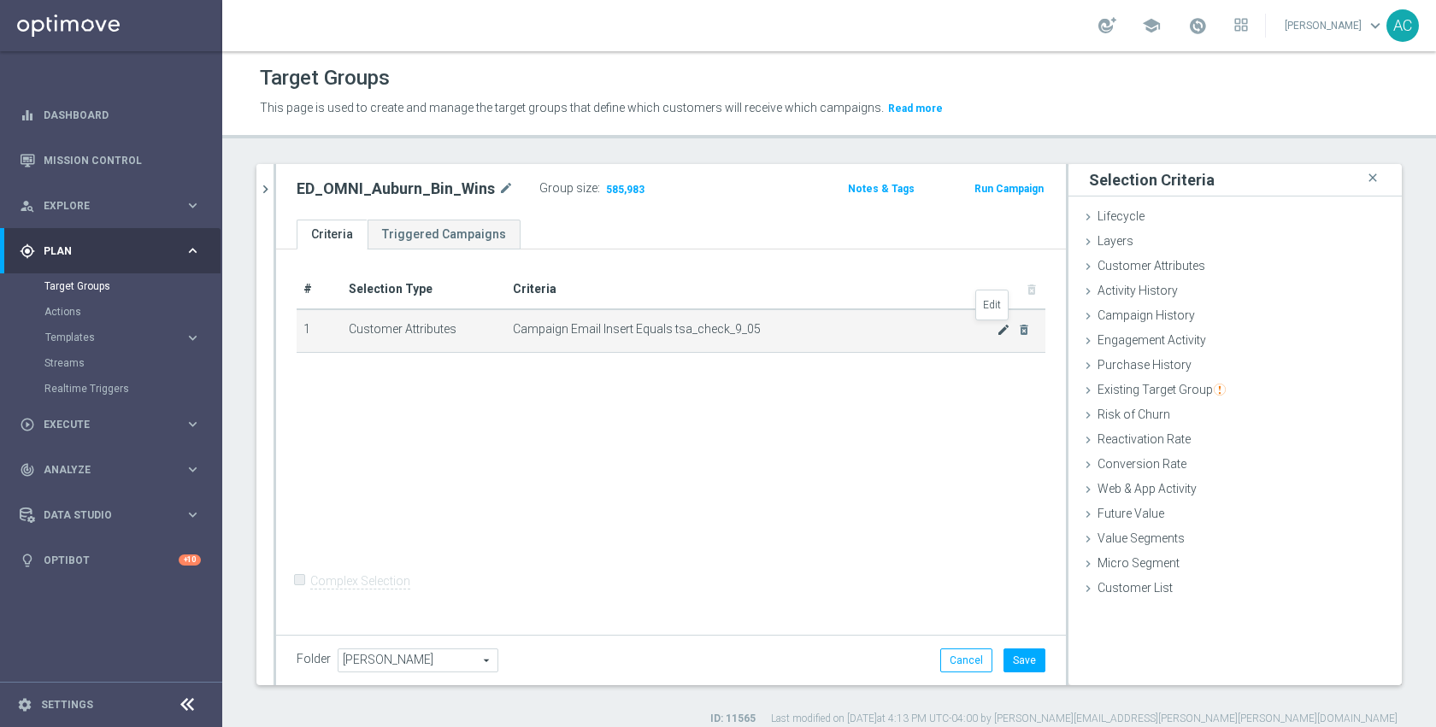
click at [997, 330] on icon "mode_edit" at bounding box center [1004, 330] width 14 height 14
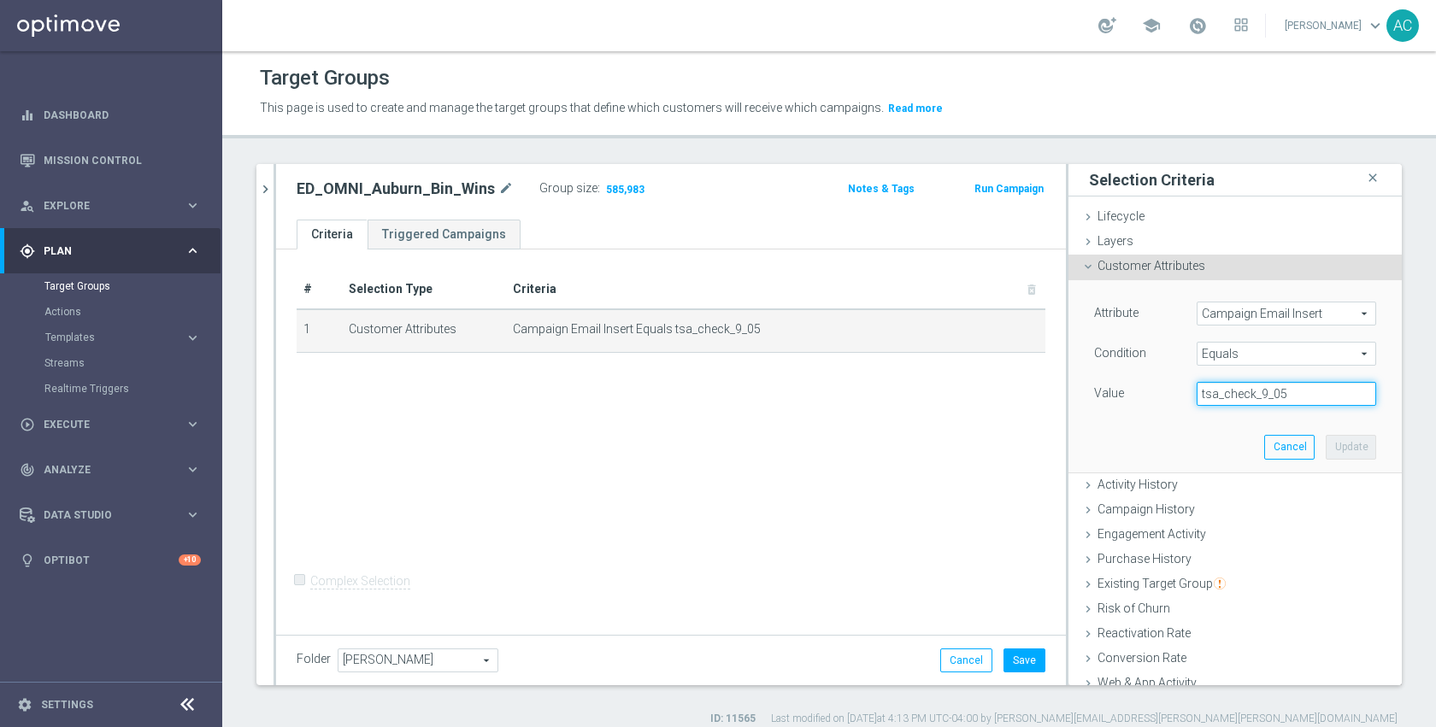
click at [1231, 395] on input "tsa_check_9_05" at bounding box center [1287, 394] width 180 height 24
type input "bin_wins"
click at [1326, 450] on button "Update" at bounding box center [1351, 447] width 50 height 24
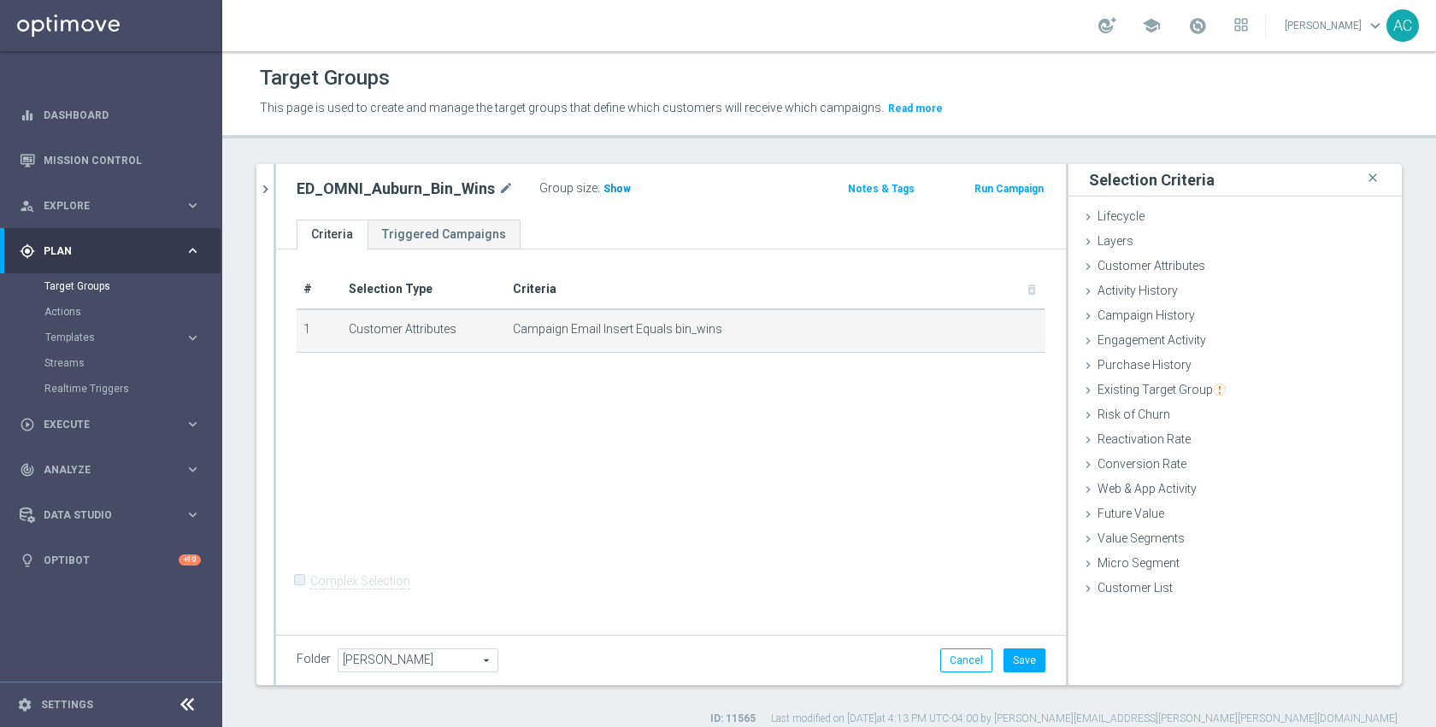
click at [604, 183] on span "Show" at bounding box center [616, 189] width 27 height 12
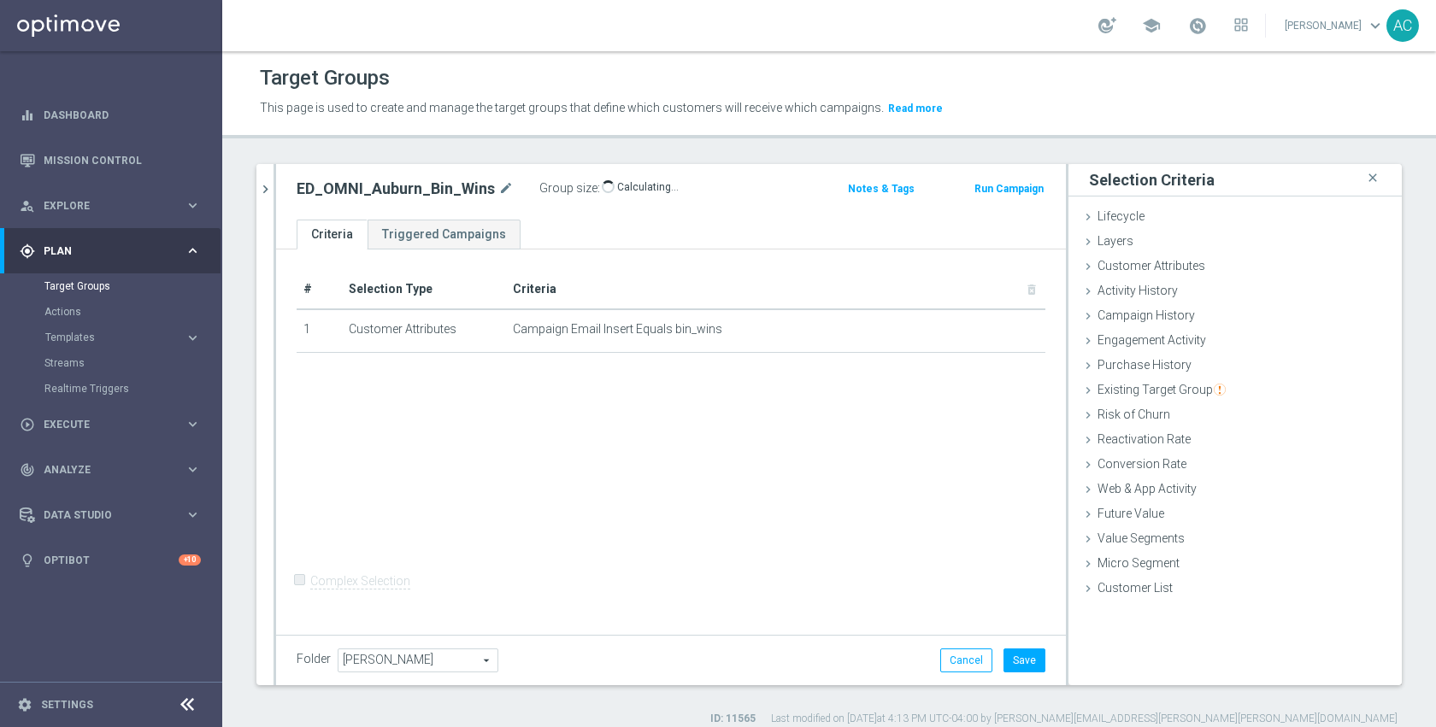
click at [703, 405] on div "# Selection Type Criteria delete_forever 1 Customer Attributes Campaign Email I…" at bounding box center [671, 440] width 790 height 381
